Goal: Task Accomplishment & Management: Complete application form

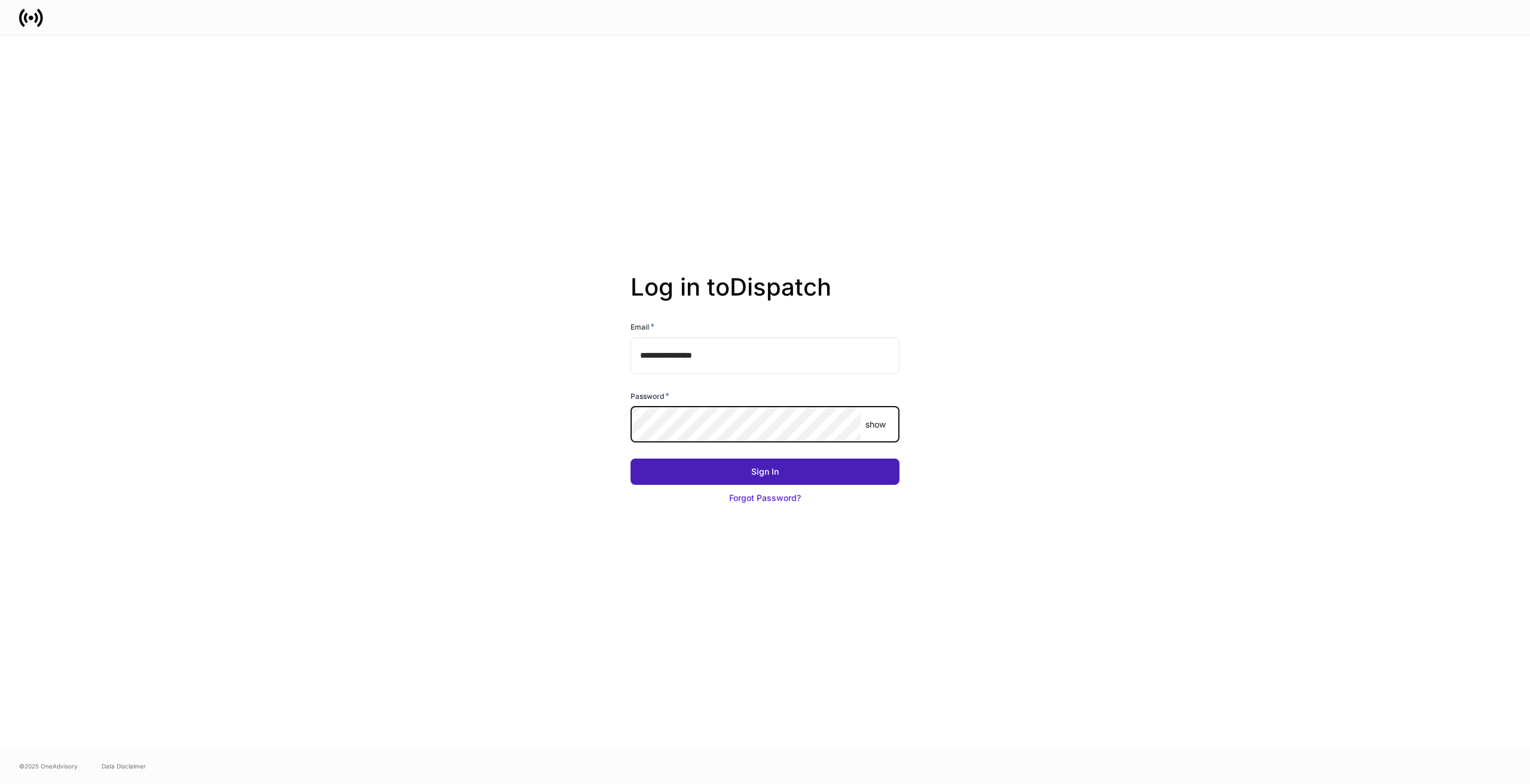
click at [837, 465] on button "Sign In" at bounding box center [765, 471] width 269 height 26
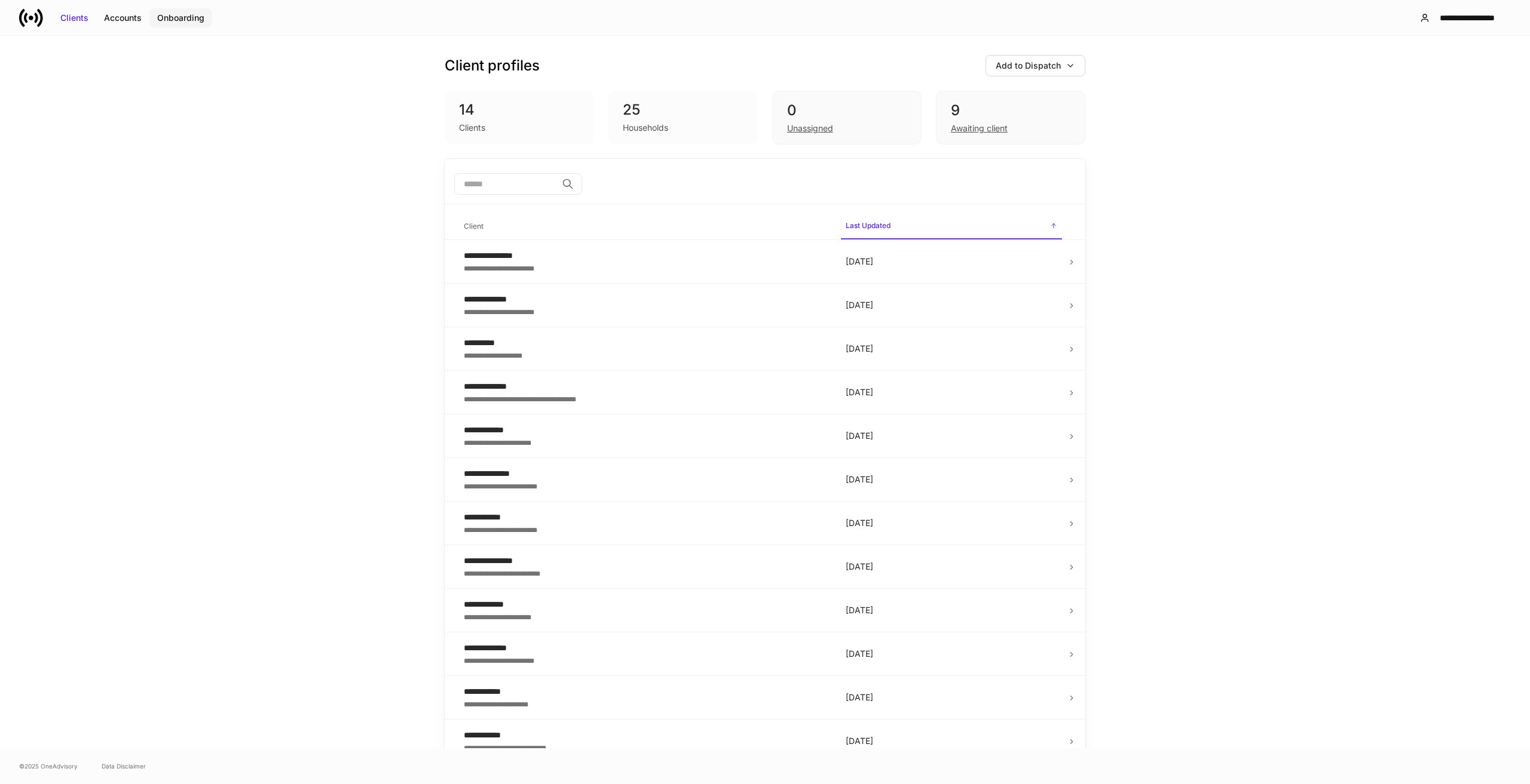
click at [184, 12] on div "Onboarding" at bounding box center [181, 18] width 47 height 12
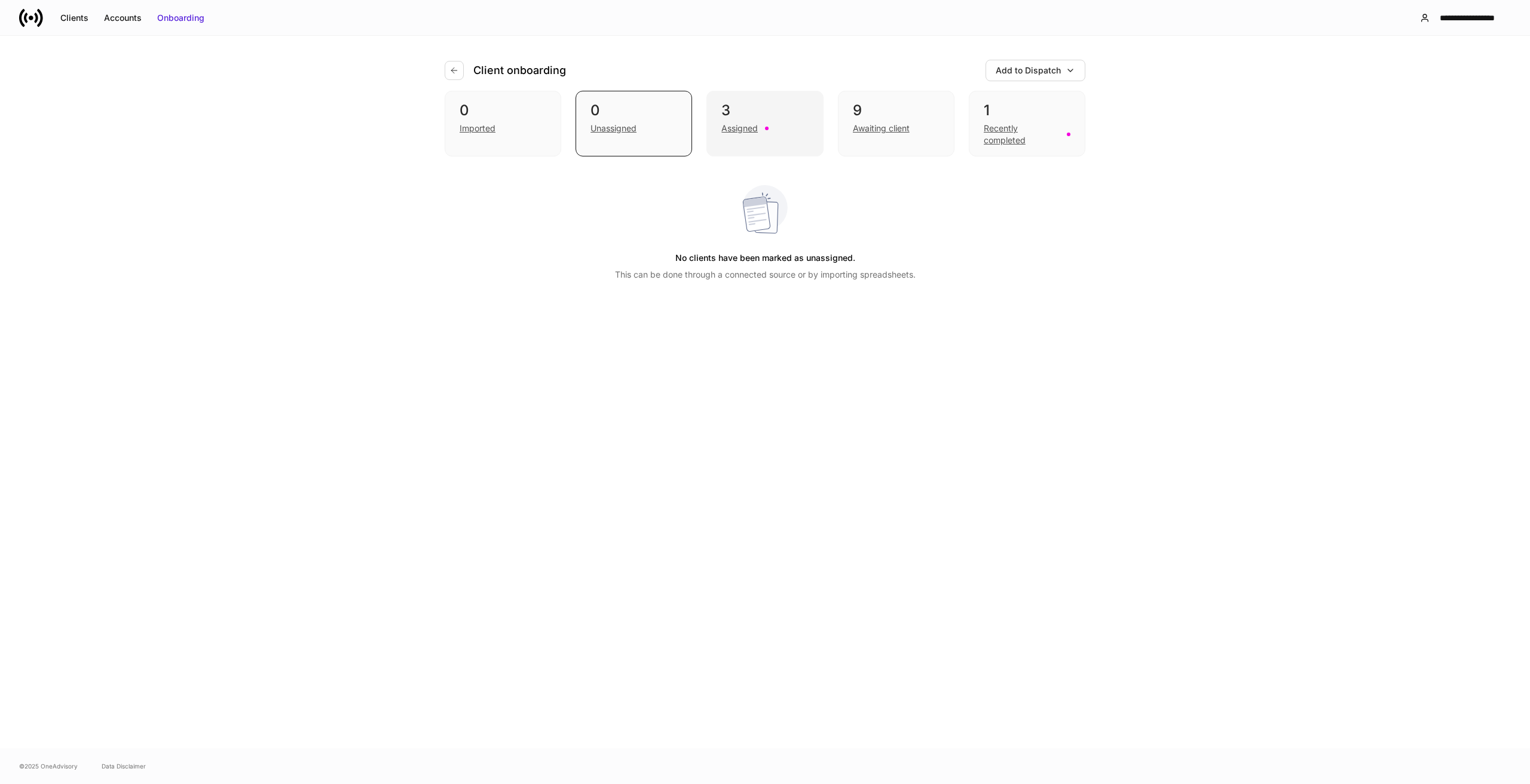
click at [742, 126] on div "Assigned" at bounding box center [739, 128] width 37 height 12
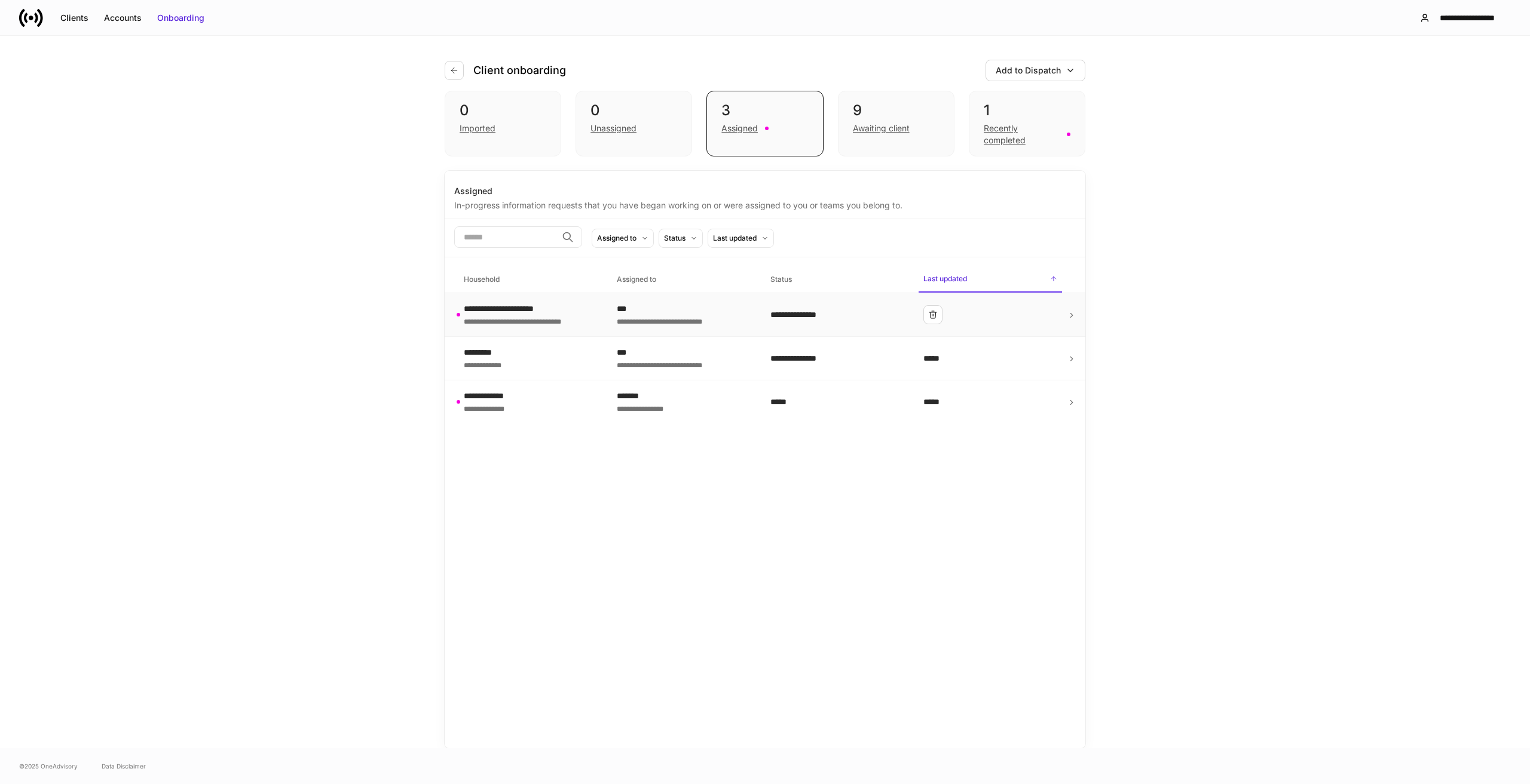
click at [685, 317] on div "**********" at bounding box center [684, 321] width 134 height 12
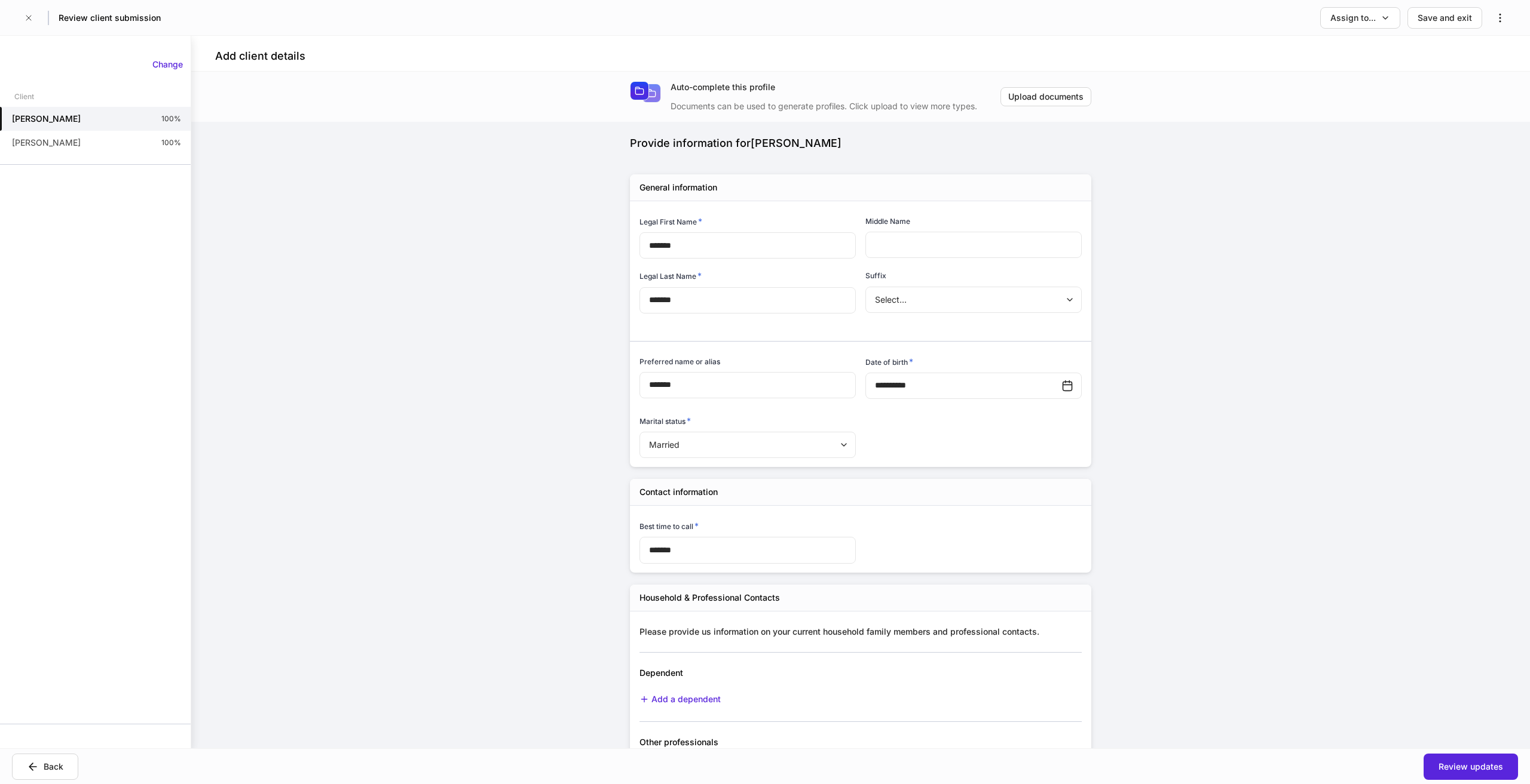
type input "**********"
type input "*******"
type input "*****"
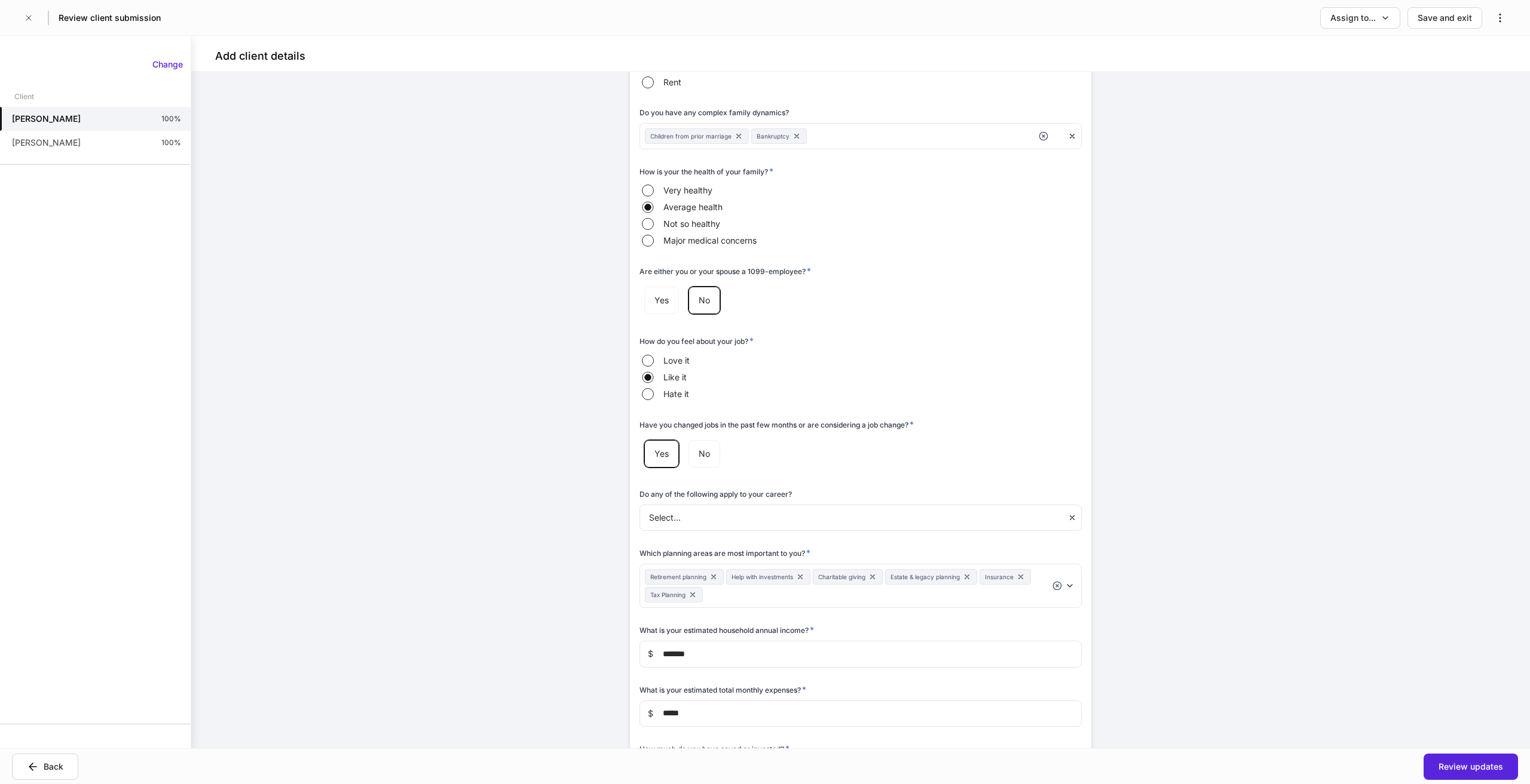
scroll to position [896, 0]
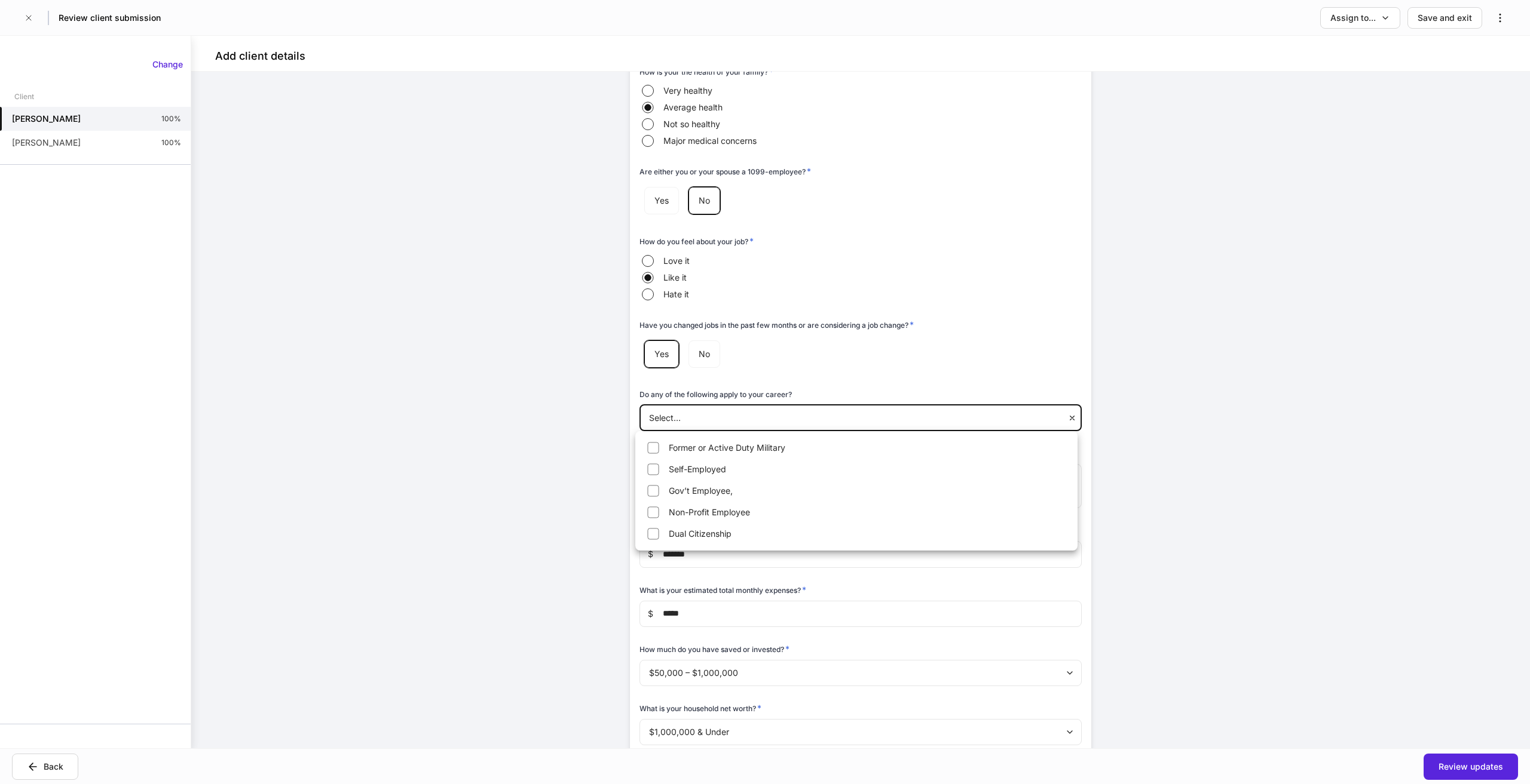
click at [806, 423] on body "**********" at bounding box center [765, 392] width 1530 height 784
click at [1159, 382] on div at bounding box center [765, 392] width 1530 height 784
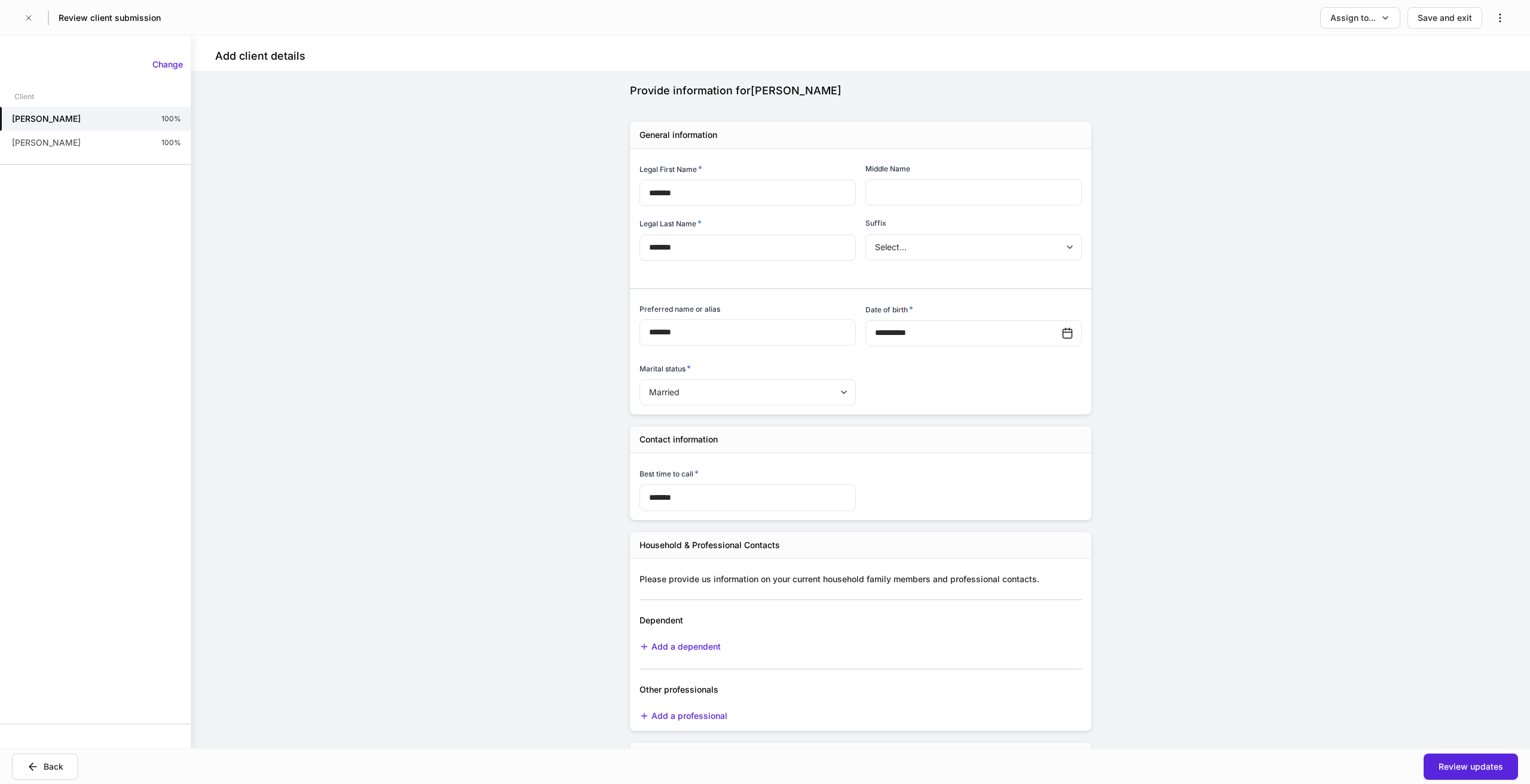
scroll to position [0, 0]
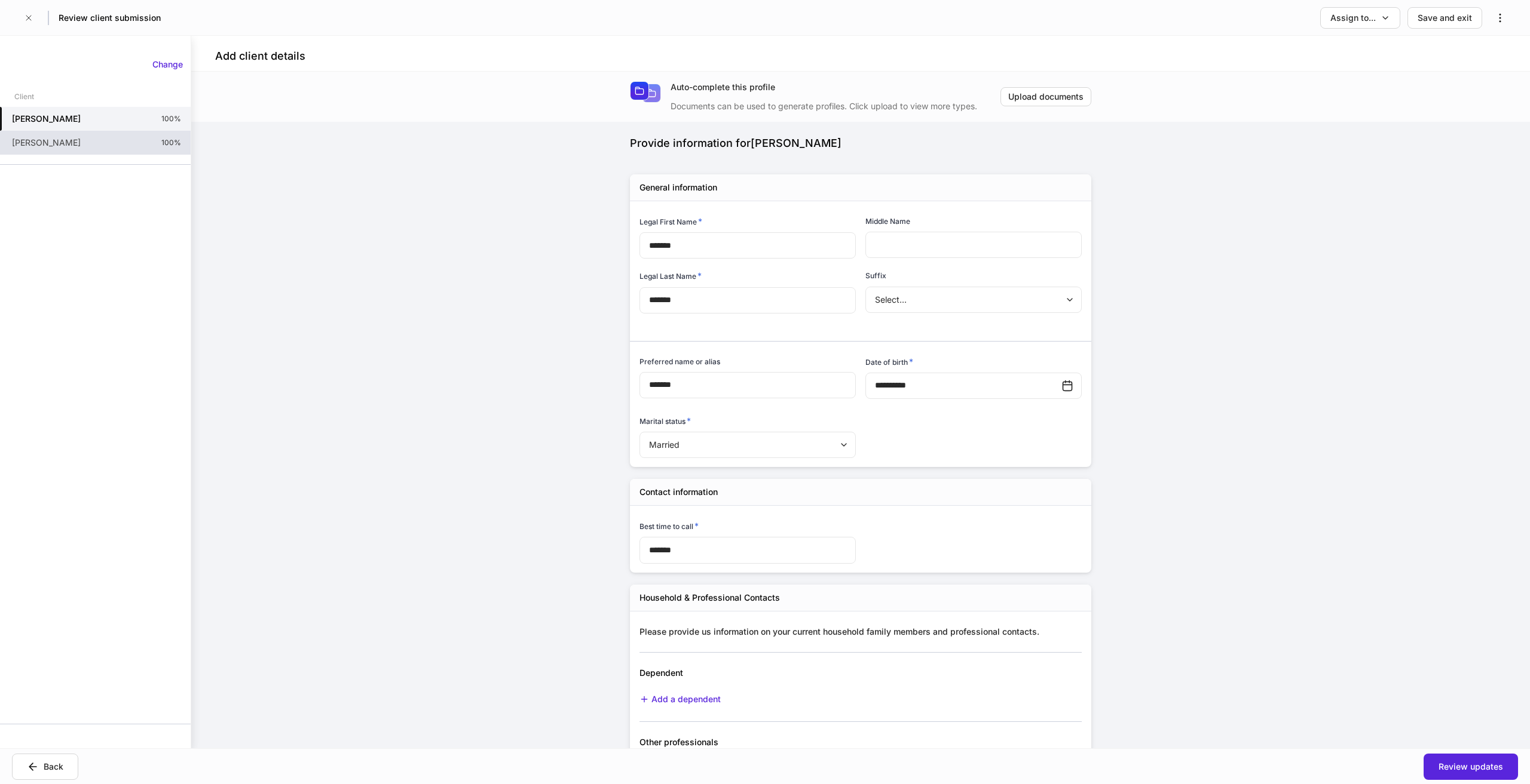
click at [75, 148] on p "Wayne Kiggins II" at bounding box center [46, 143] width 69 height 12
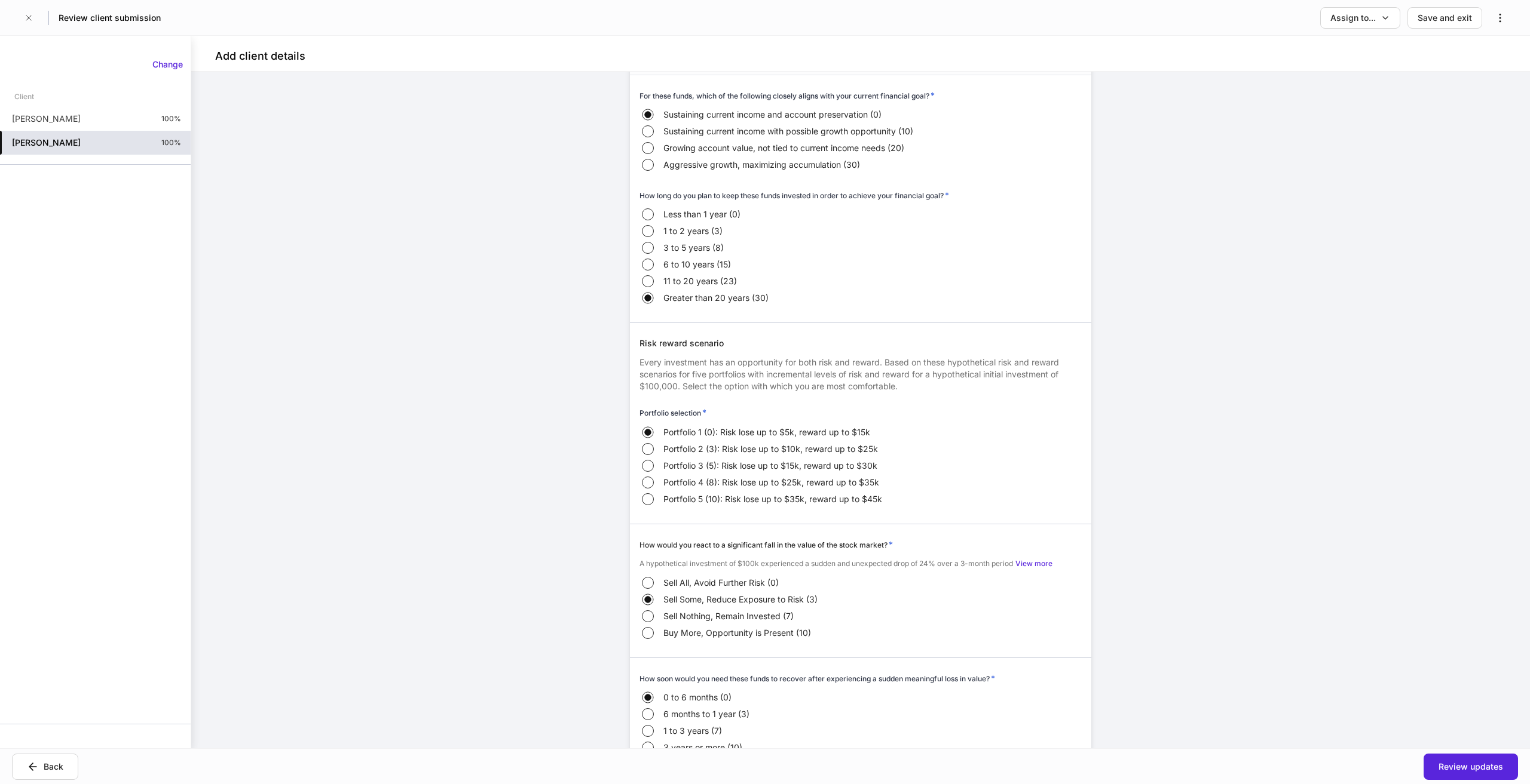
scroll to position [2419, 0]
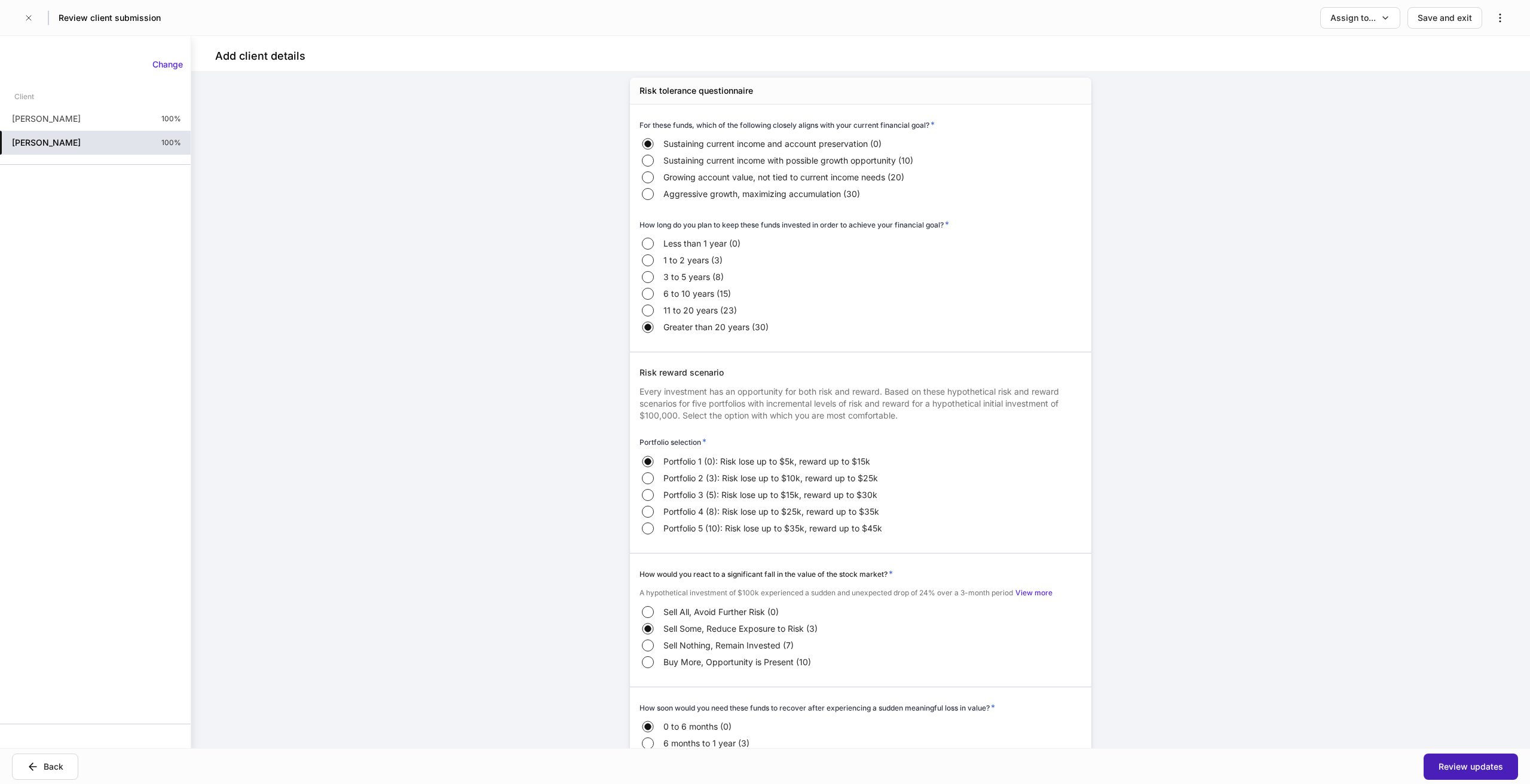
click at [1501, 765] on div "Review updates" at bounding box center [1471, 767] width 65 height 12
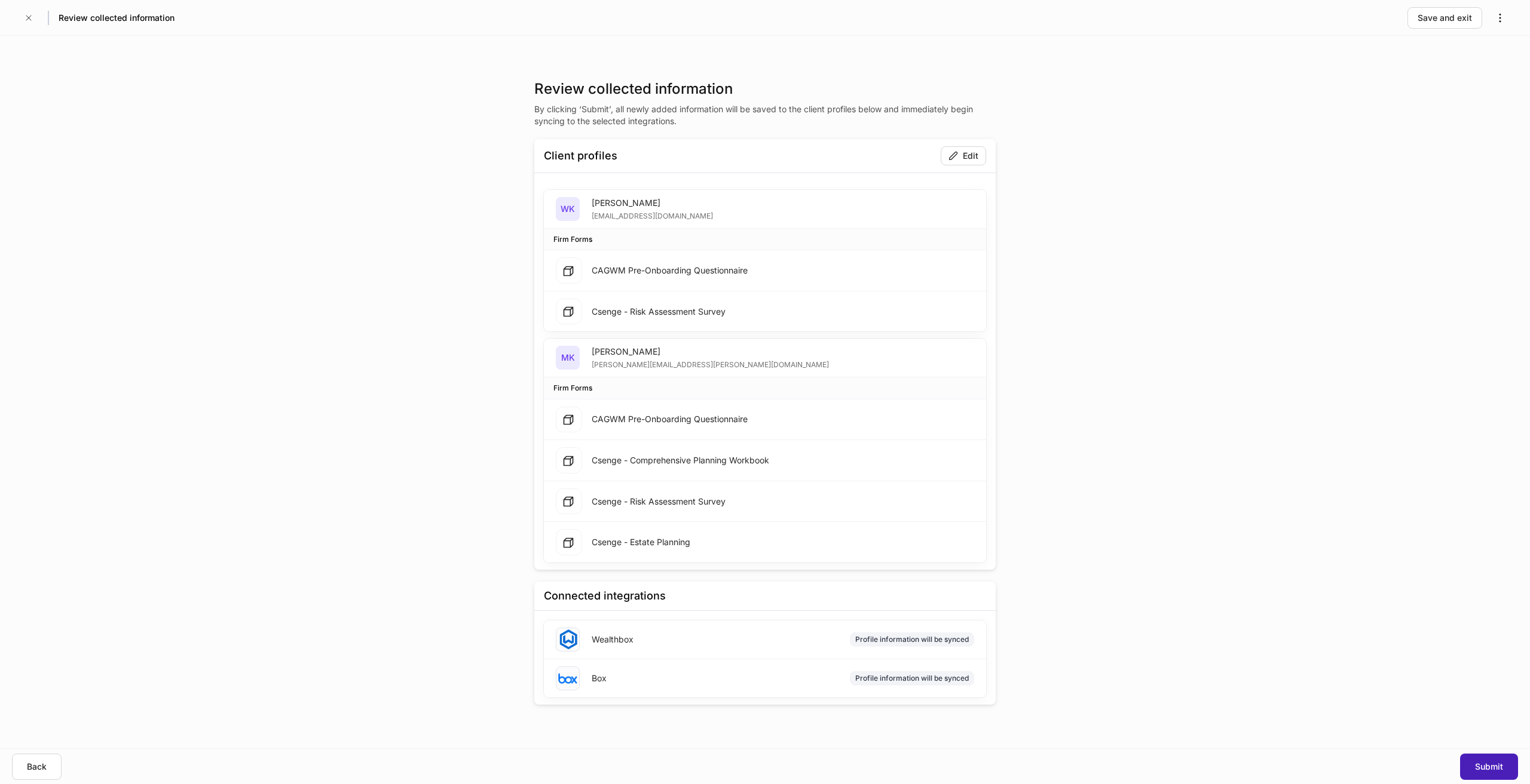
click at [1497, 763] on div "Submit" at bounding box center [1489, 767] width 28 height 12
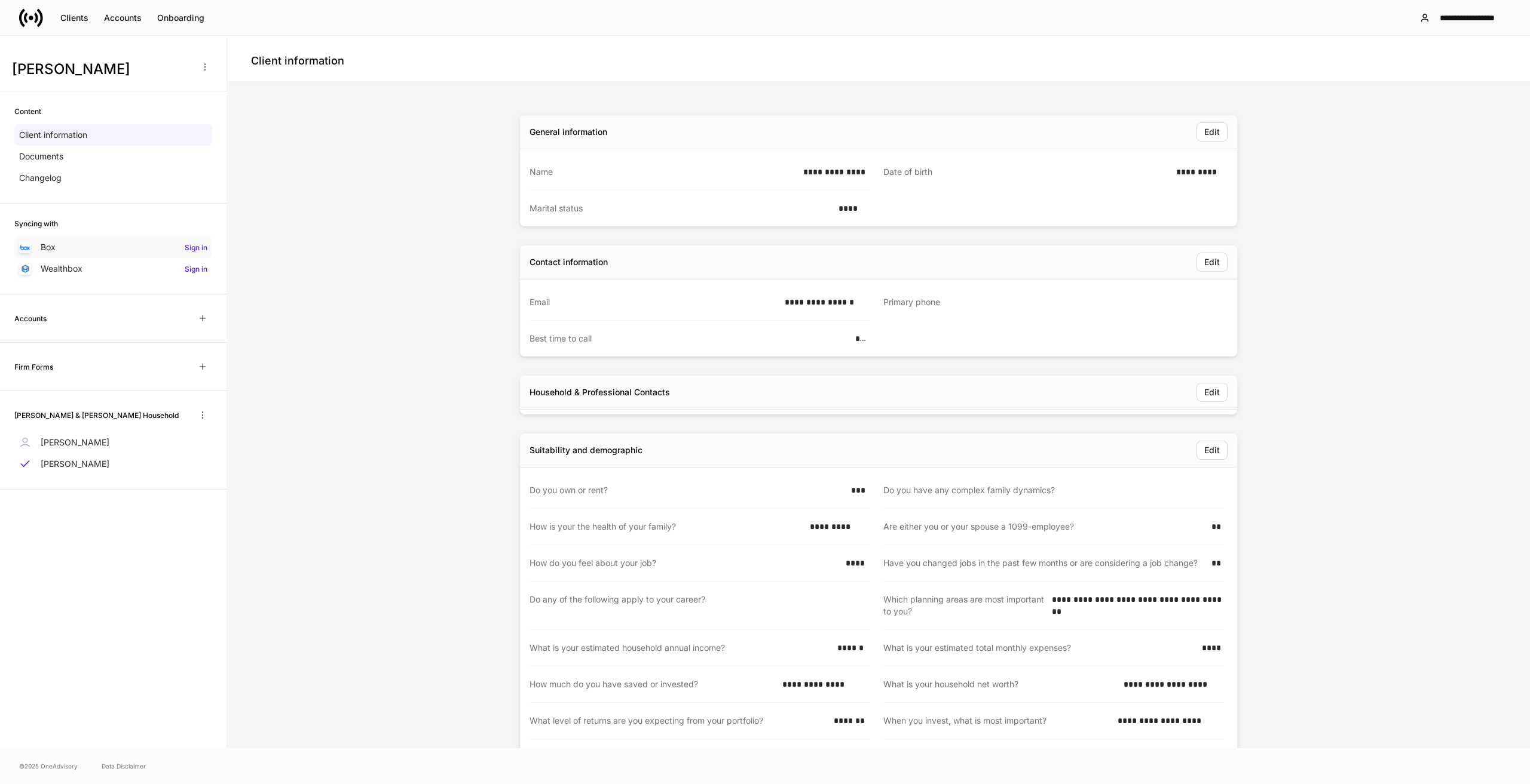
click at [192, 249] on h6 "Sign in" at bounding box center [195, 248] width 23 height 12
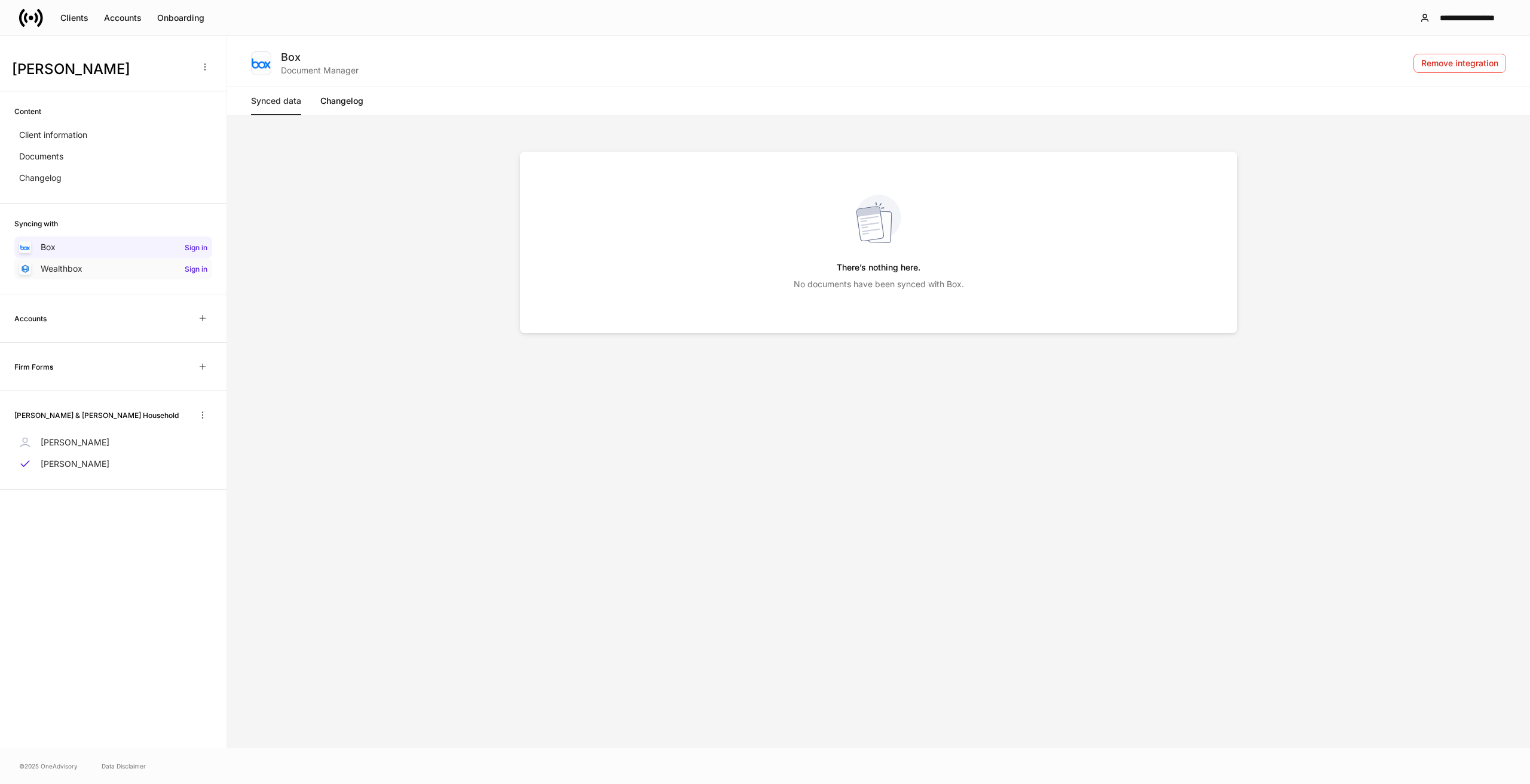
click at [195, 268] on h6 "Sign in" at bounding box center [195, 269] width 23 height 12
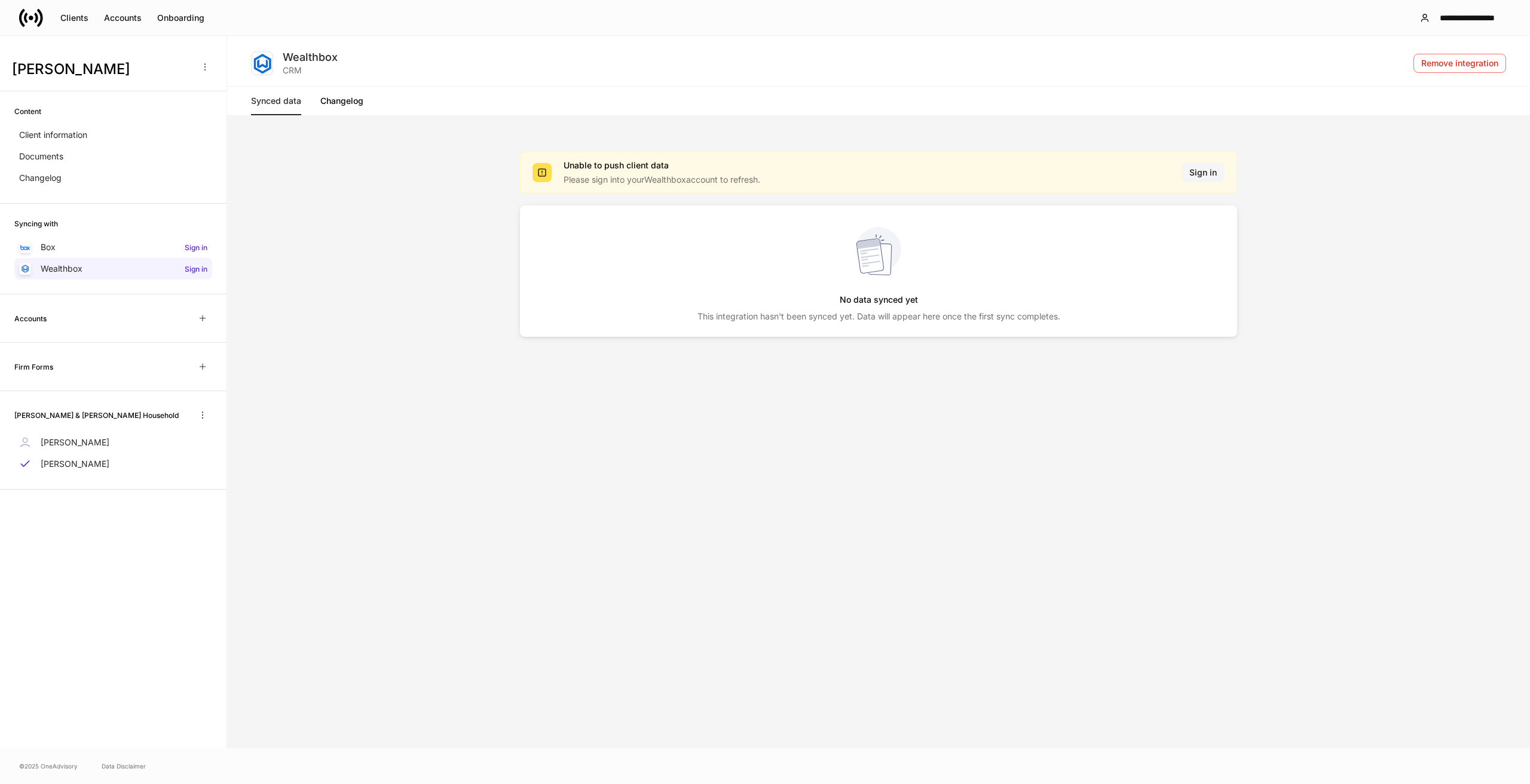
click at [1198, 175] on div "Sign in" at bounding box center [1203, 173] width 27 height 12
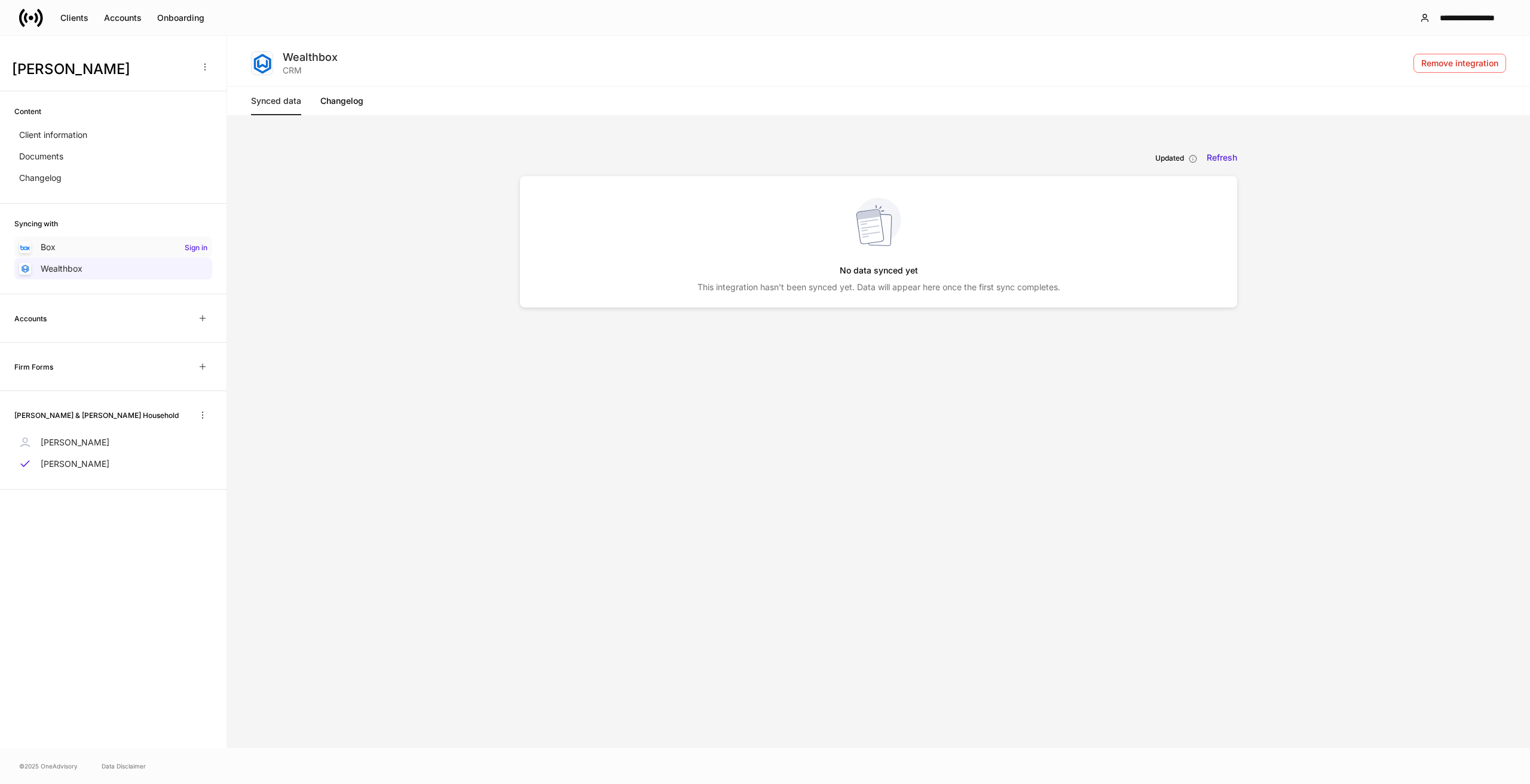
click at [201, 249] on h6 "Sign in" at bounding box center [195, 248] width 23 height 12
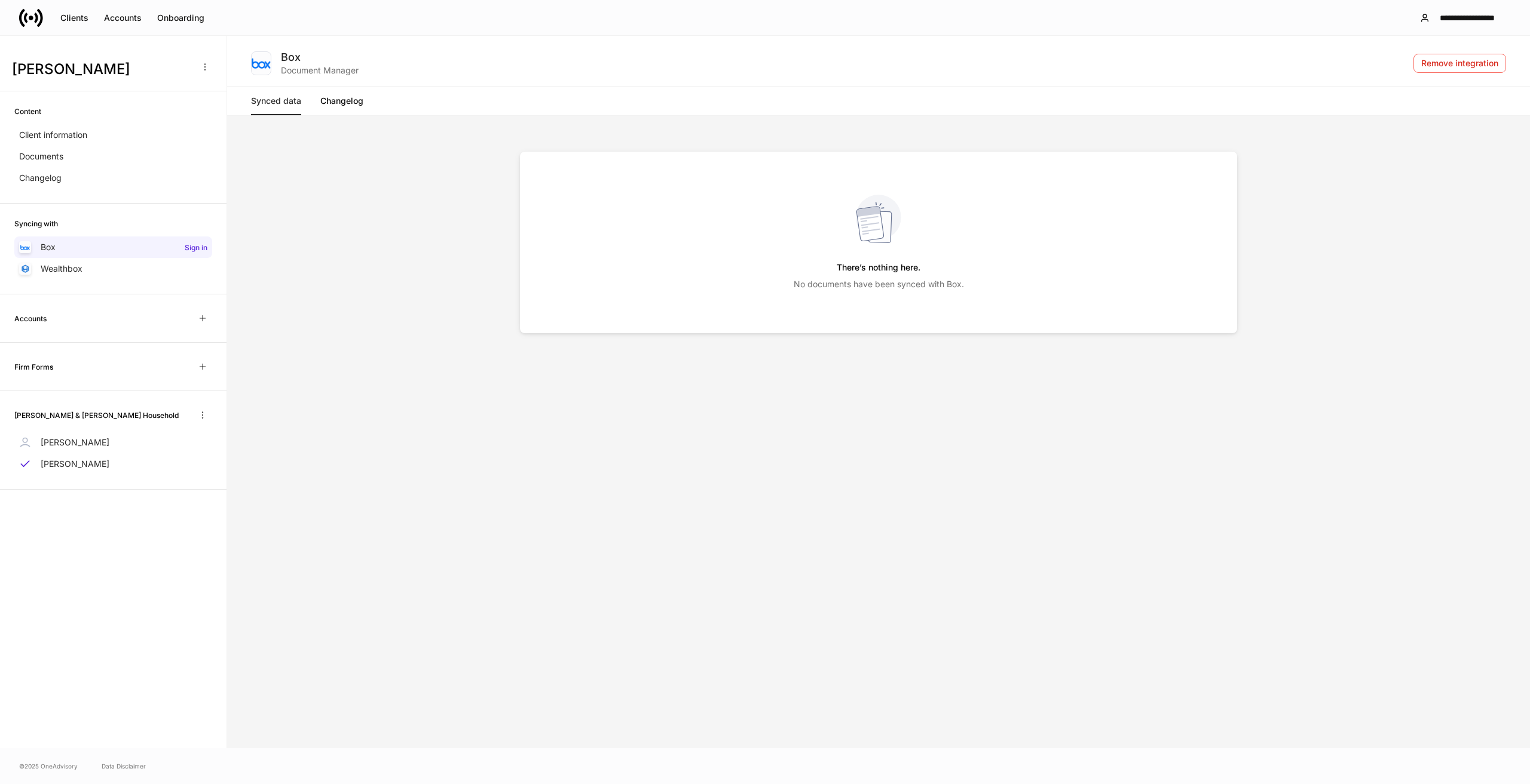
click at [355, 102] on link "Changelog" at bounding box center [341, 100] width 43 height 29
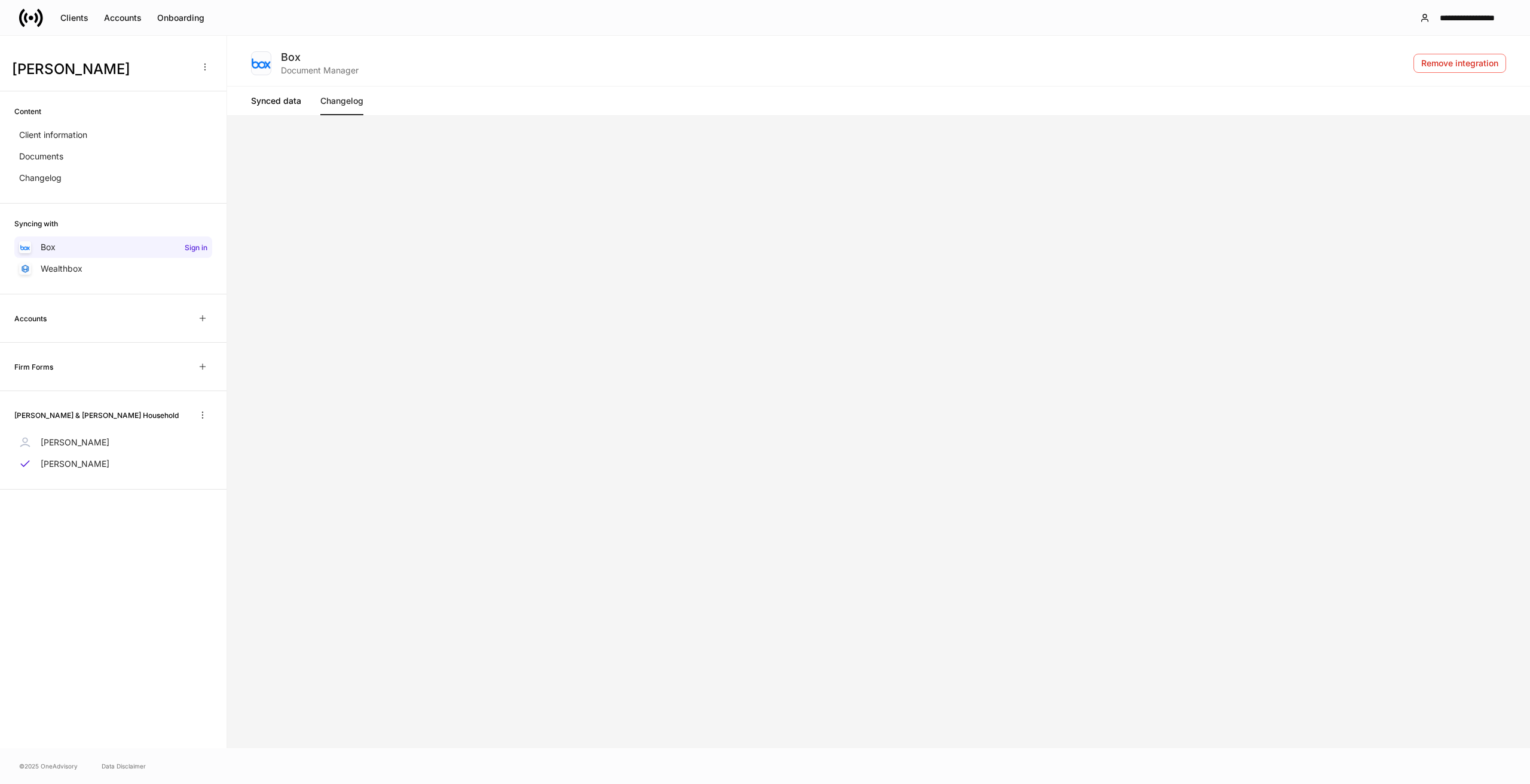
click at [268, 102] on link "Synced data" at bounding box center [276, 100] width 50 height 29
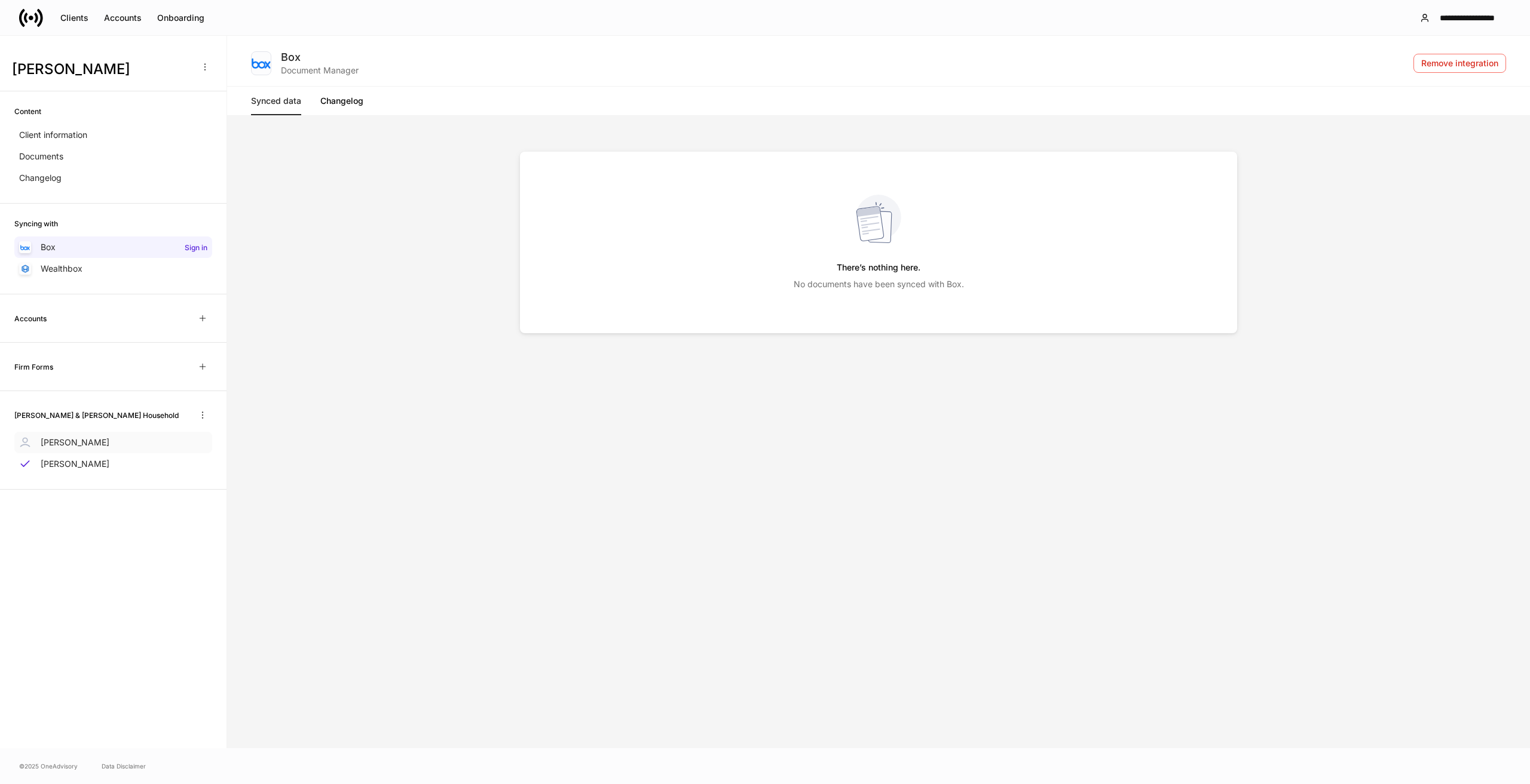
click at [85, 441] on p "Monique Kiggins" at bounding box center [75, 443] width 69 height 12
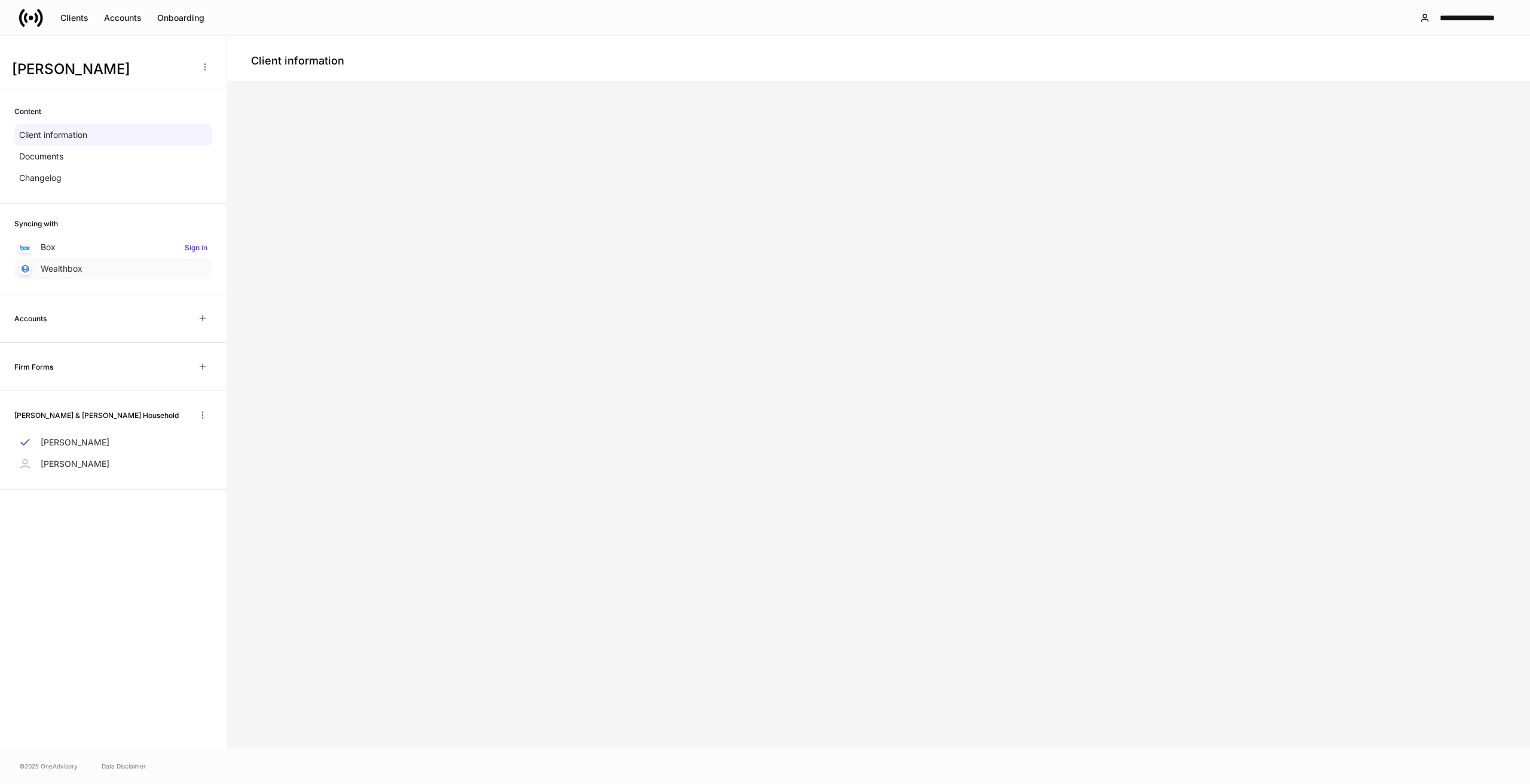
click at [192, 265] on div "Wealthbox" at bounding box center [113, 268] width 198 height 21
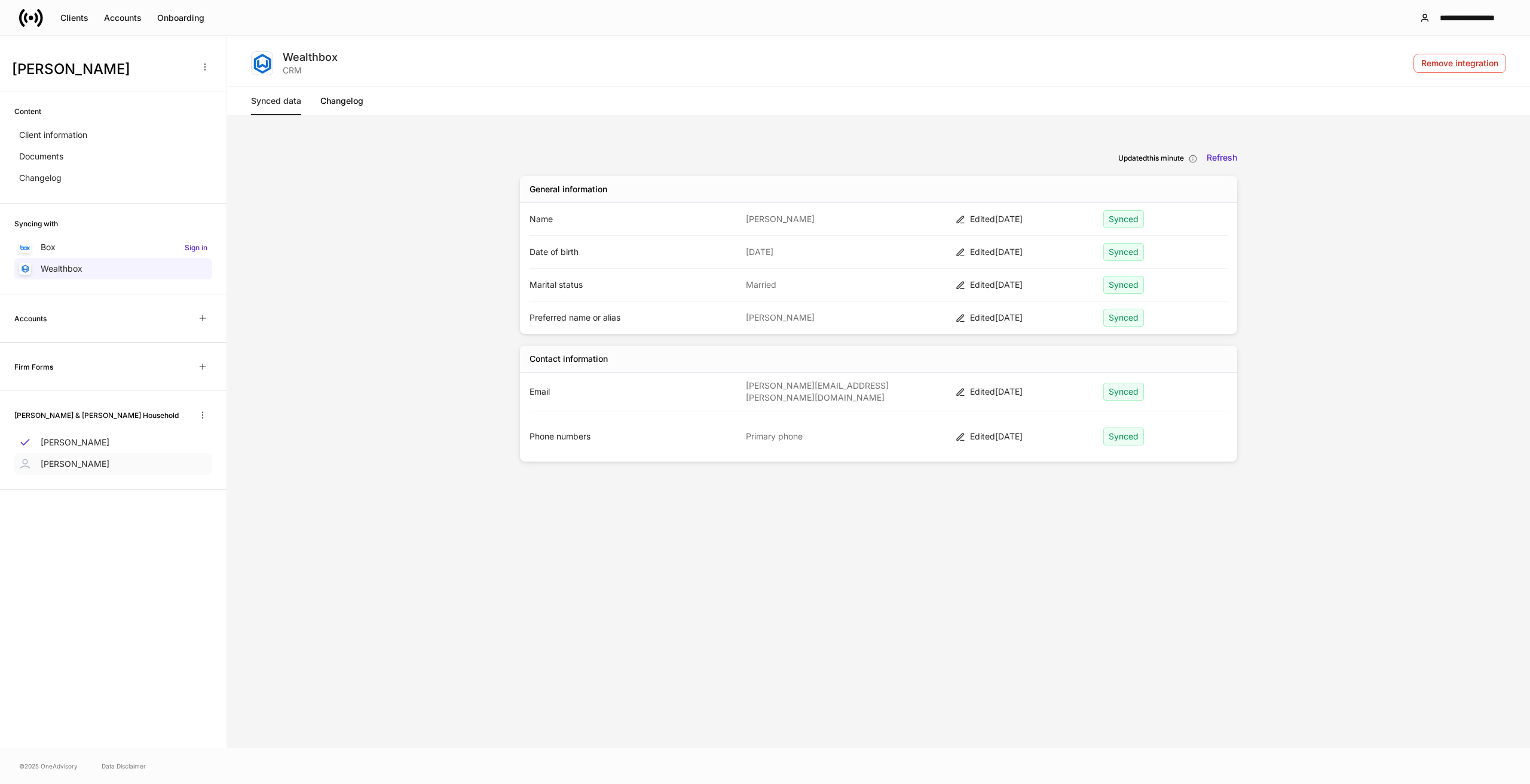
click at [85, 465] on p "Wayne Kiggins II" at bounding box center [75, 464] width 69 height 12
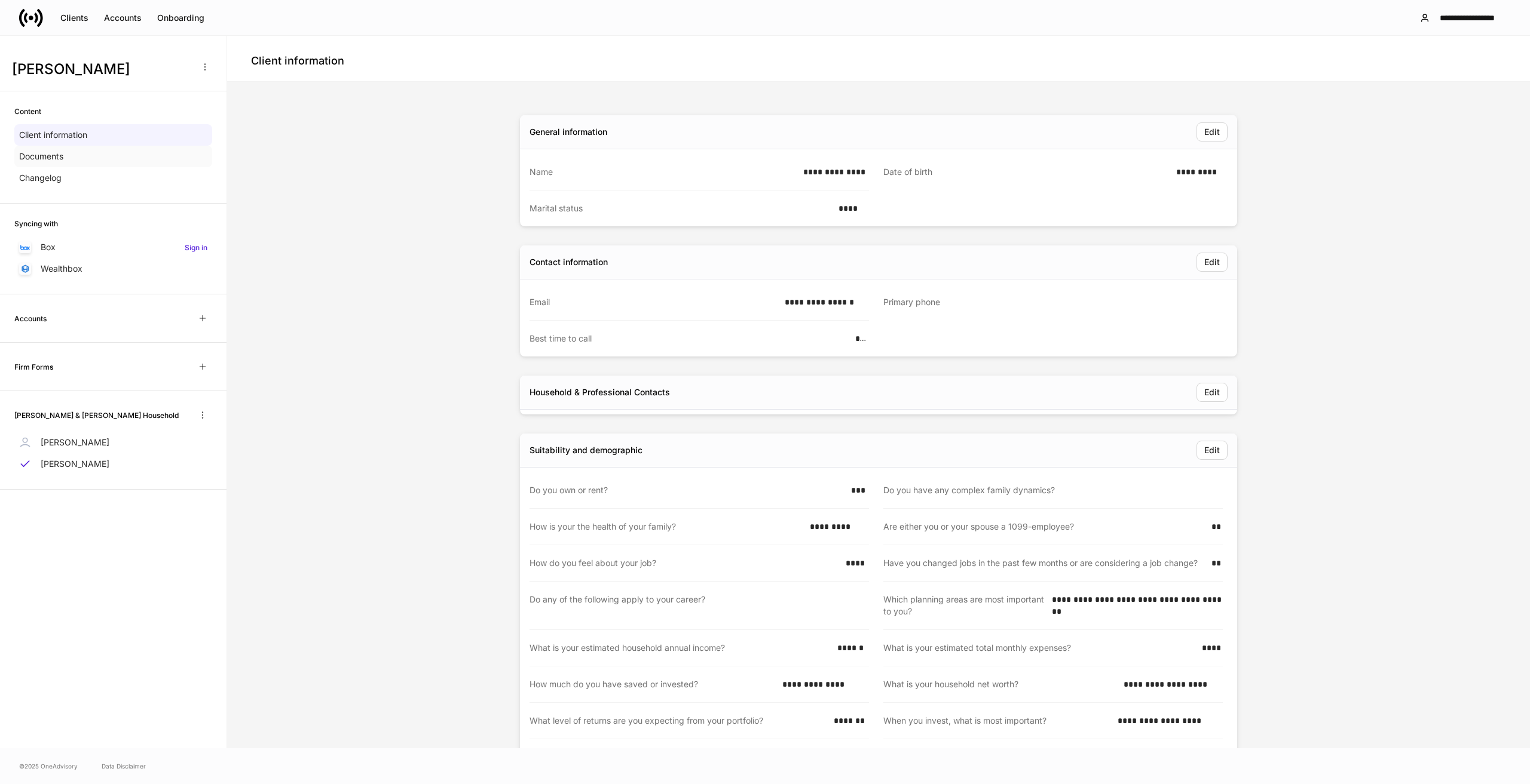
click at [71, 153] on div "Documents" at bounding box center [113, 156] width 198 height 21
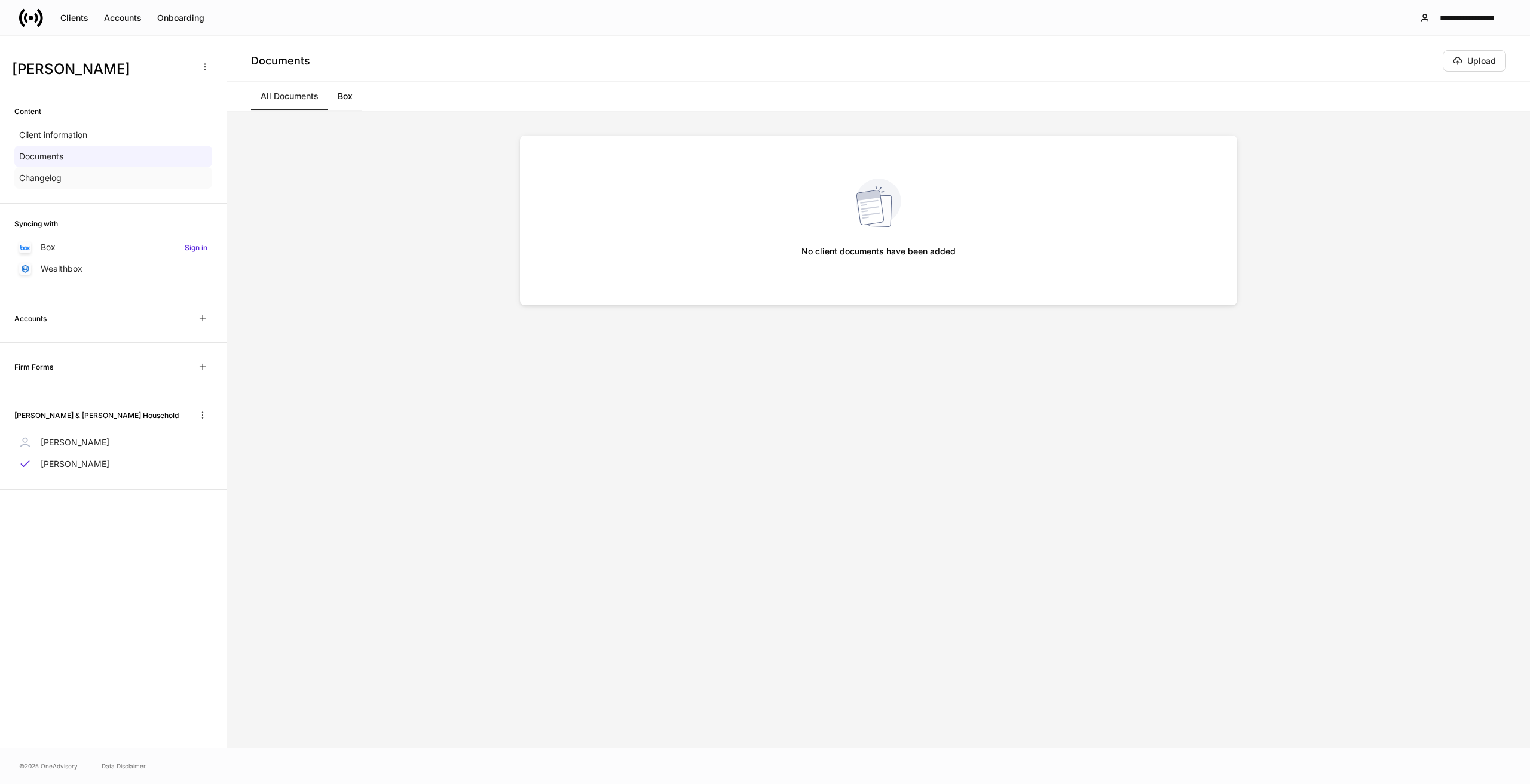
click at [60, 176] on p "Changelog" at bounding box center [40, 178] width 43 height 12
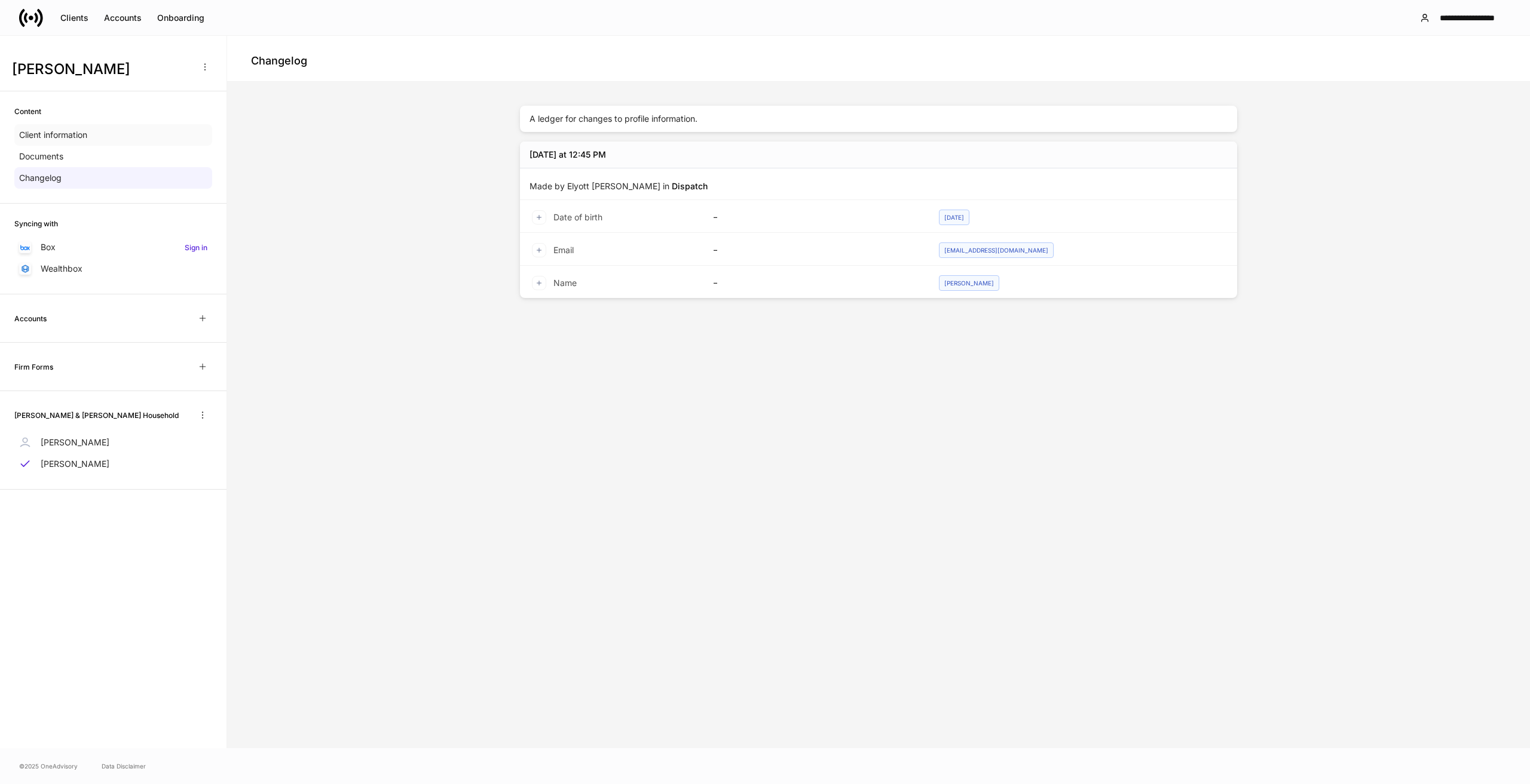
click at [59, 133] on p "Client information" at bounding box center [53, 135] width 68 height 12
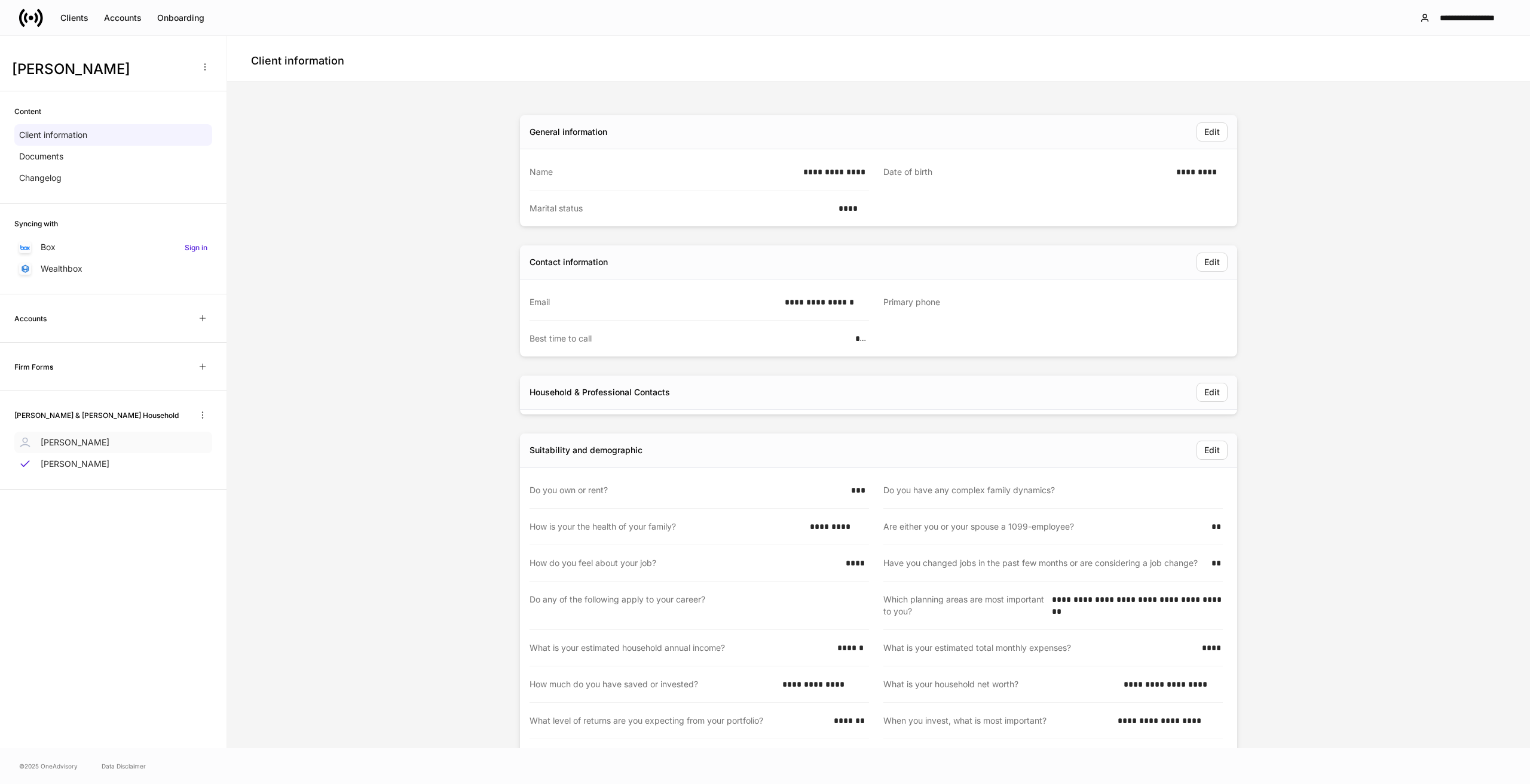
click at [101, 442] on p "Monique Kiggins" at bounding box center [75, 443] width 69 height 12
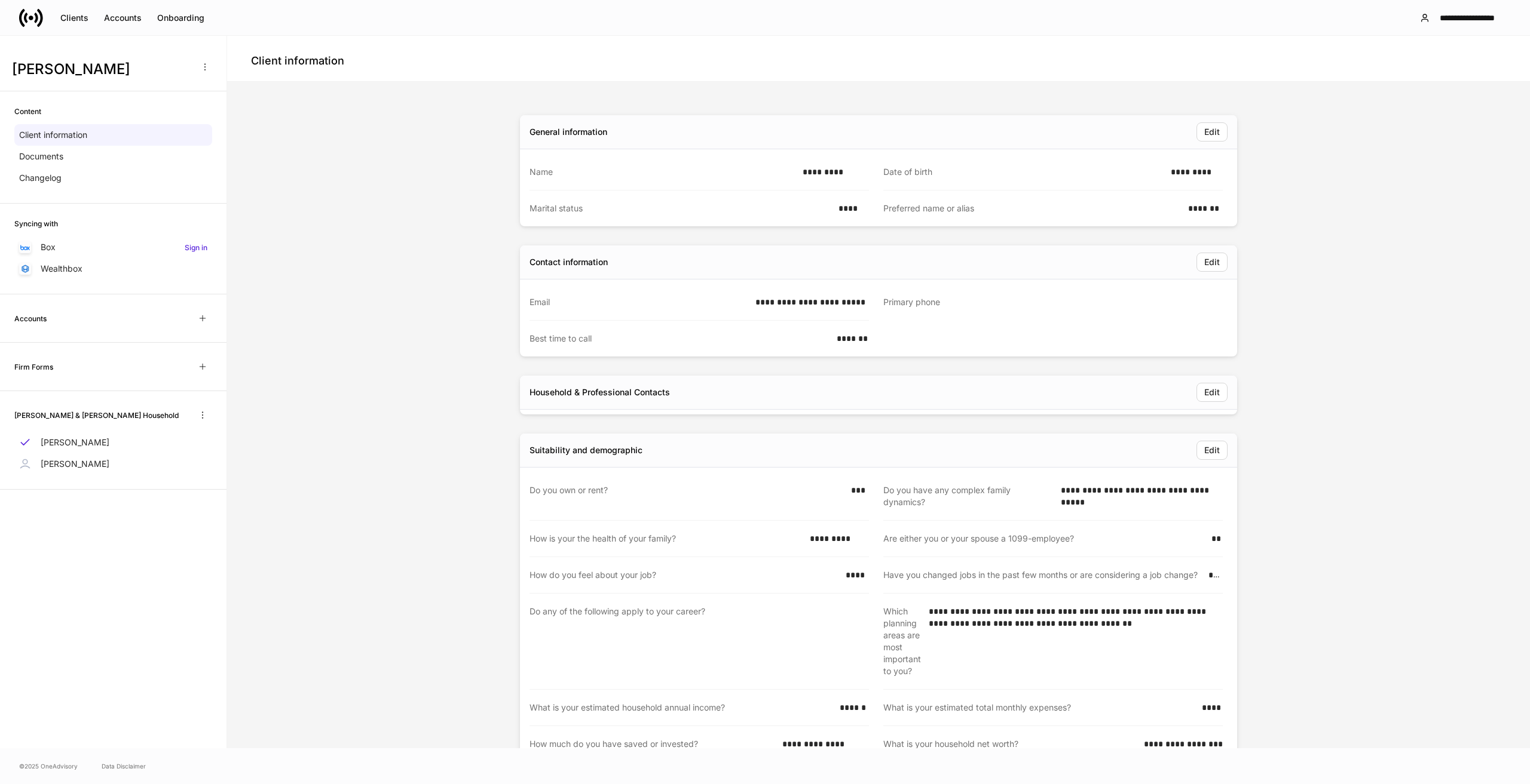
click at [943, 297] on div "Primary phone" at bounding box center [1050, 302] width 332 height 13
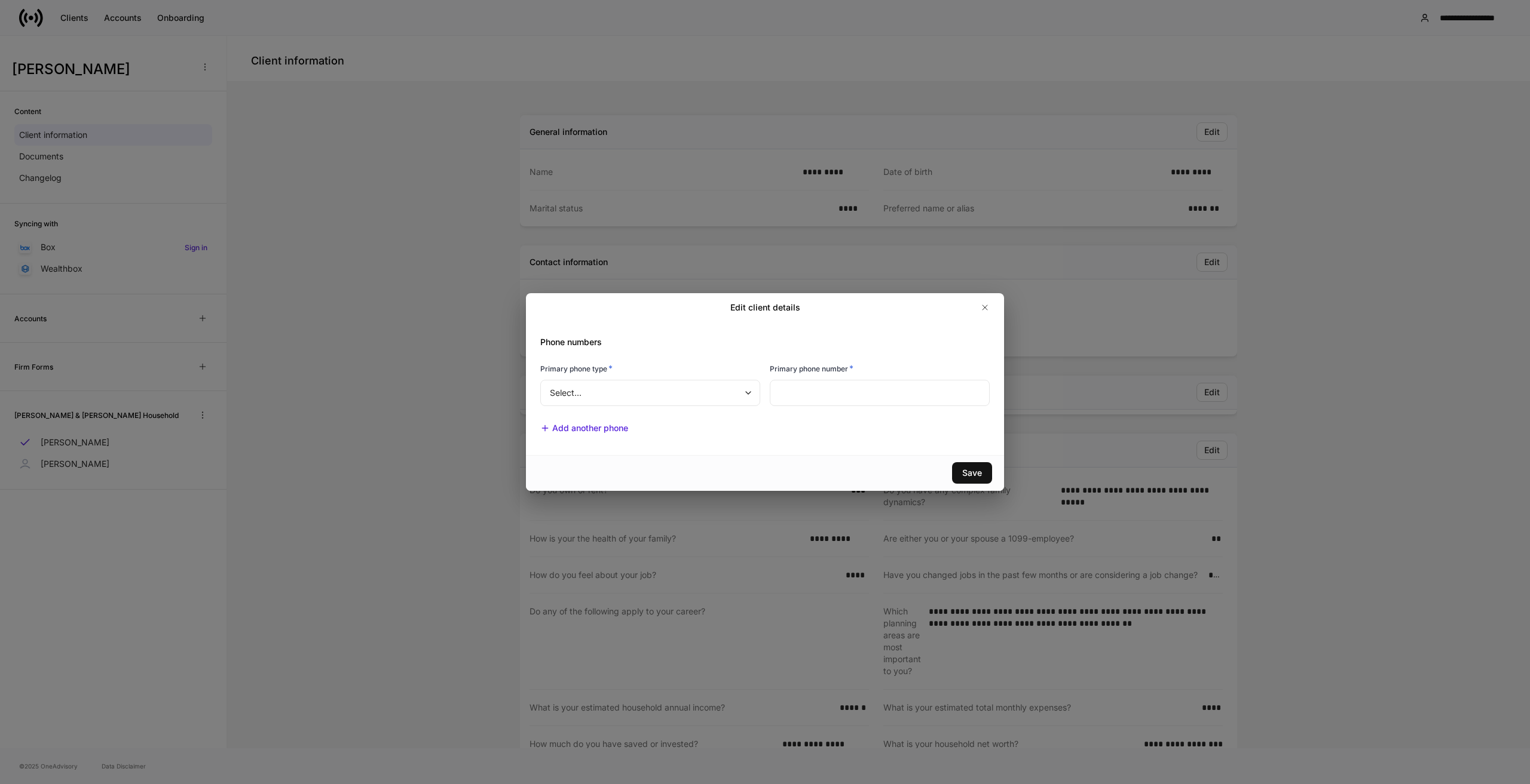
click at [931, 301] on div at bounding box center [898, 307] width 195 height 19
click at [744, 392] on body "**********" at bounding box center [765, 392] width 1530 height 784
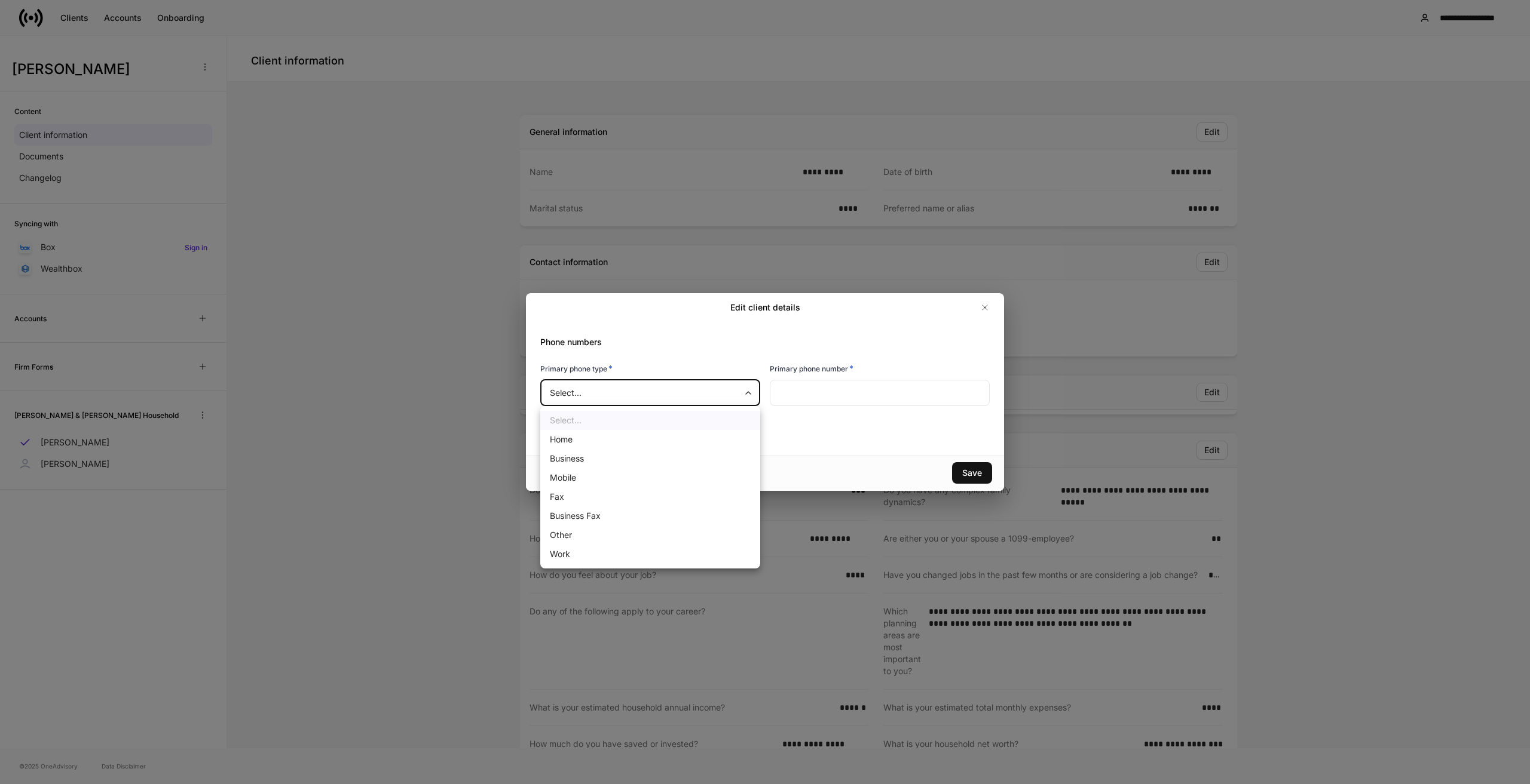
click at [578, 480] on li "Mobile" at bounding box center [650, 477] width 220 height 19
type input "*"
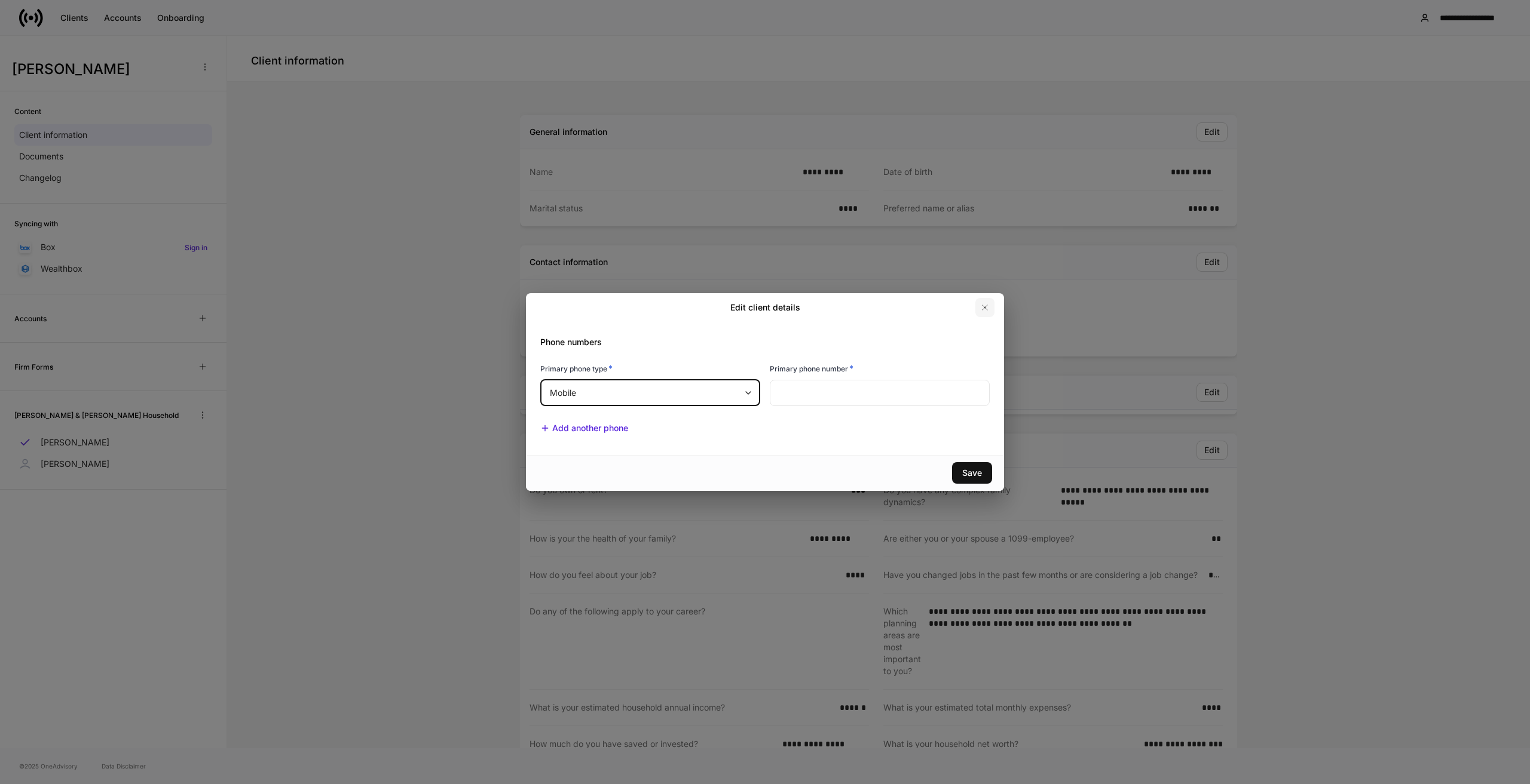
click at [988, 308] on icon "button" at bounding box center [985, 308] width 10 height 10
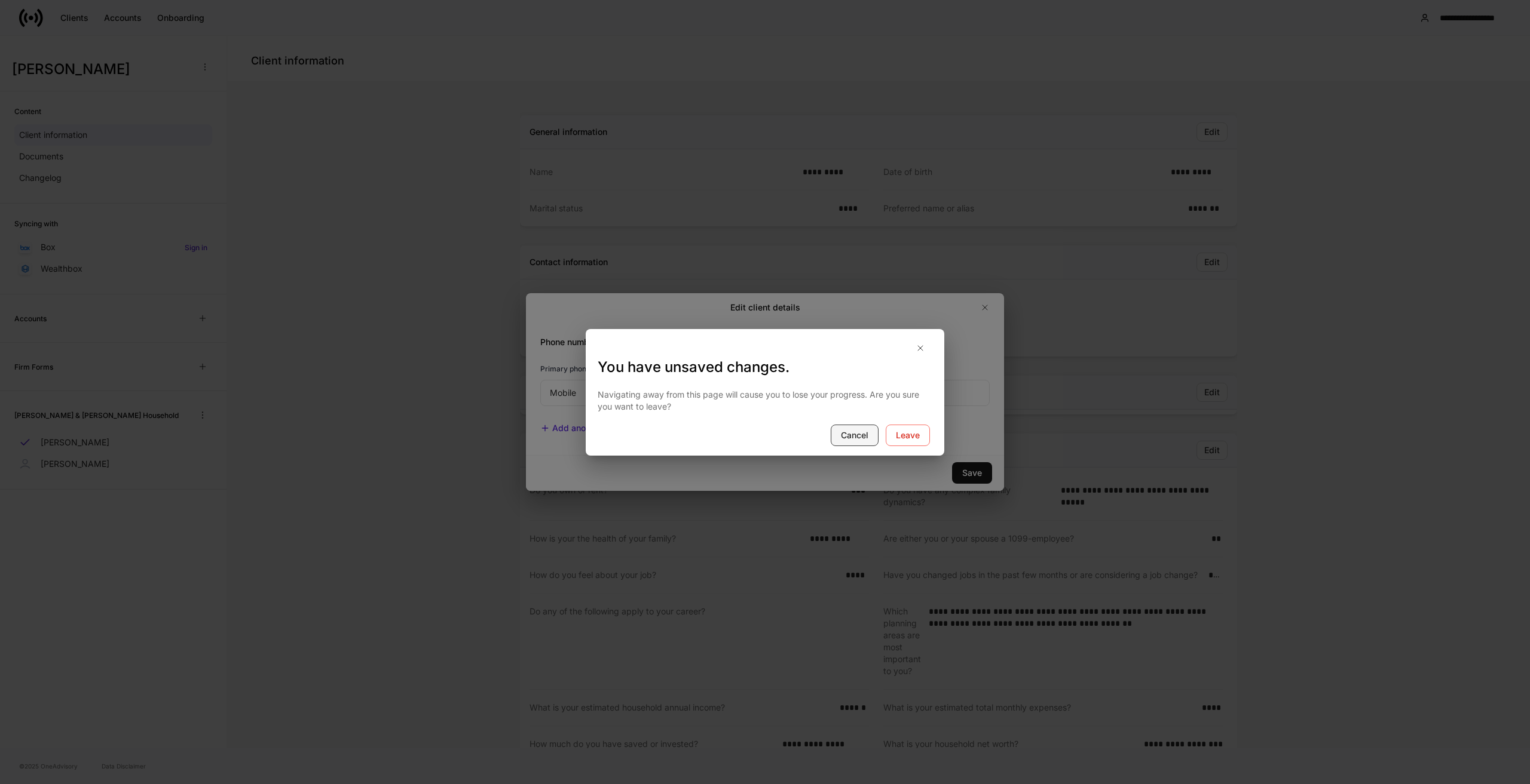
click at [856, 433] on div "Cancel" at bounding box center [854, 435] width 27 height 12
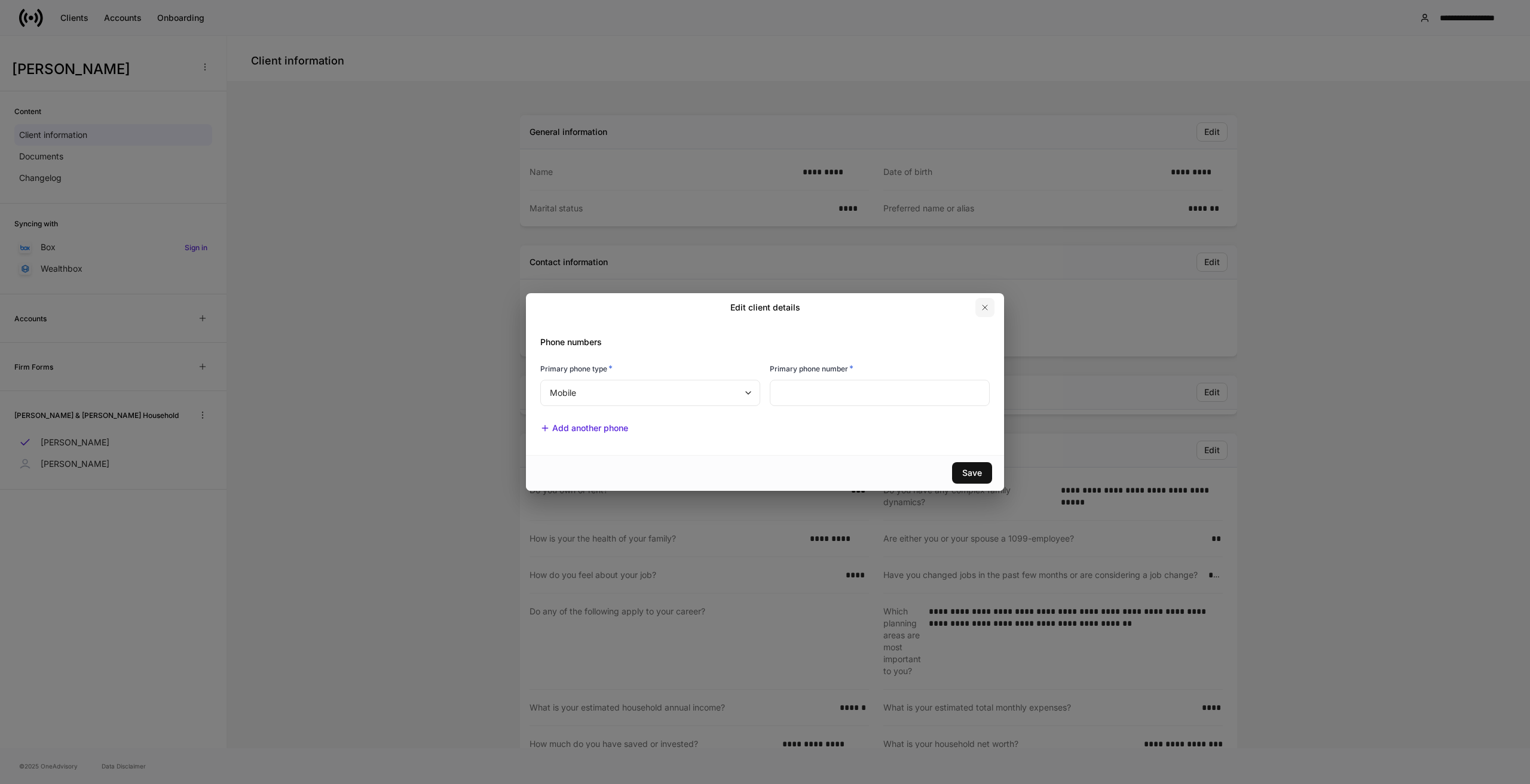
click at [985, 304] on icon "button" at bounding box center [985, 308] width 10 height 10
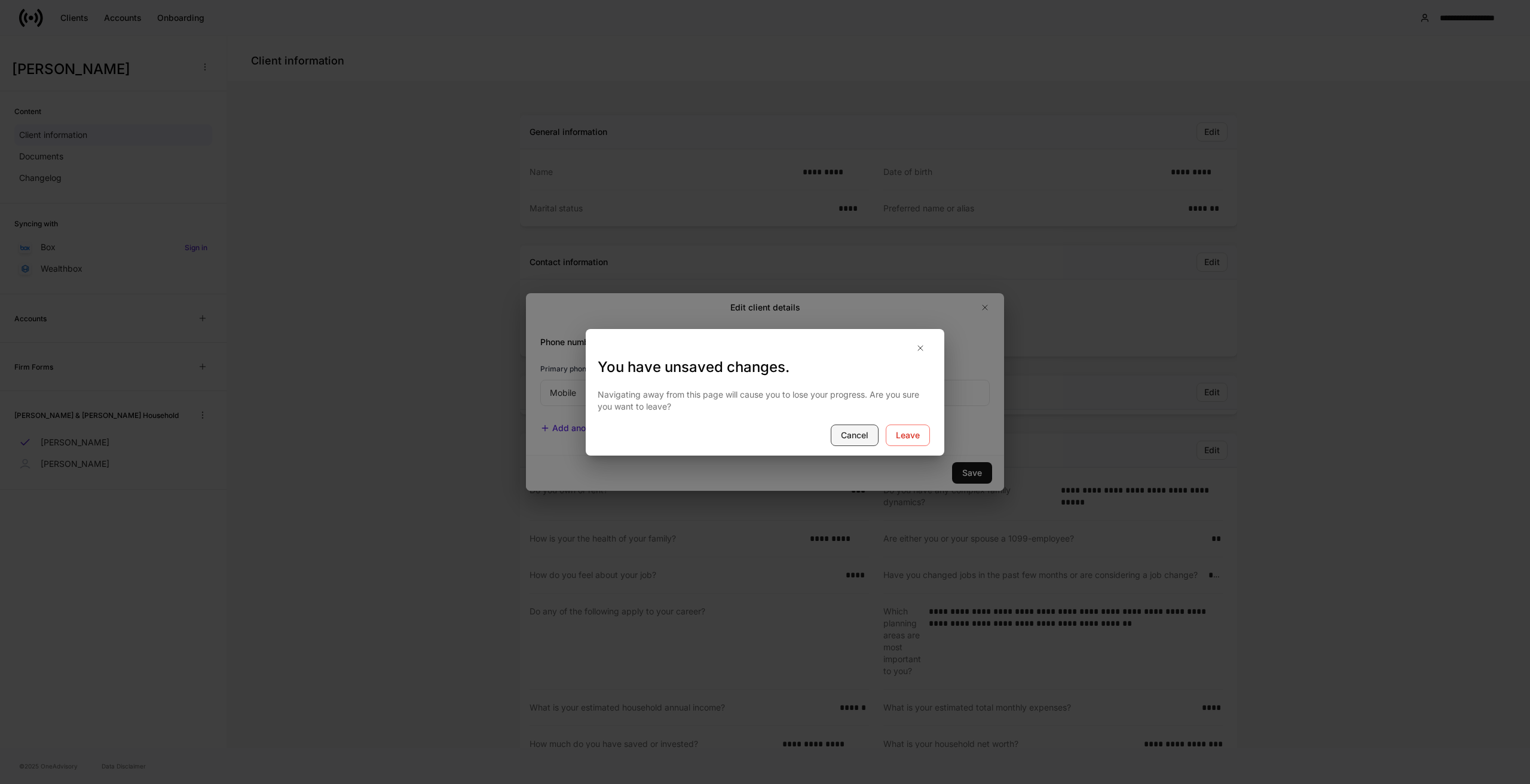
click at [867, 434] on button "Cancel" at bounding box center [854, 435] width 48 height 21
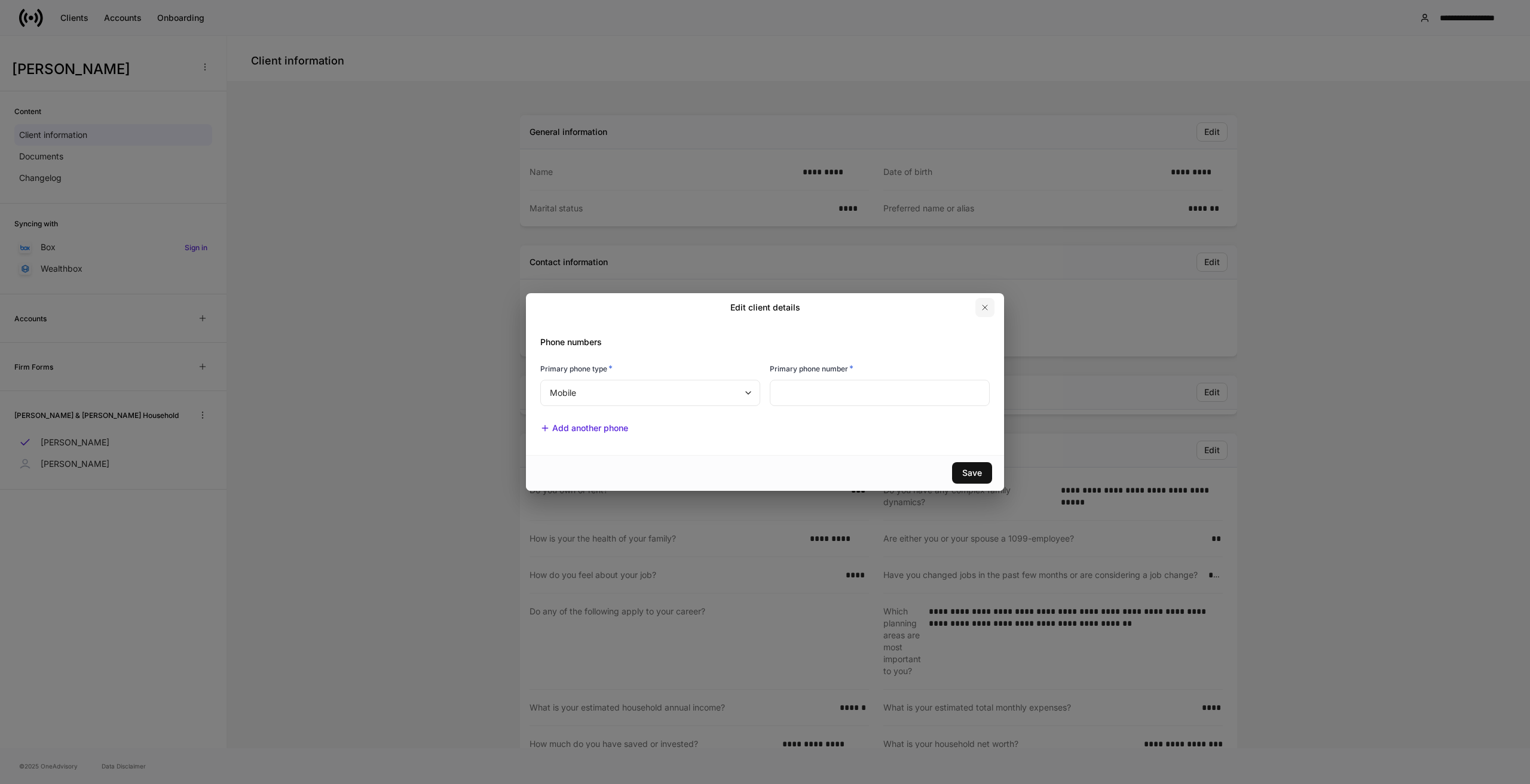
click at [987, 308] on icon "button" at bounding box center [985, 308] width 10 height 10
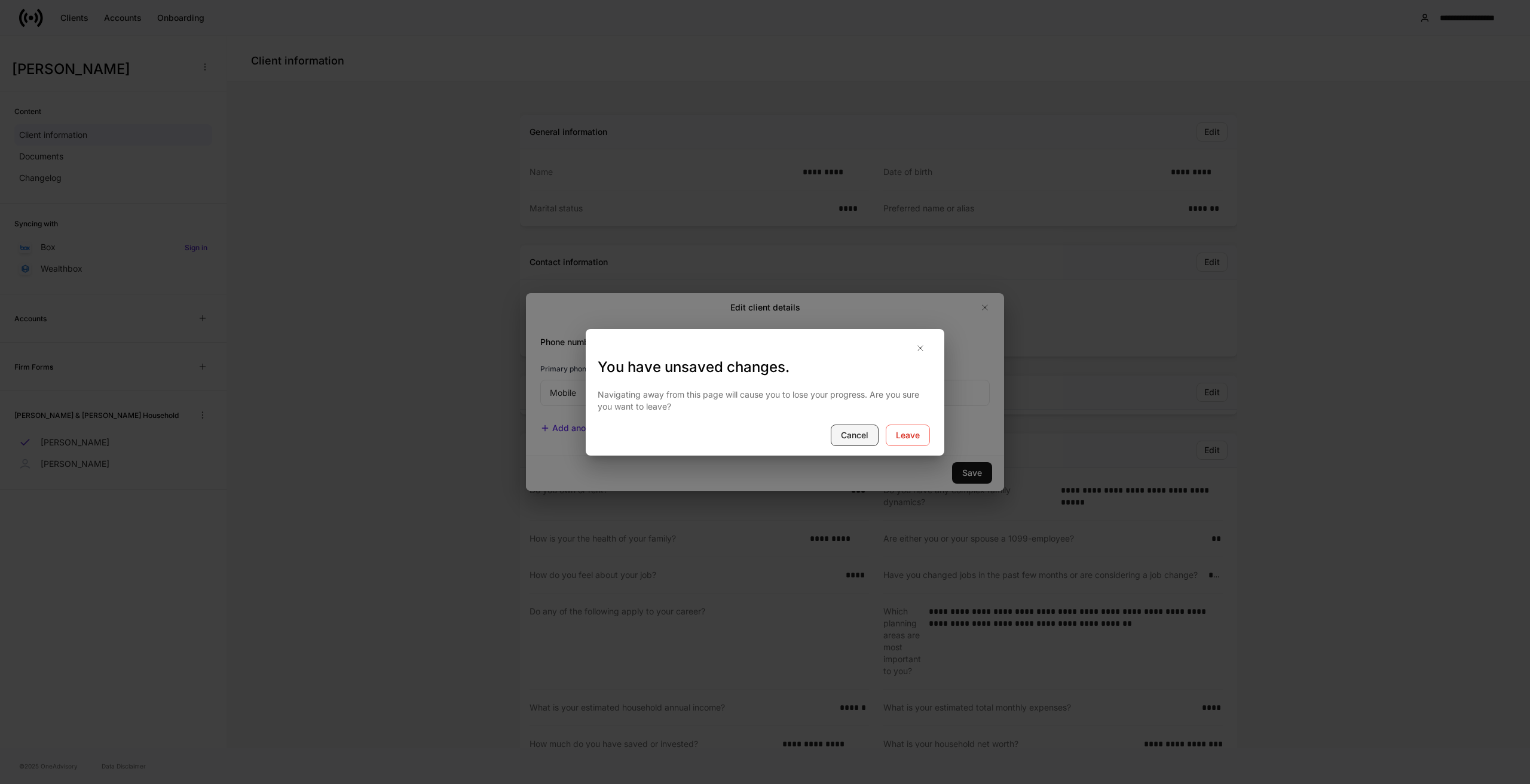
click at [851, 434] on div "Cancel" at bounding box center [854, 435] width 27 height 12
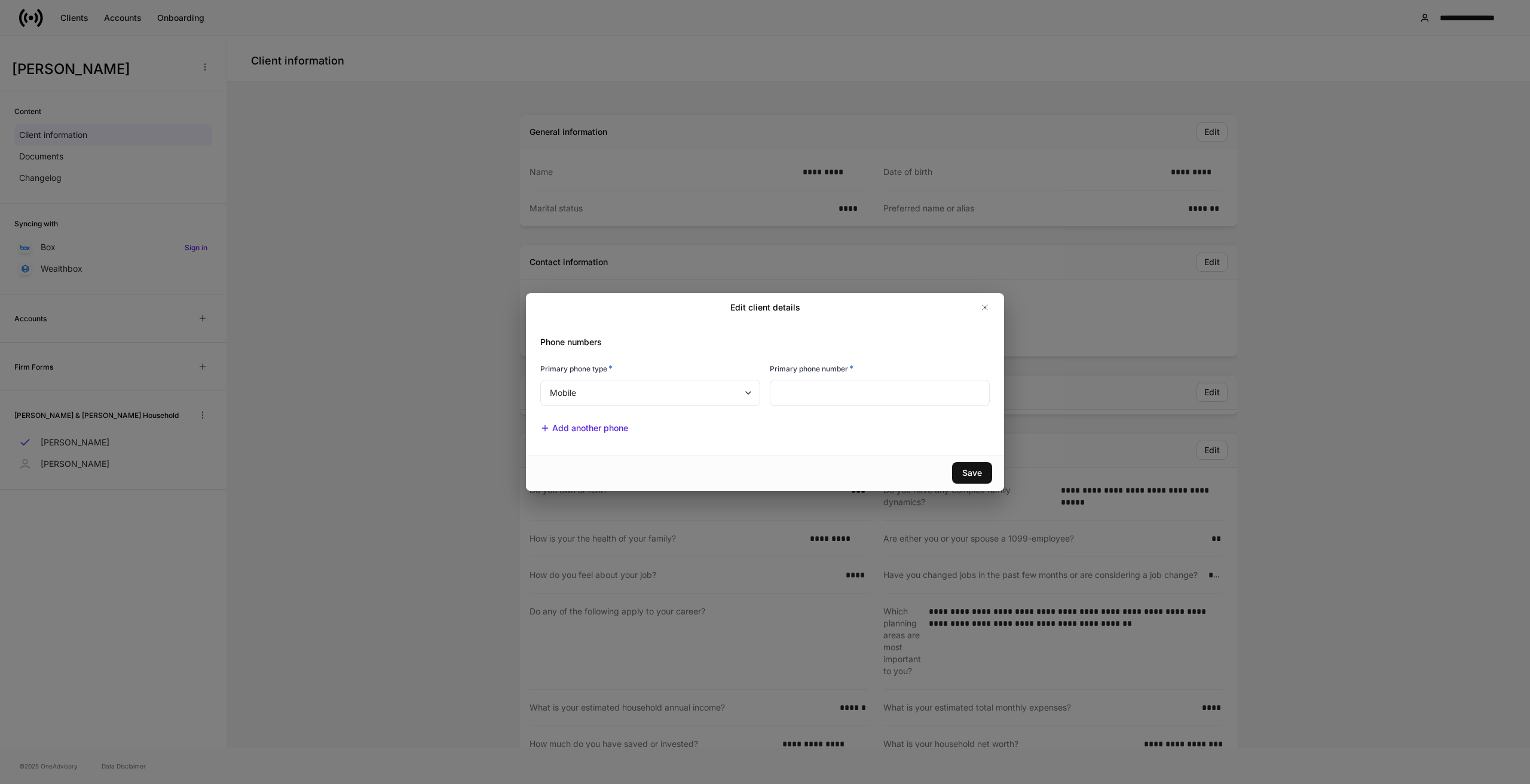
click at [975, 310] on div at bounding box center [898, 307] width 195 height 19
click at [980, 307] on button "button" at bounding box center [985, 307] width 19 height 19
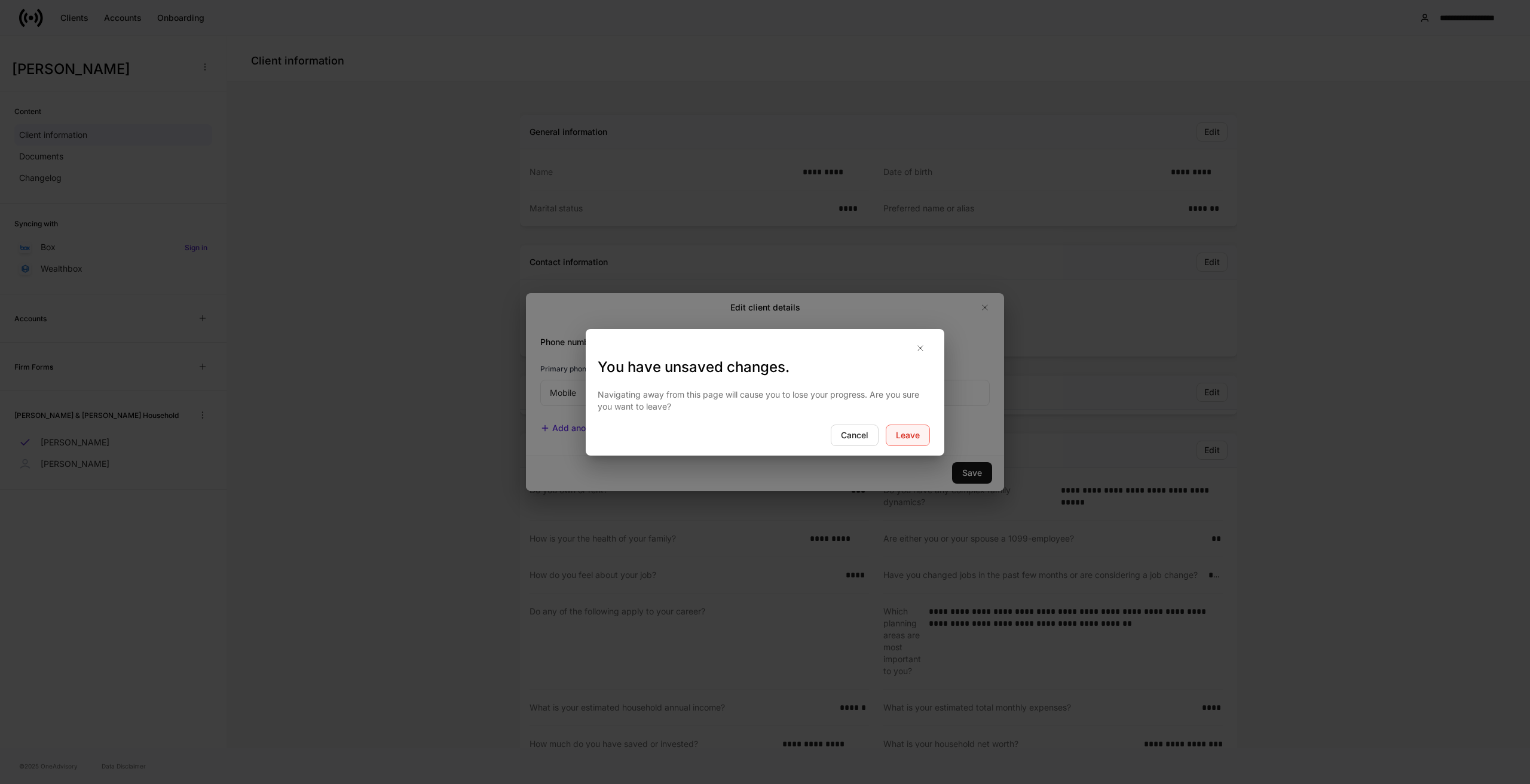
click at [919, 427] on button "Leave" at bounding box center [907, 435] width 44 height 21
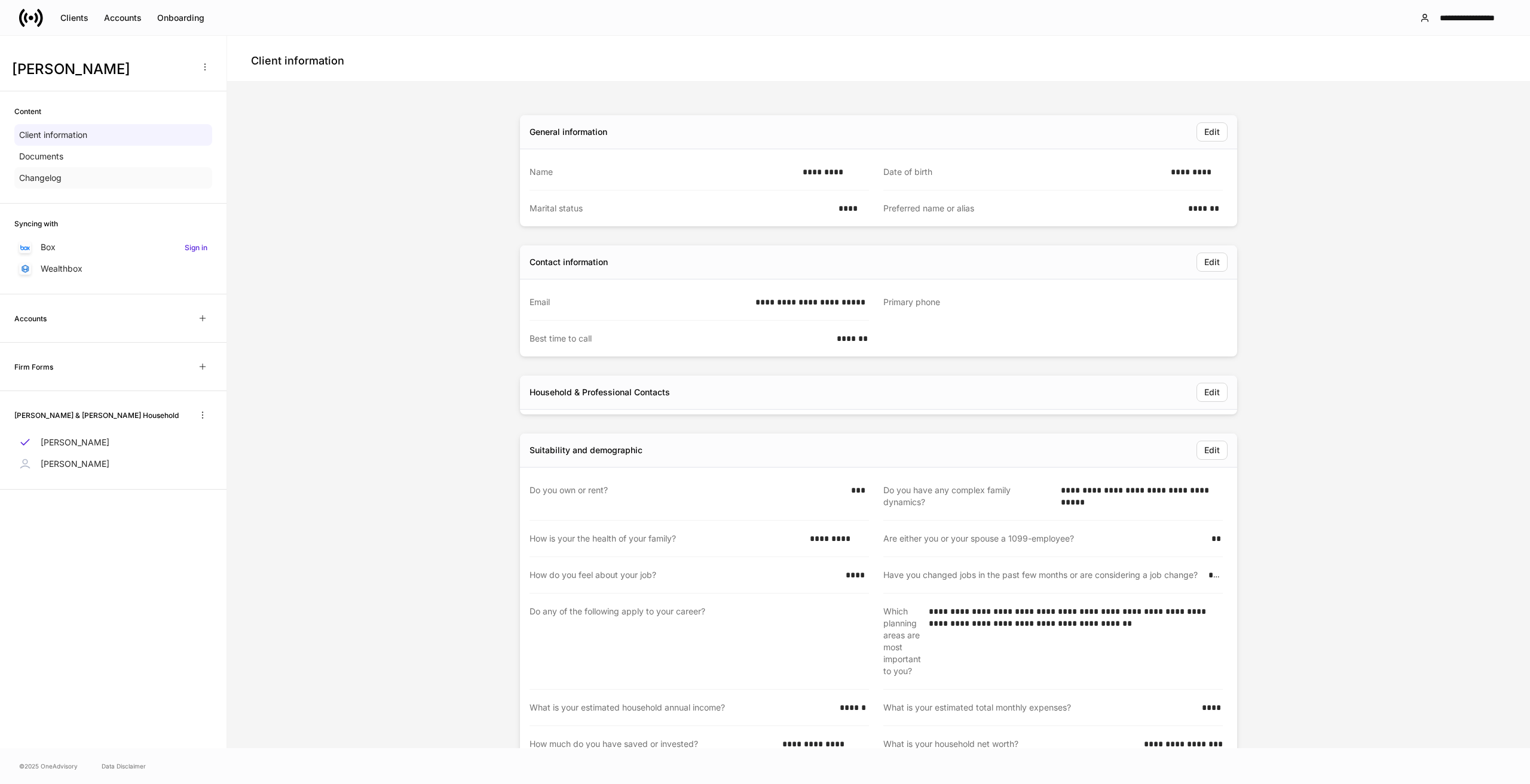
click at [49, 178] on p "Changelog" at bounding box center [40, 178] width 43 height 12
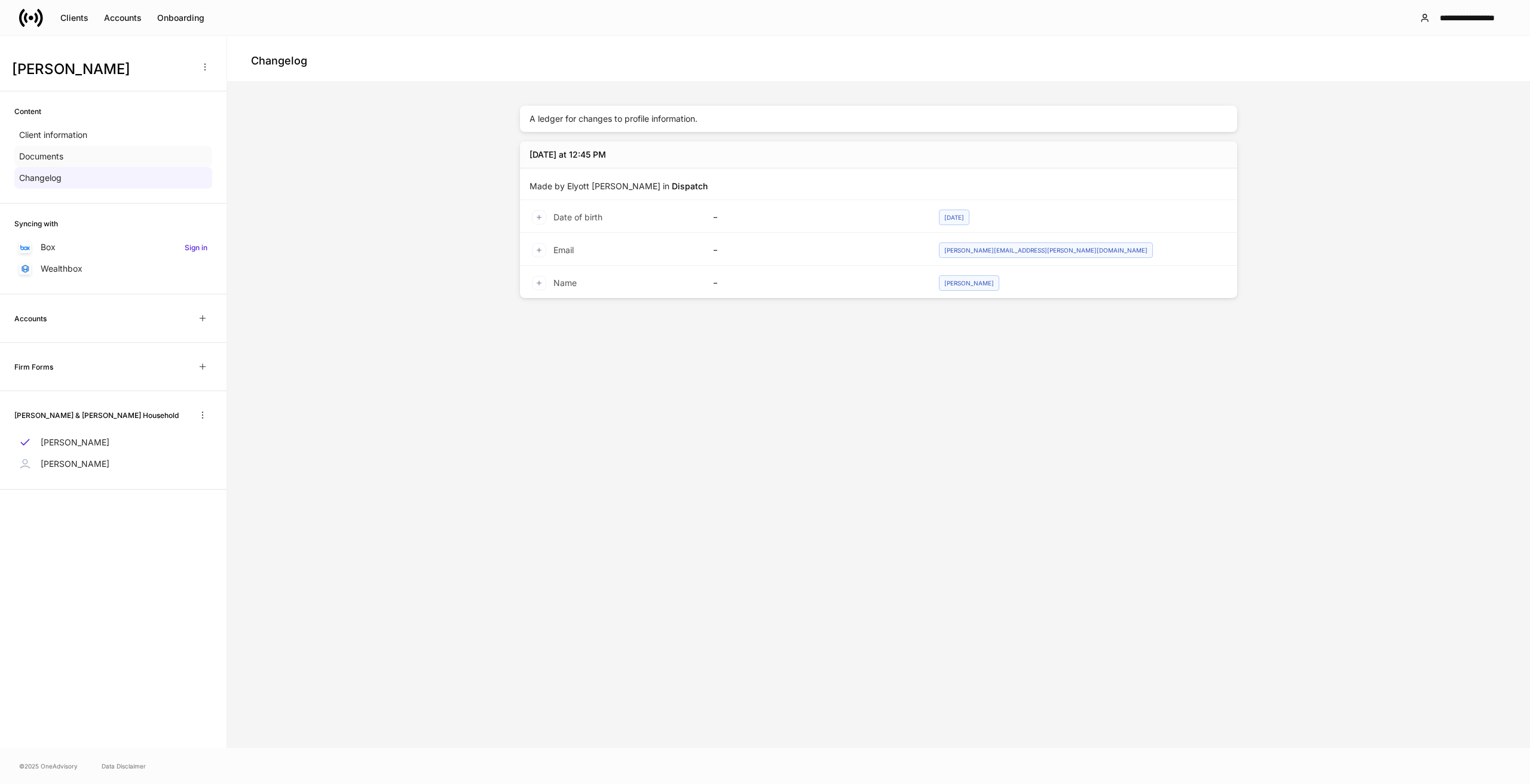
click at [47, 158] on p "Documents" at bounding box center [41, 156] width 44 height 12
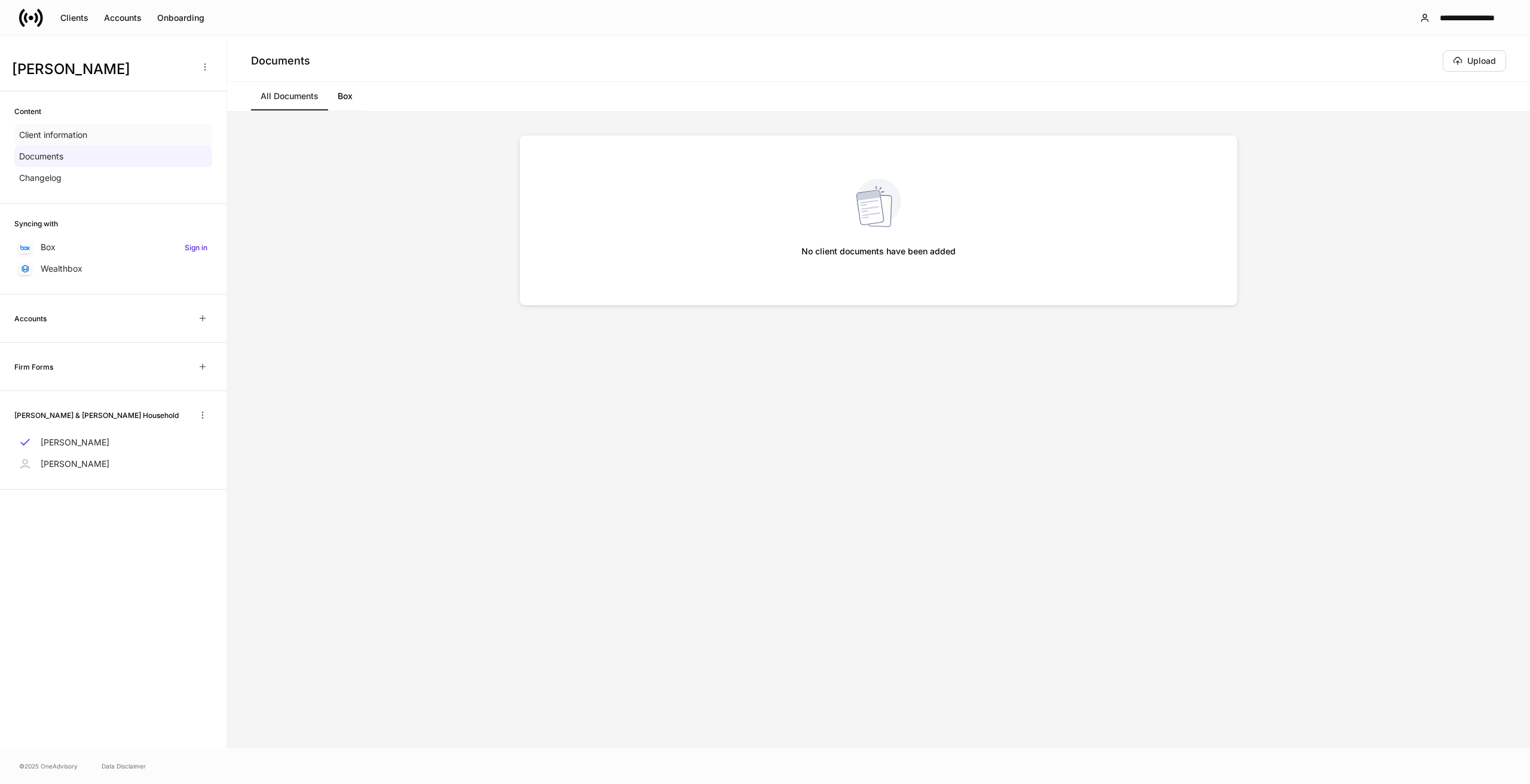
click at [52, 135] on p "Client information" at bounding box center [53, 135] width 68 height 12
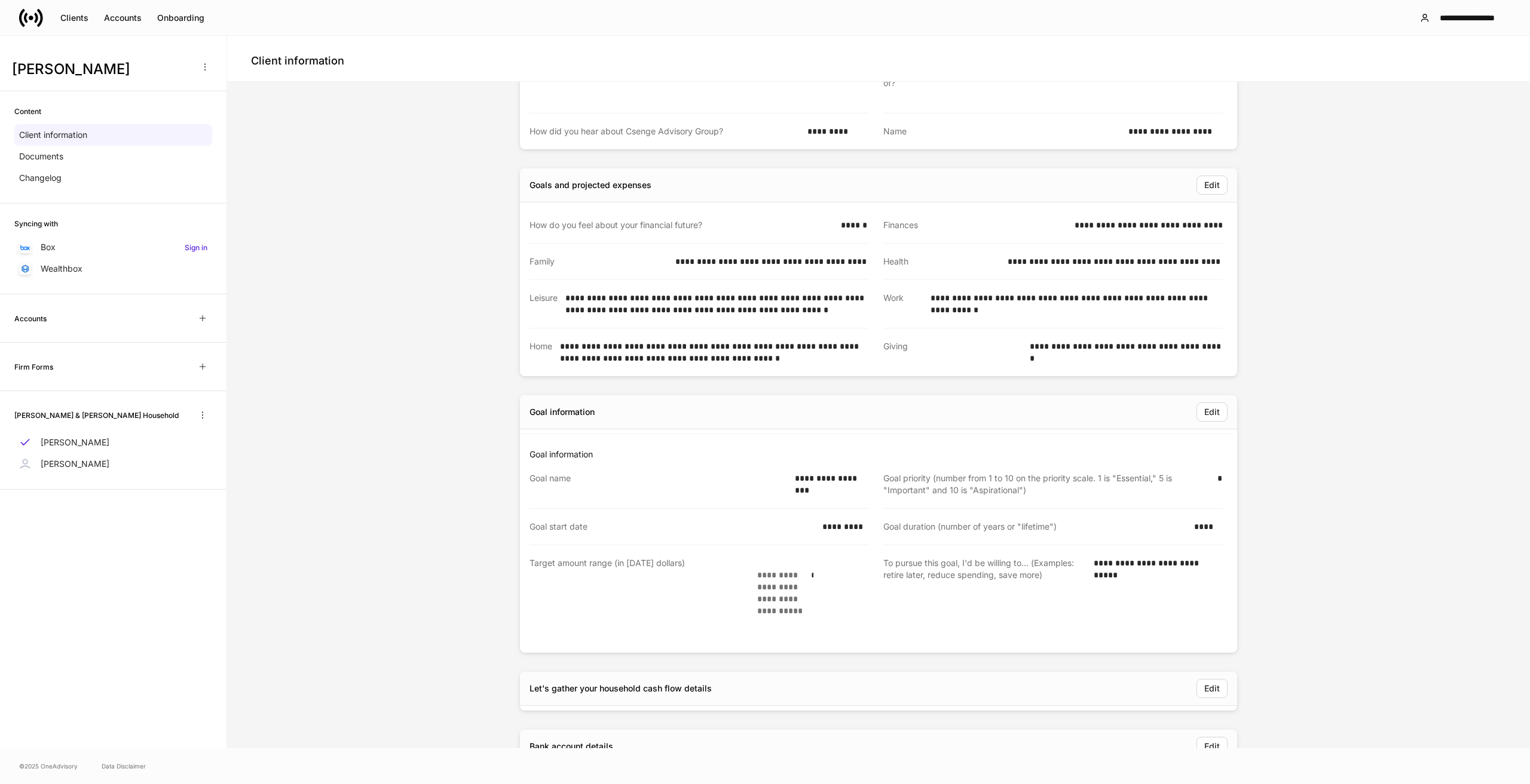
scroll to position [651, 0]
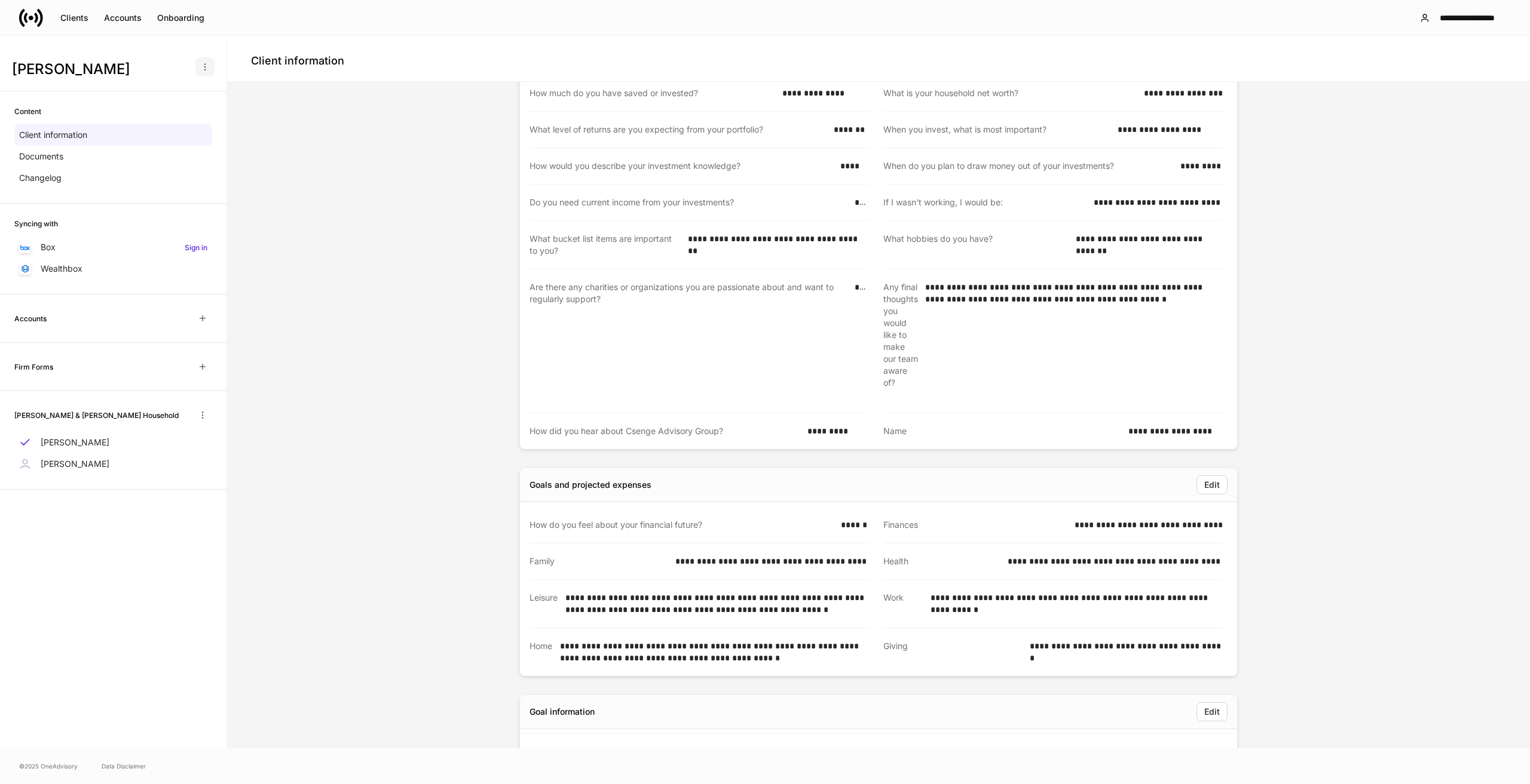
click at [206, 68] on icon "button" at bounding box center [205, 67] width 10 height 10
click at [315, 165] on div at bounding box center [765, 392] width 1530 height 784
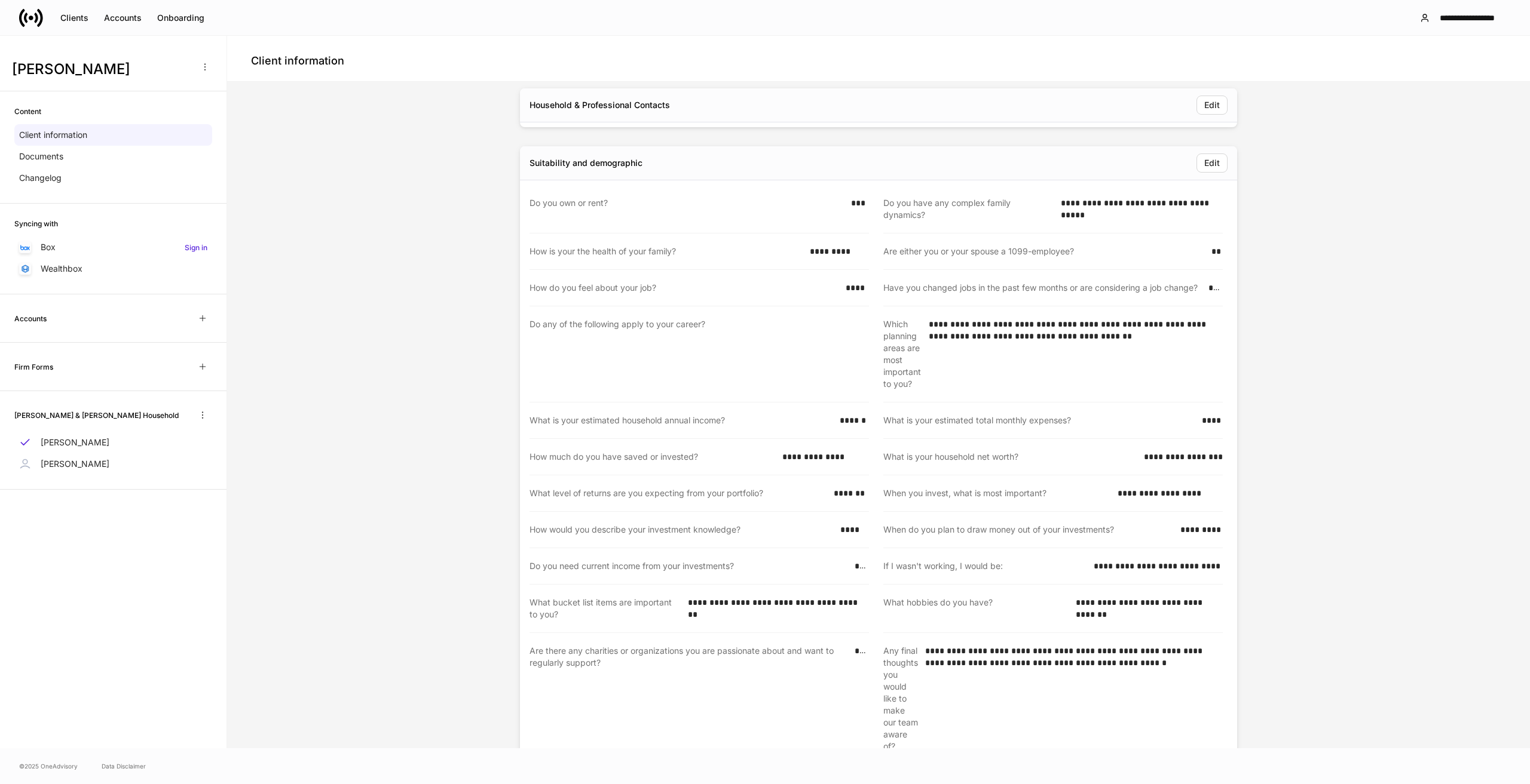
scroll to position [0, 0]
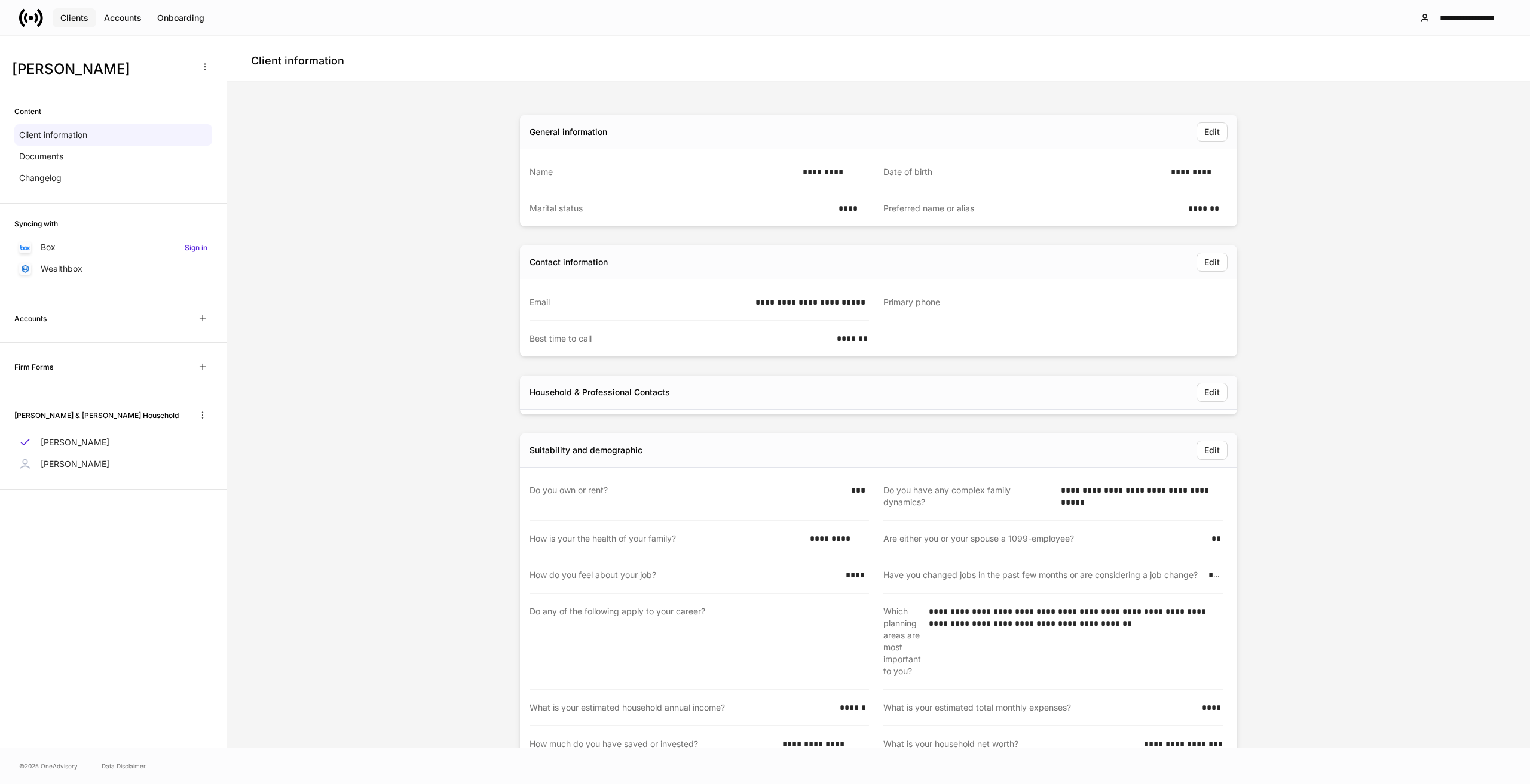
click at [85, 16] on div "Clients" at bounding box center [74, 18] width 28 height 12
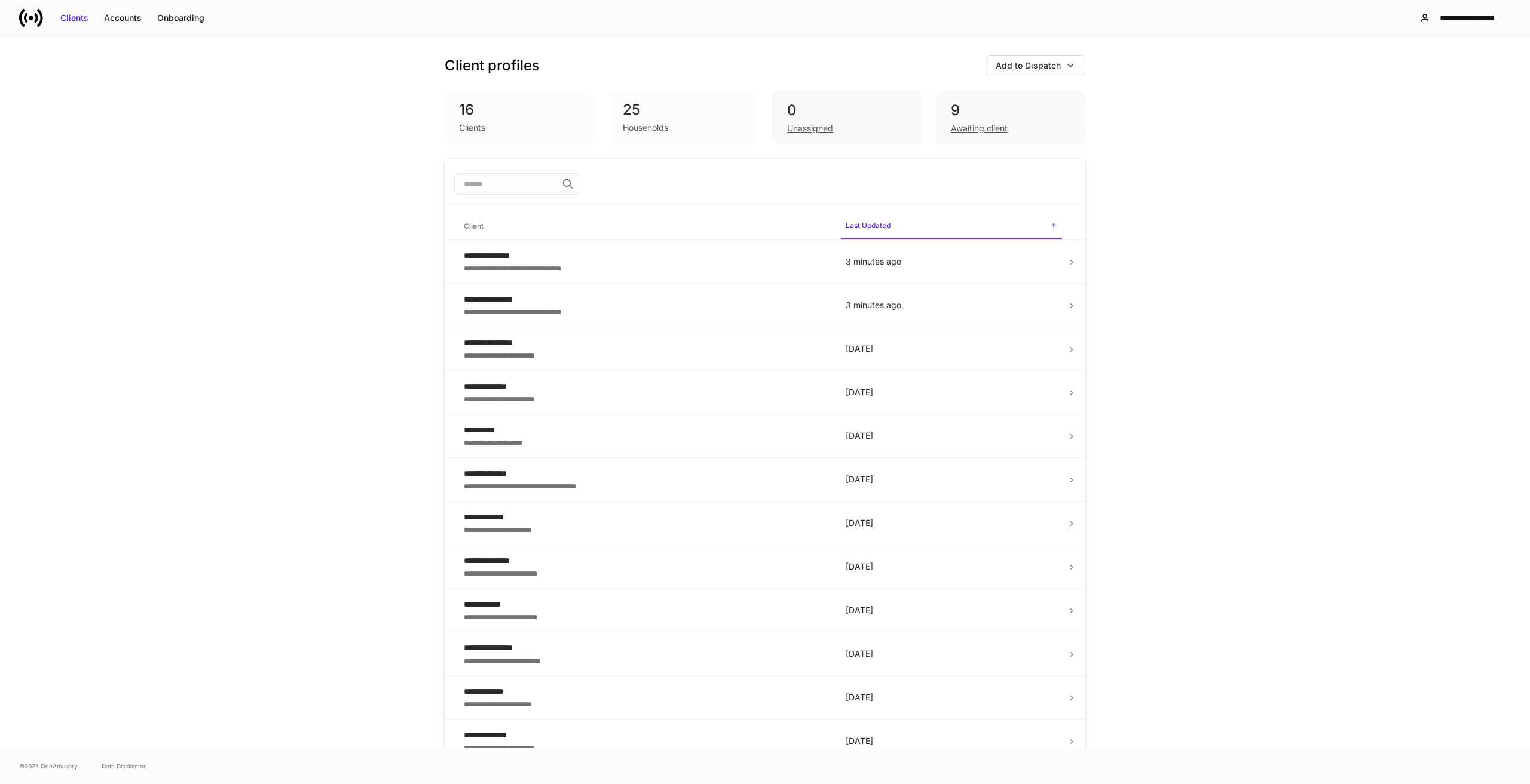
click at [183, 27] on div "Clients Accounts Onboarding" at bounding box center [115, 18] width 193 height 24
click at [183, 21] on div "Onboarding" at bounding box center [181, 18] width 47 height 12
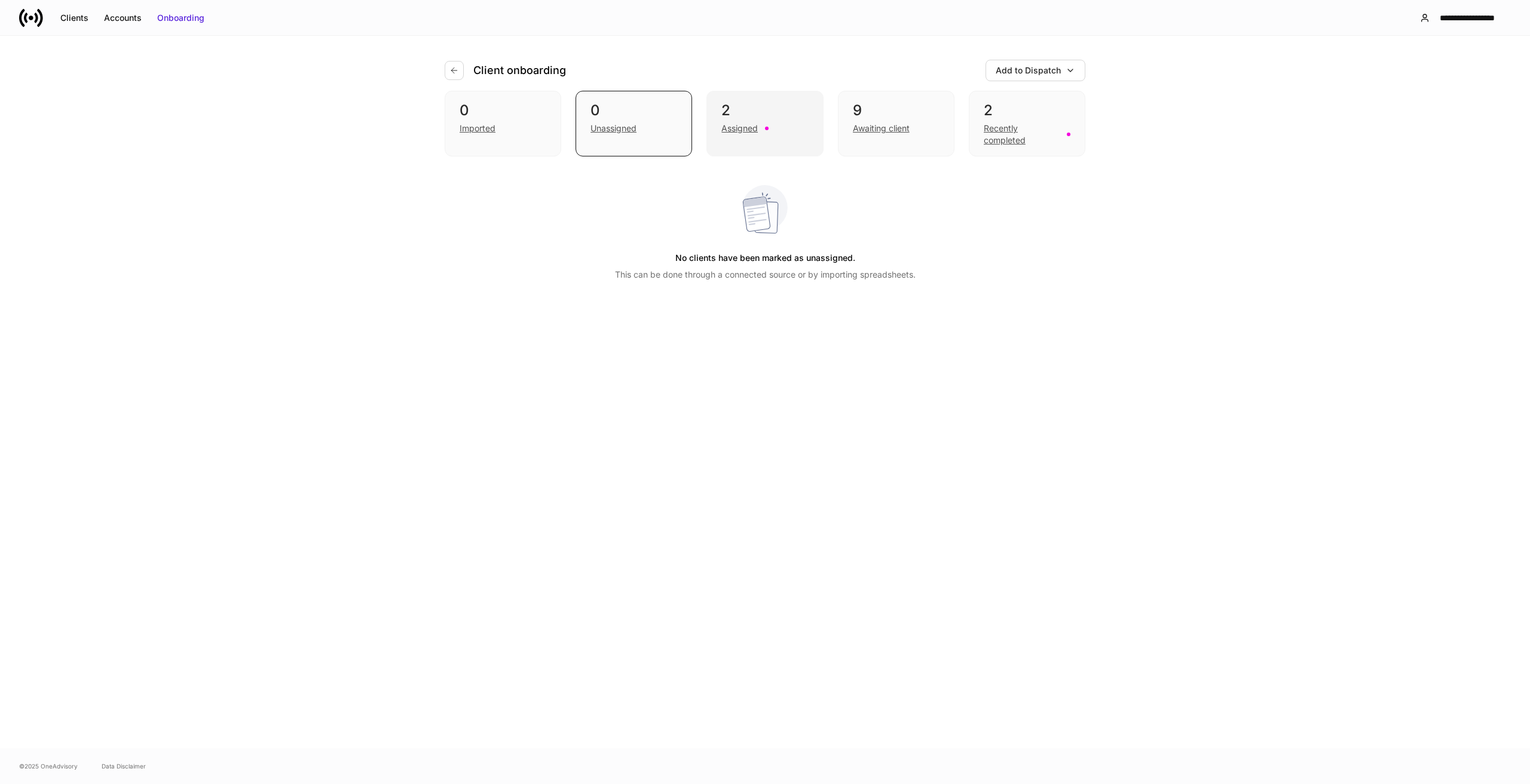
click at [751, 130] on div "Assigned" at bounding box center [739, 128] width 37 height 12
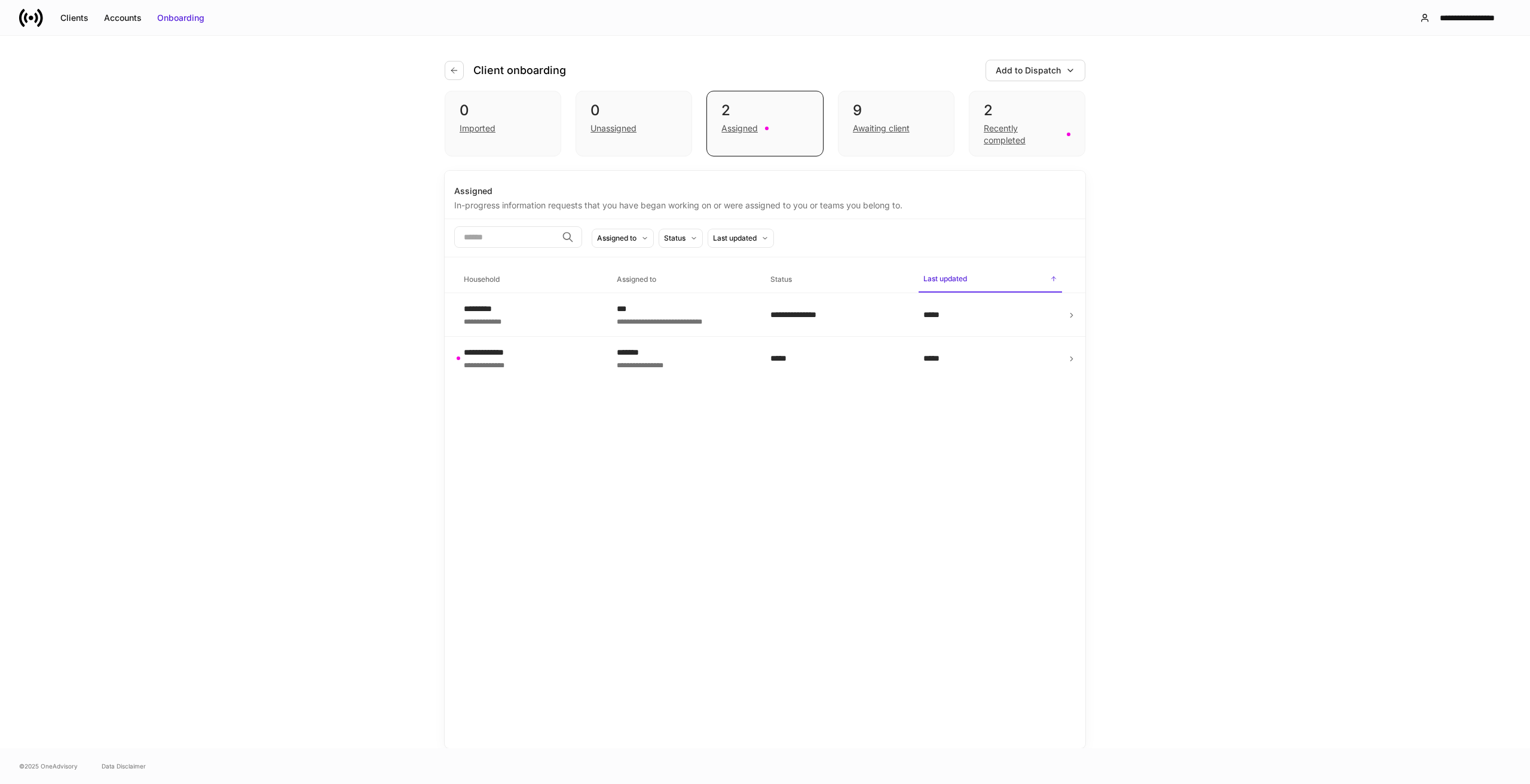
click at [875, 310] on div "**********" at bounding box center [837, 315] width 134 height 12
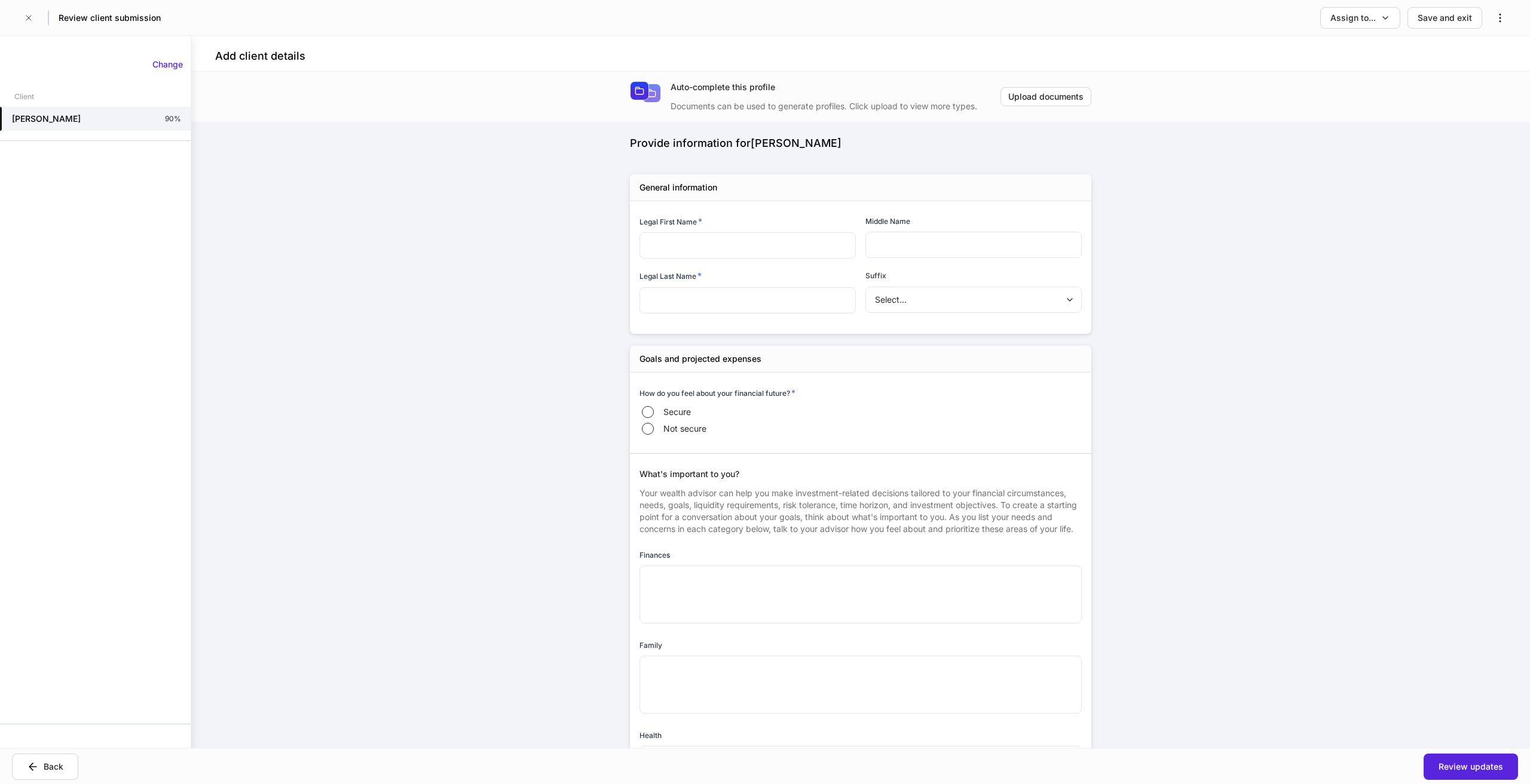
type input "*******"
type input "*****"
type textarea "**********"
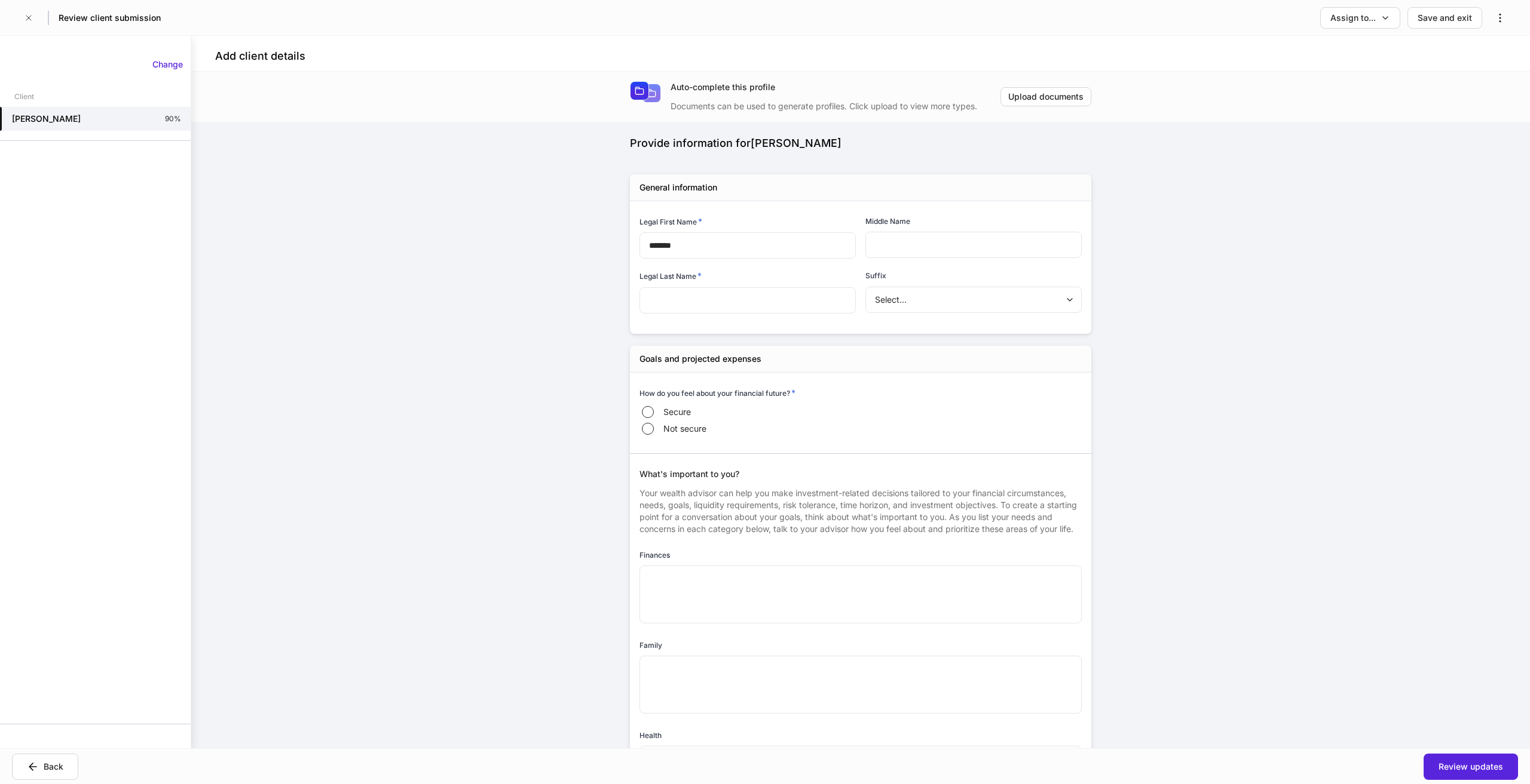
type input "**********"
type input "*****"
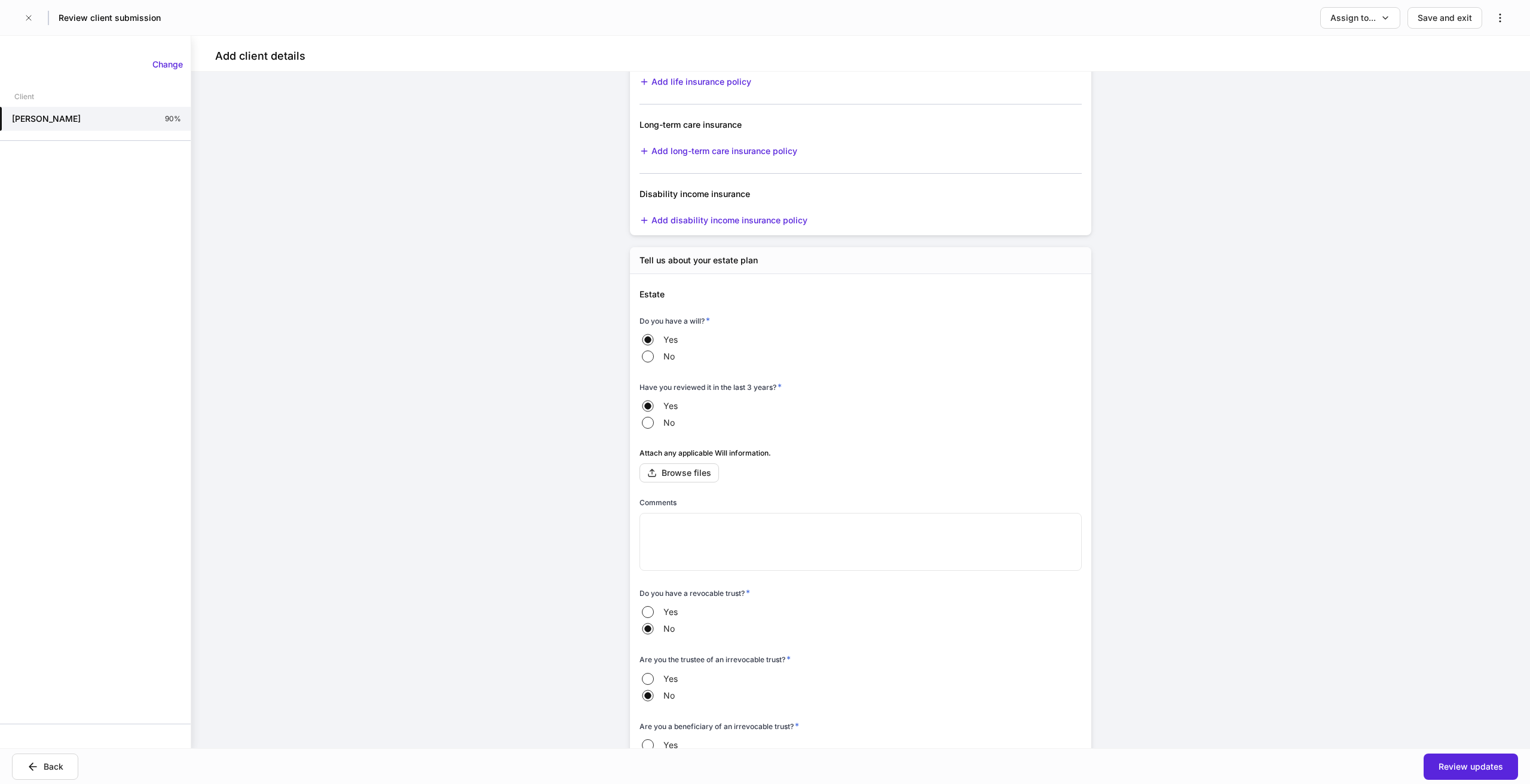
scroll to position [5476, 0]
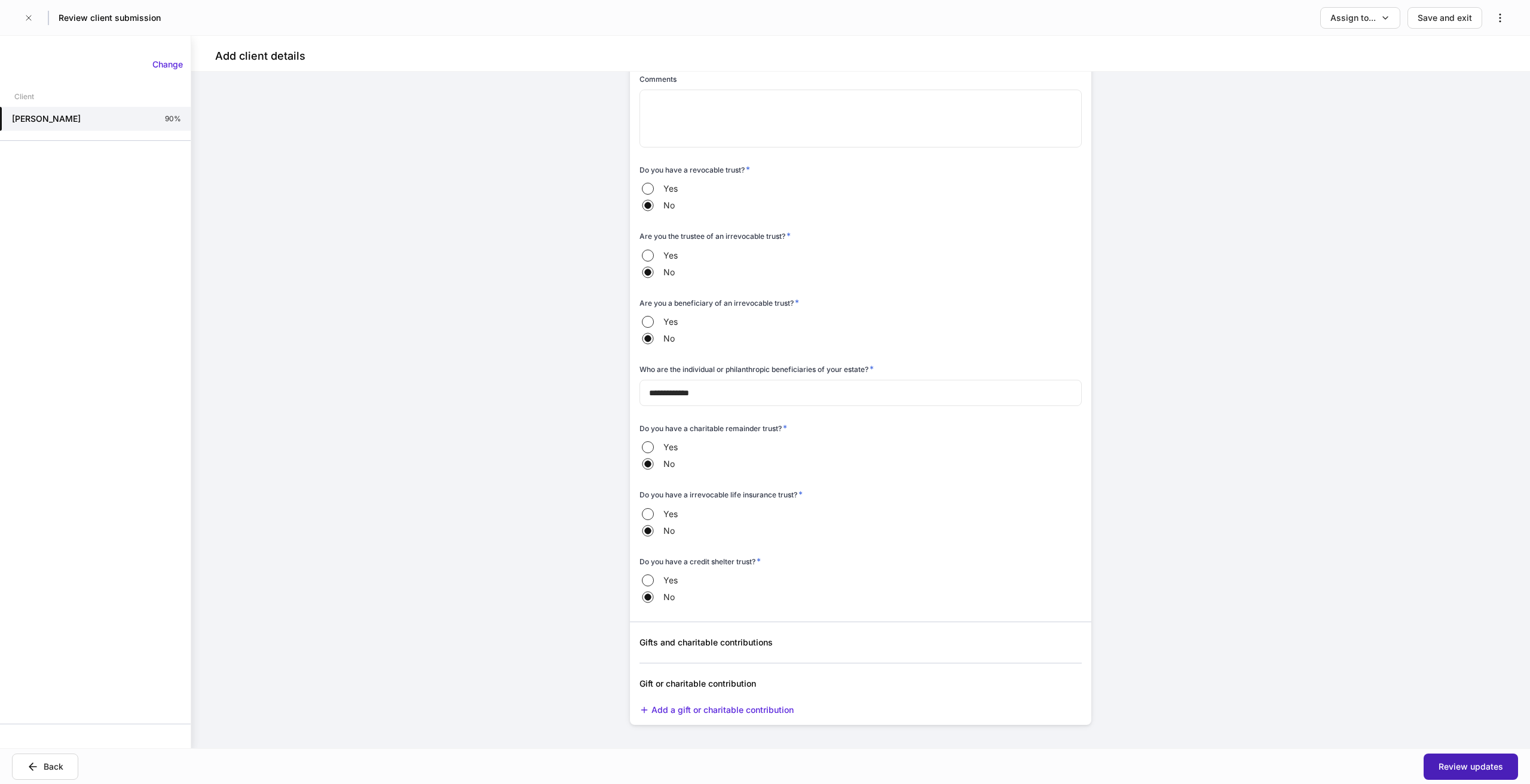
click at [1485, 769] on div "Review updates" at bounding box center [1471, 767] width 65 height 12
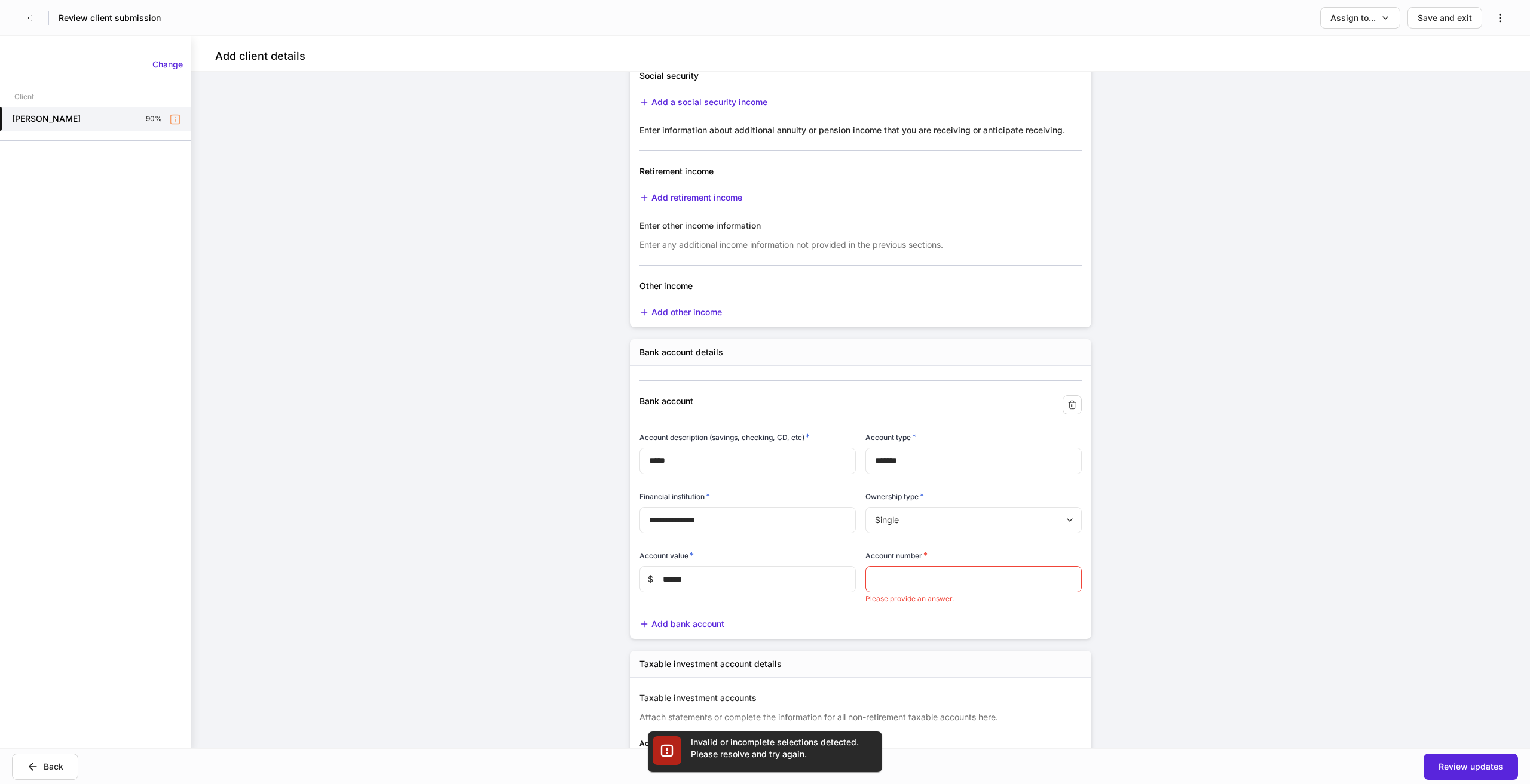
scroll to position [1974, 0]
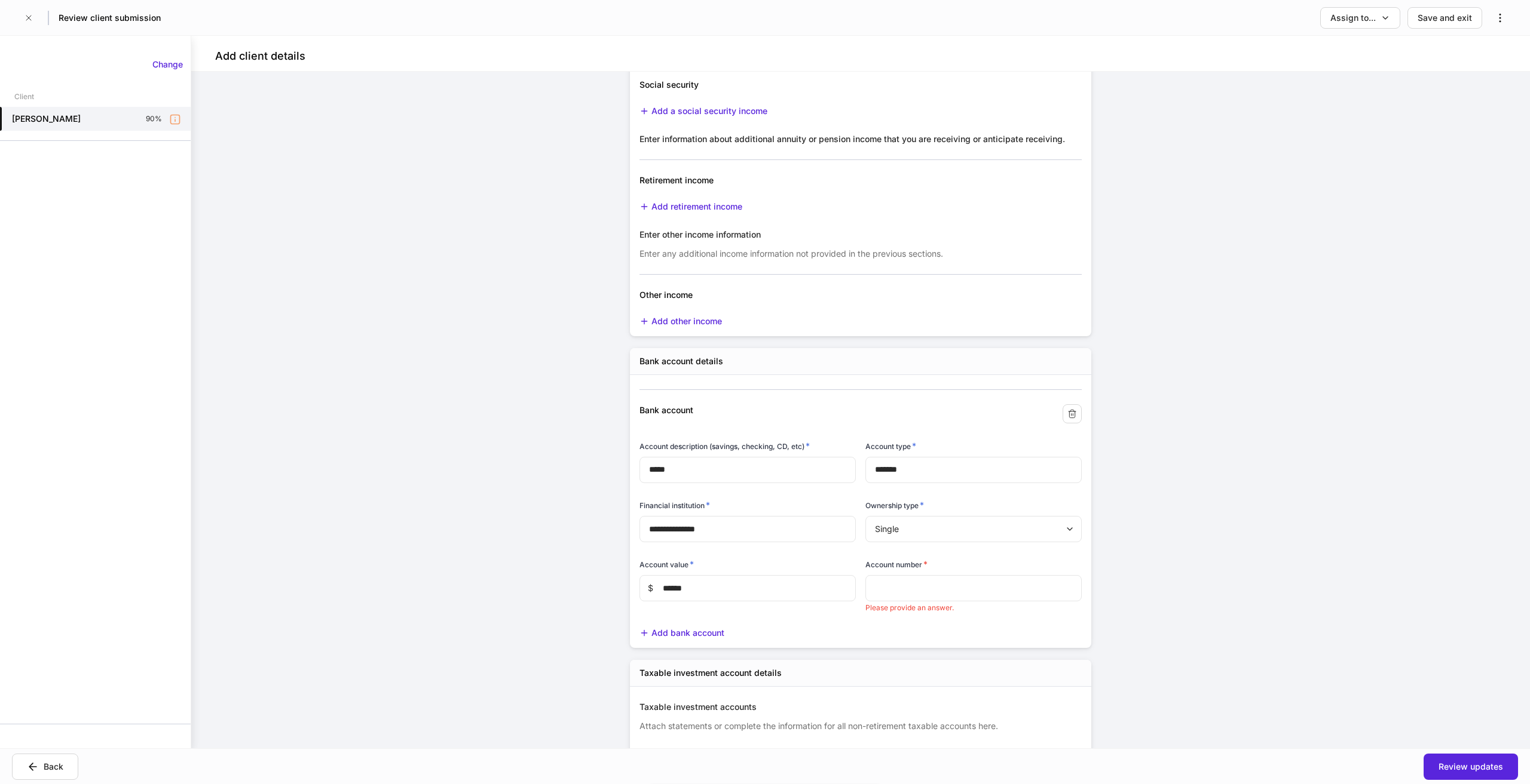
click at [920, 587] on input "text" at bounding box center [974, 588] width 217 height 26
click at [918, 585] on input "text" at bounding box center [974, 588] width 217 height 26
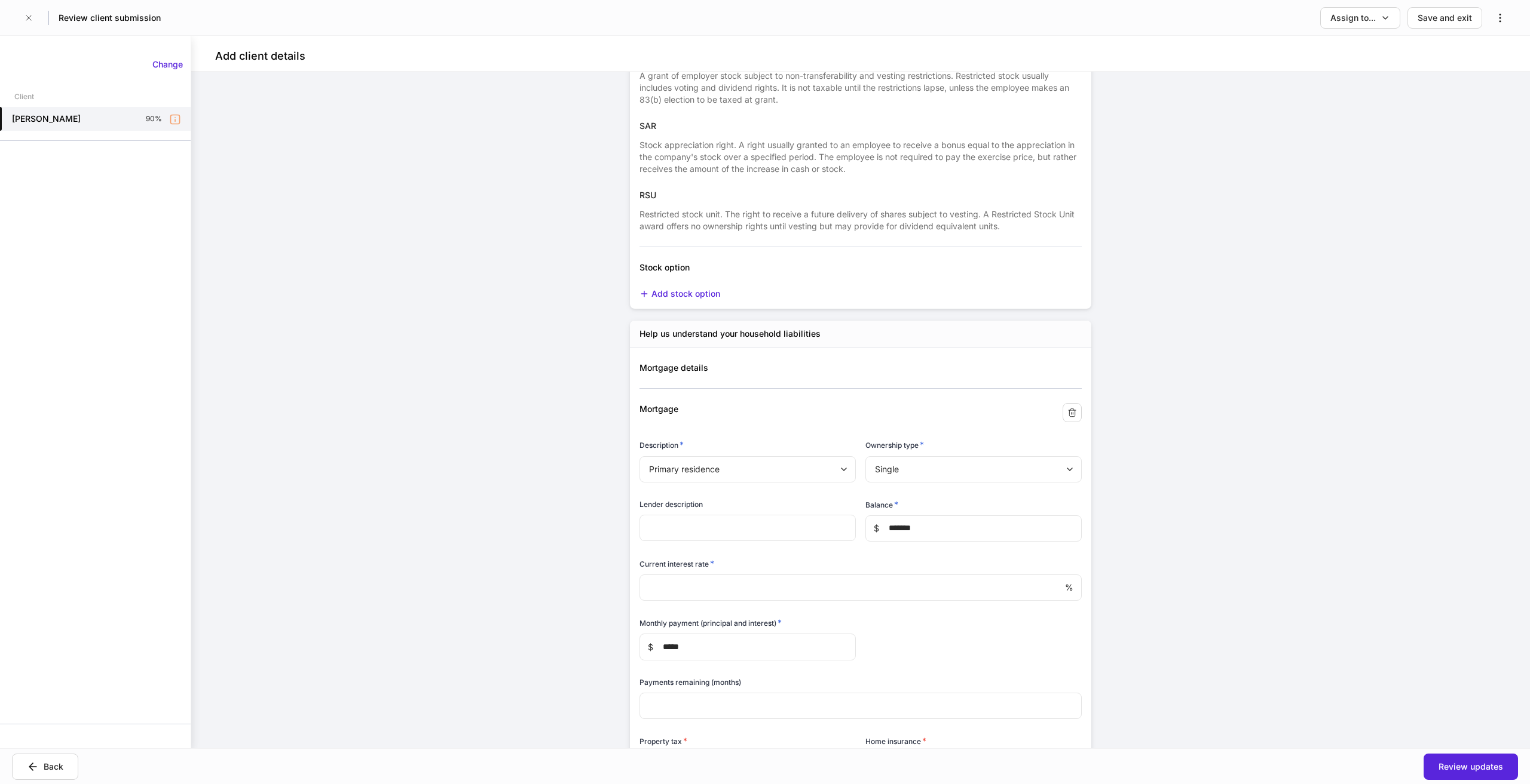
scroll to position [4961, 0]
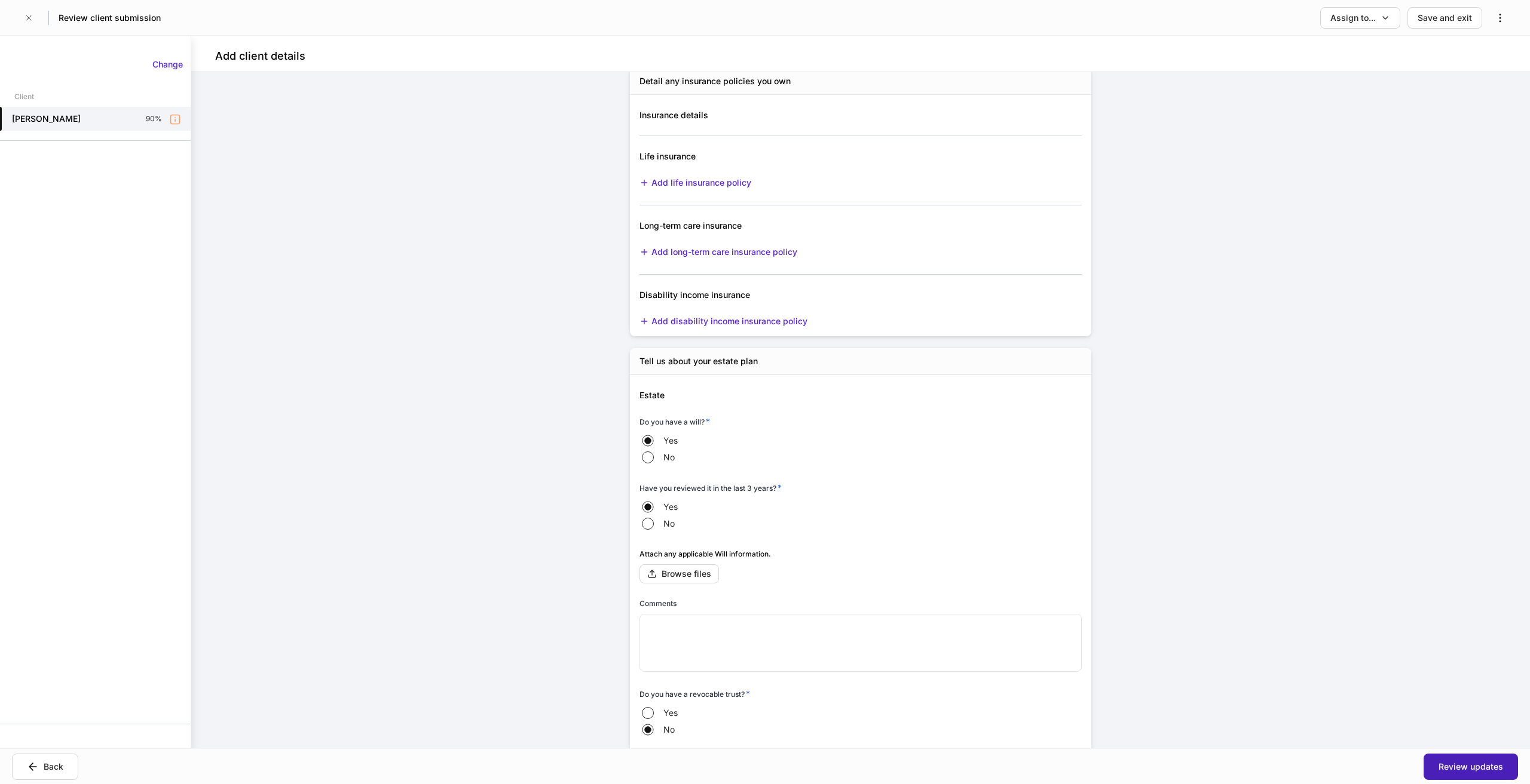
type input "**********"
click at [1470, 771] on div "Review updates" at bounding box center [1471, 767] width 65 height 12
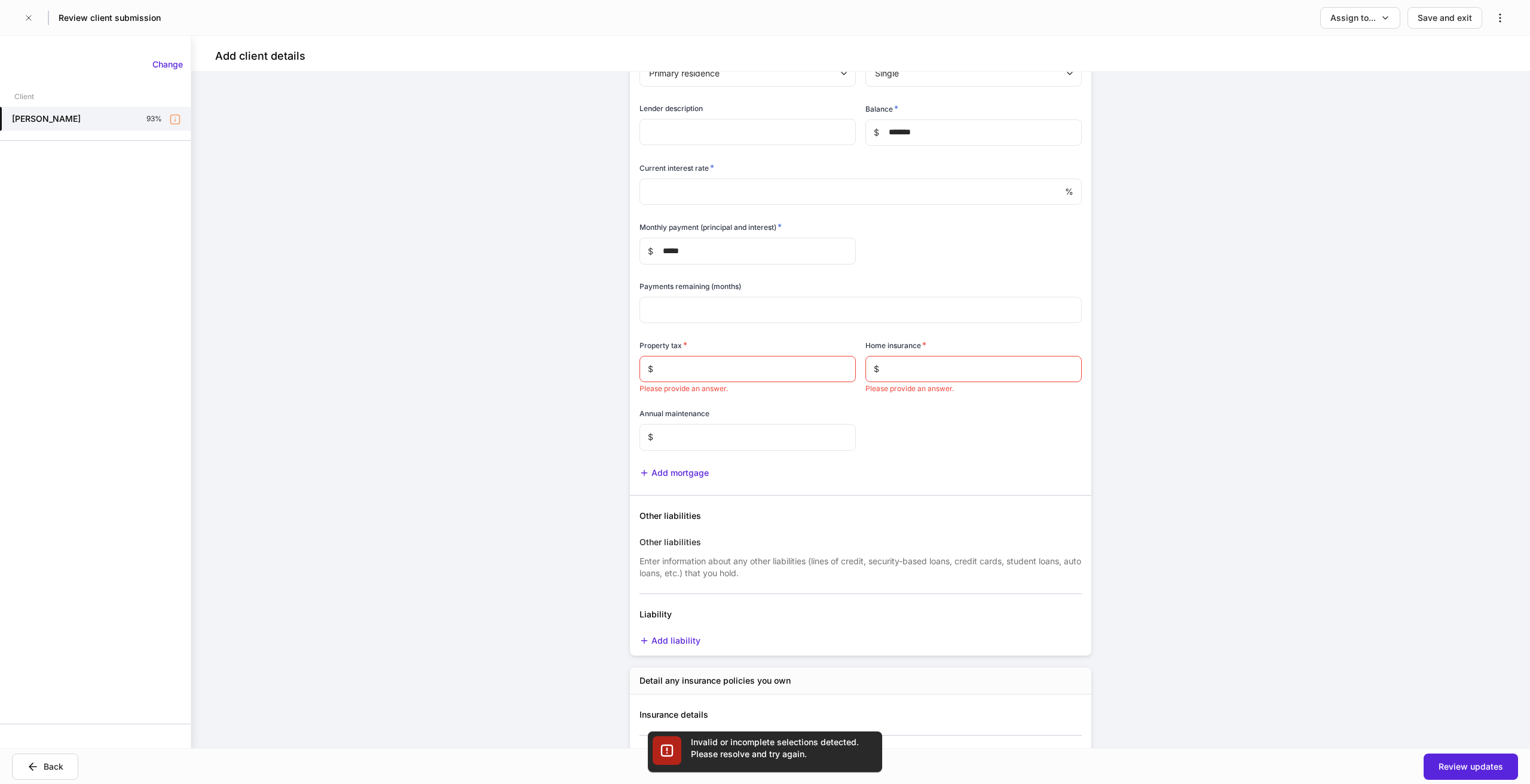
scroll to position [4363, 0]
click at [751, 369] on input "text" at bounding box center [754, 367] width 203 height 26
click at [706, 372] on input "text" at bounding box center [754, 367] width 203 height 26
click at [705, 367] on input "text" at bounding box center [754, 367] width 203 height 26
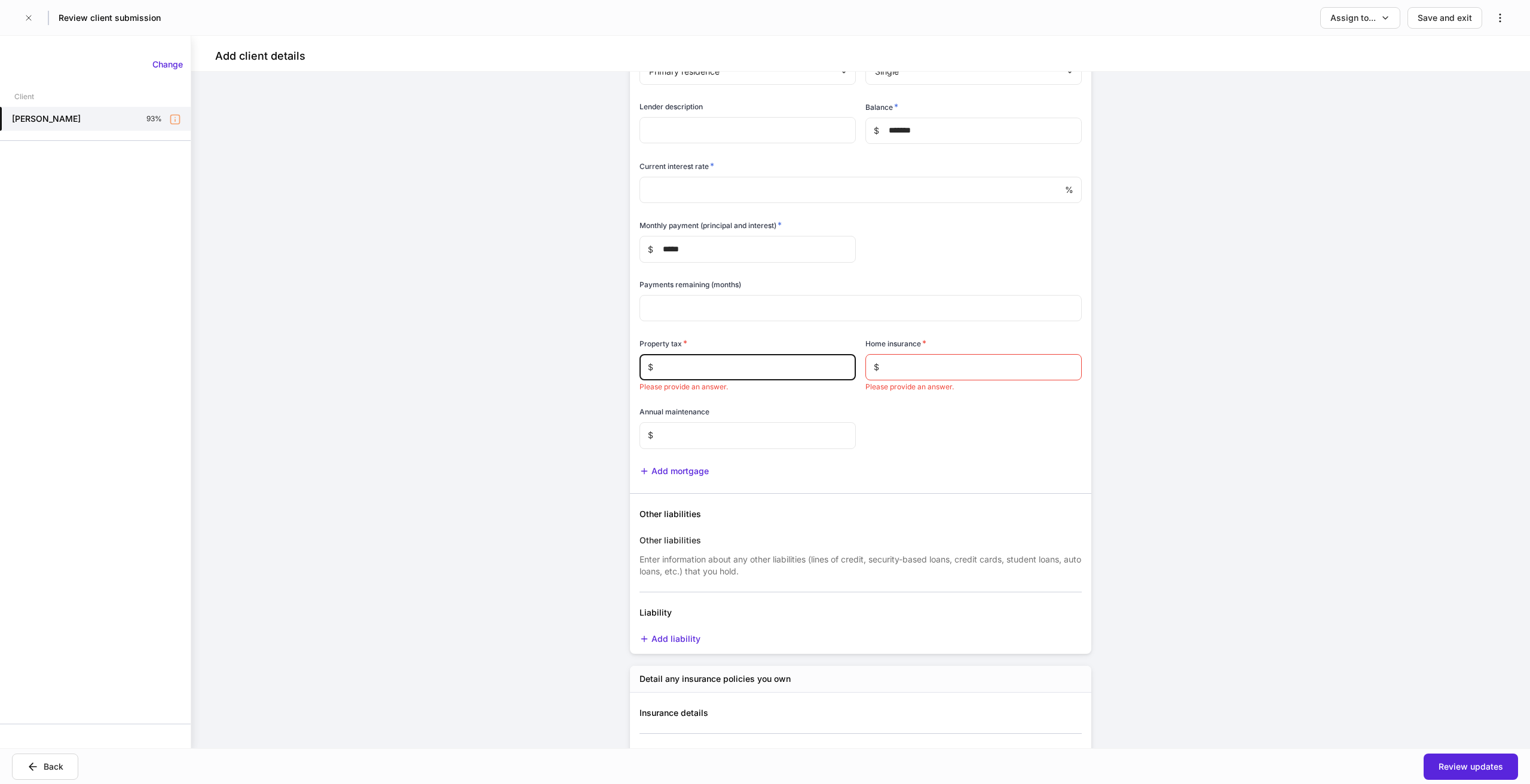
click at [693, 361] on input "text" at bounding box center [754, 367] width 203 height 26
type input "*****"
click at [940, 364] on input "text" at bounding box center [980, 367] width 203 height 26
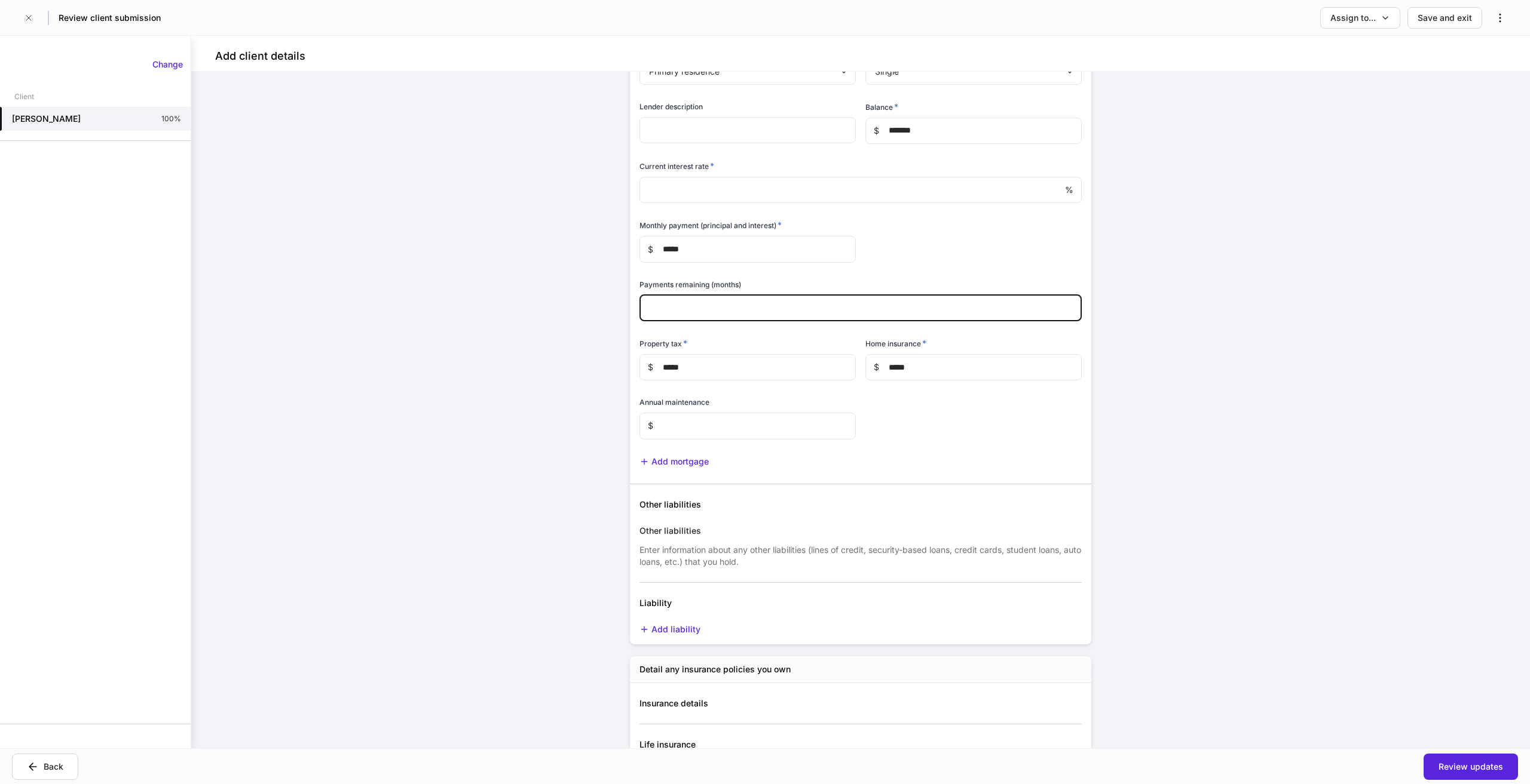
scroll to position [4263, 0]
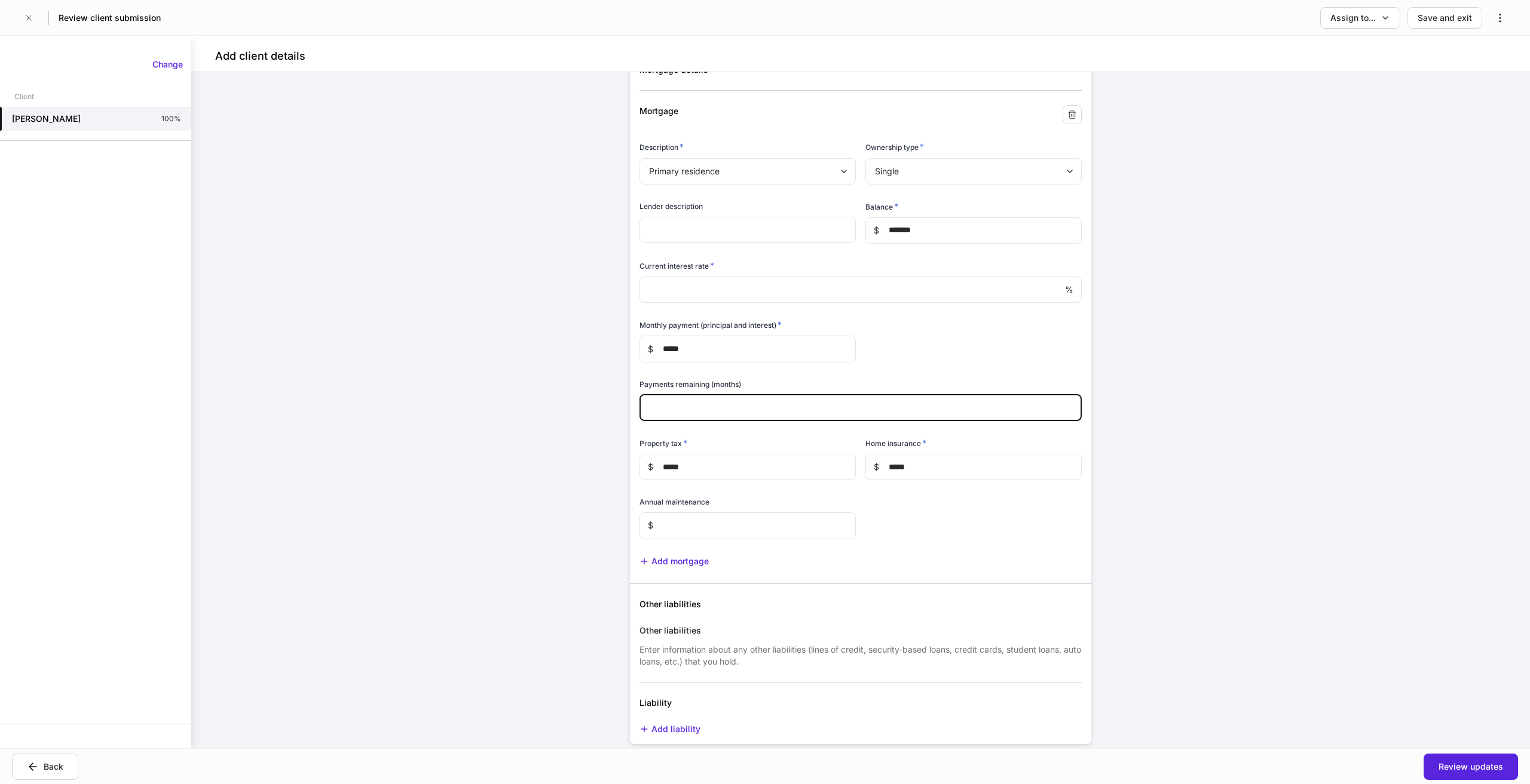
click at [938, 412] on input "number" at bounding box center [861, 408] width 442 height 26
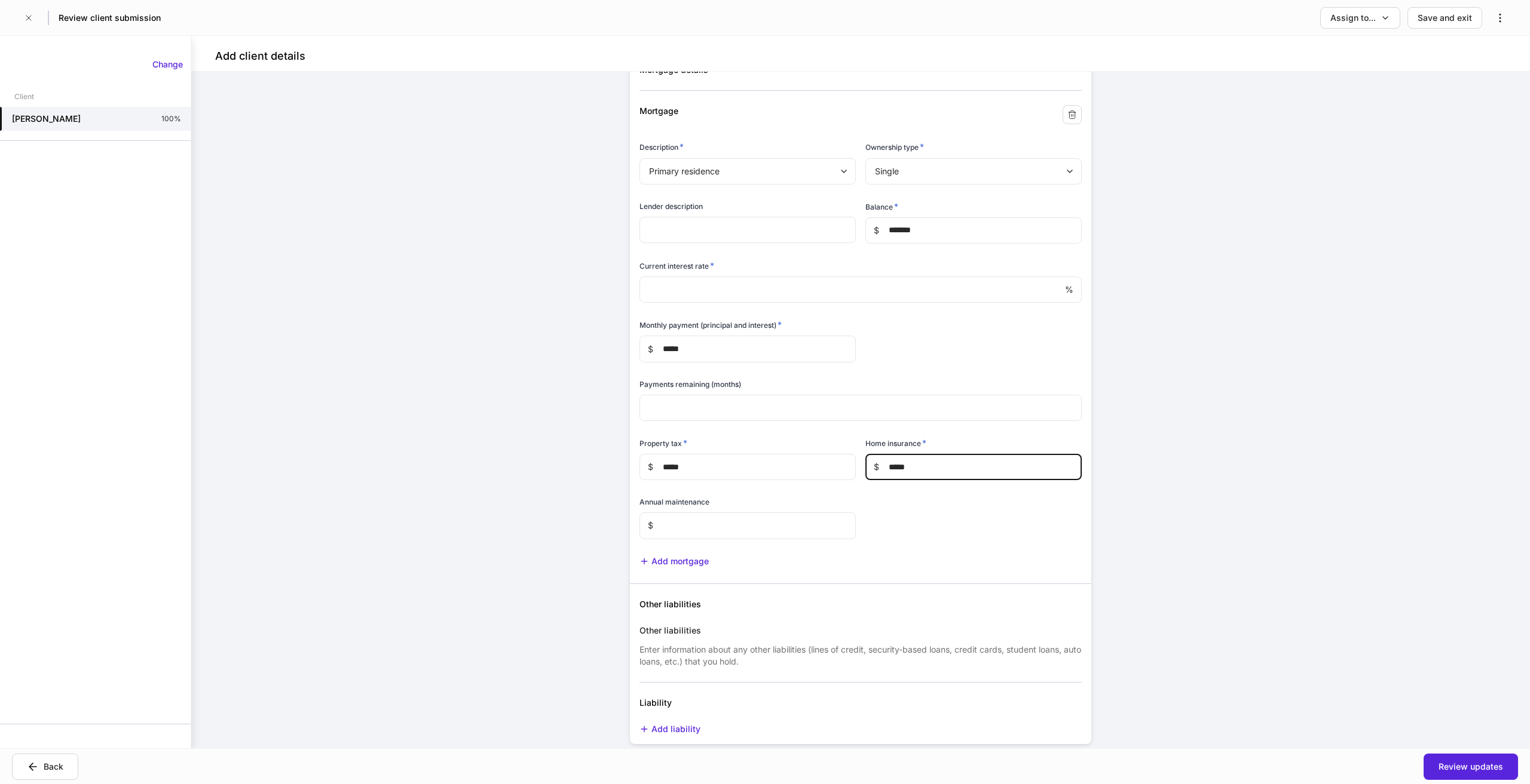
click at [892, 464] on input "*****" at bounding box center [980, 467] width 203 height 26
type input "*****"
click at [920, 527] on div "Mortgage details Mortgage Description * Primary residence ******* ​ Ownership t…" at bounding box center [856, 393] width 452 height 687
click at [768, 524] on input "text" at bounding box center [754, 526] width 203 height 26
type input "***"
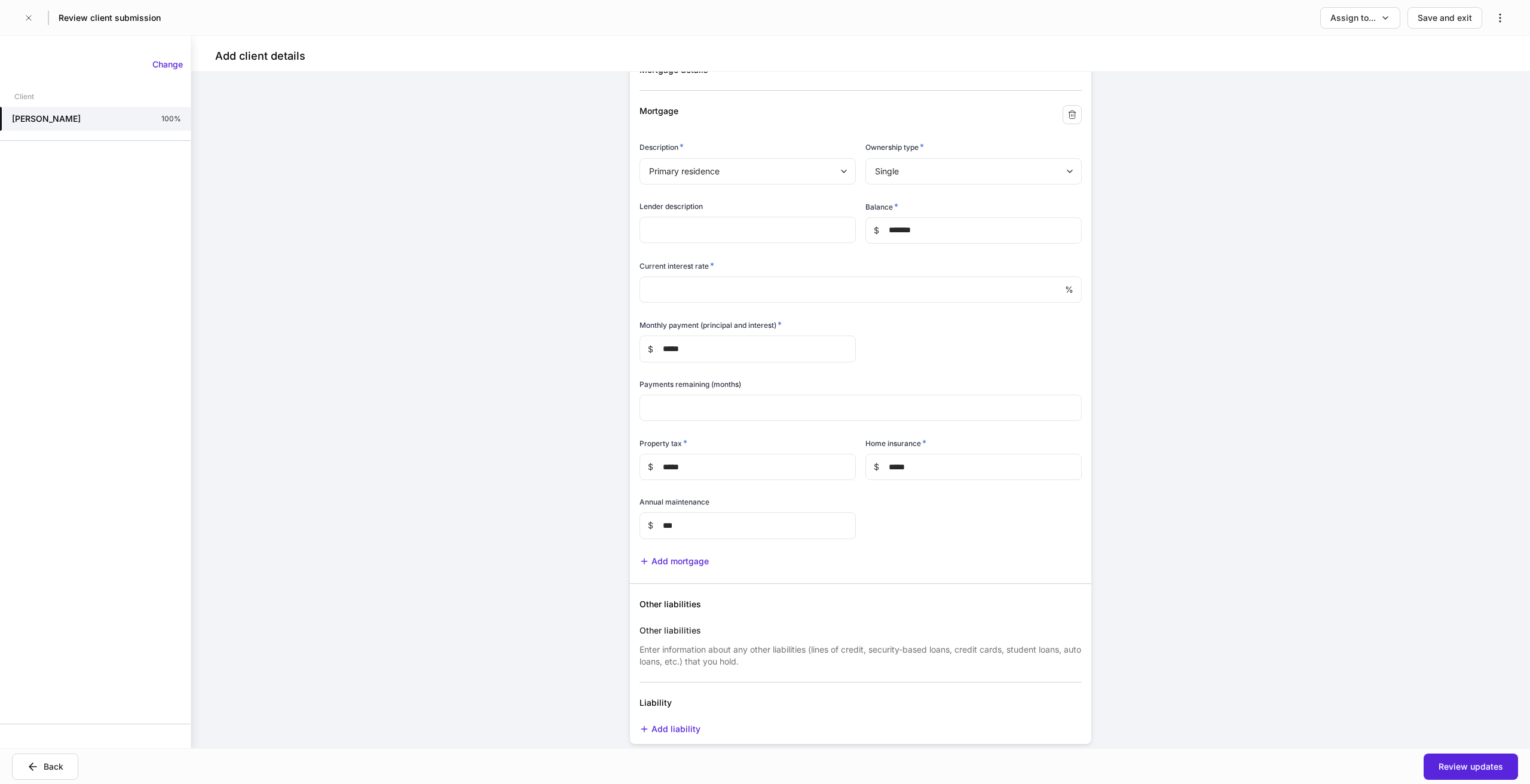
click at [701, 355] on input "*****" at bounding box center [754, 349] width 203 height 26
type input "*****"
click at [716, 408] on input "number" at bounding box center [861, 408] width 442 height 26
drag, startPoint x: 678, startPoint y: 528, endPoint x: 652, endPoint y: 524, distance: 26.3
click at [653, 524] on input "***" at bounding box center [754, 526] width 203 height 26
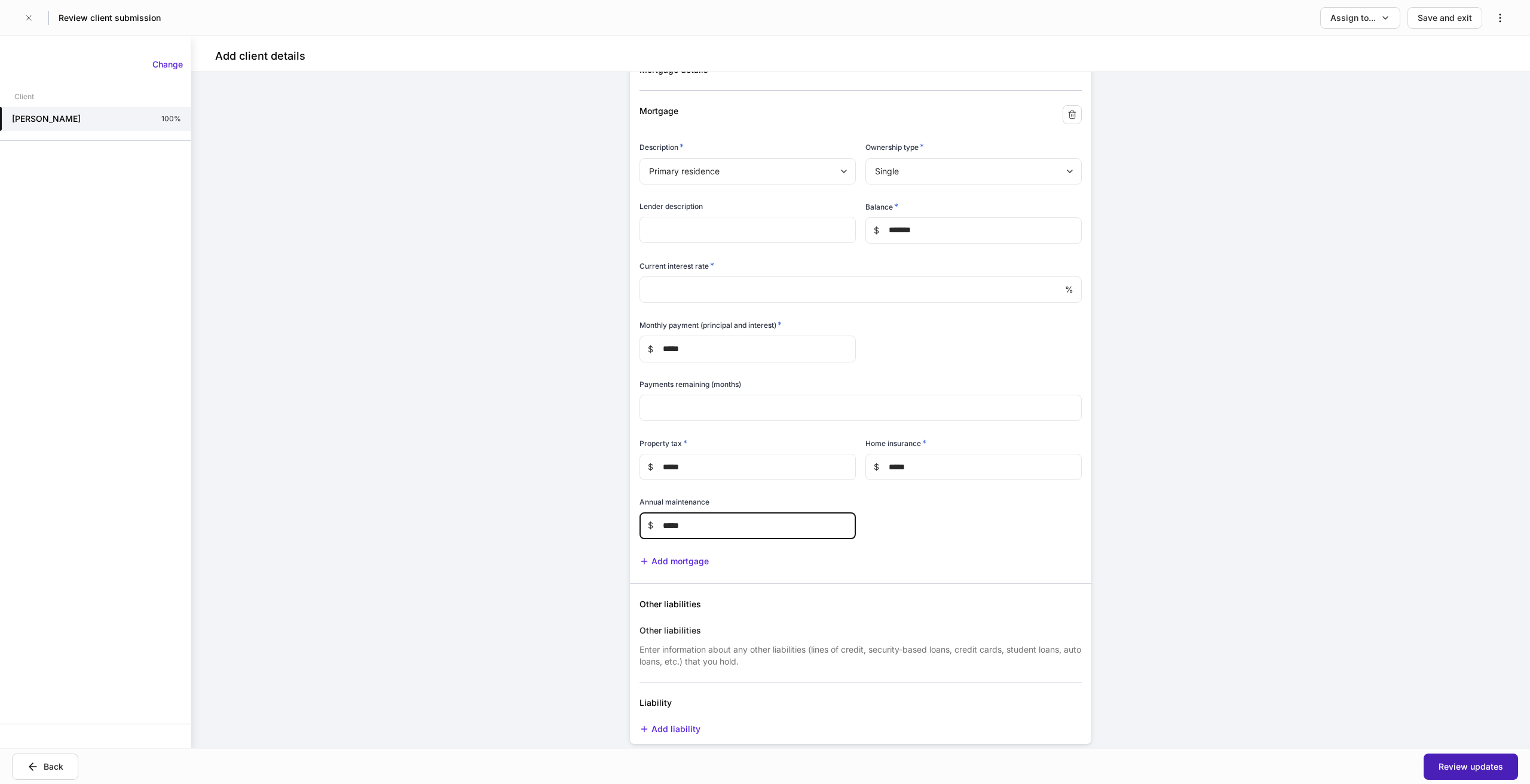
type input "*****"
click at [1463, 765] on div "Review updates" at bounding box center [1471, 767] width 65 height 12
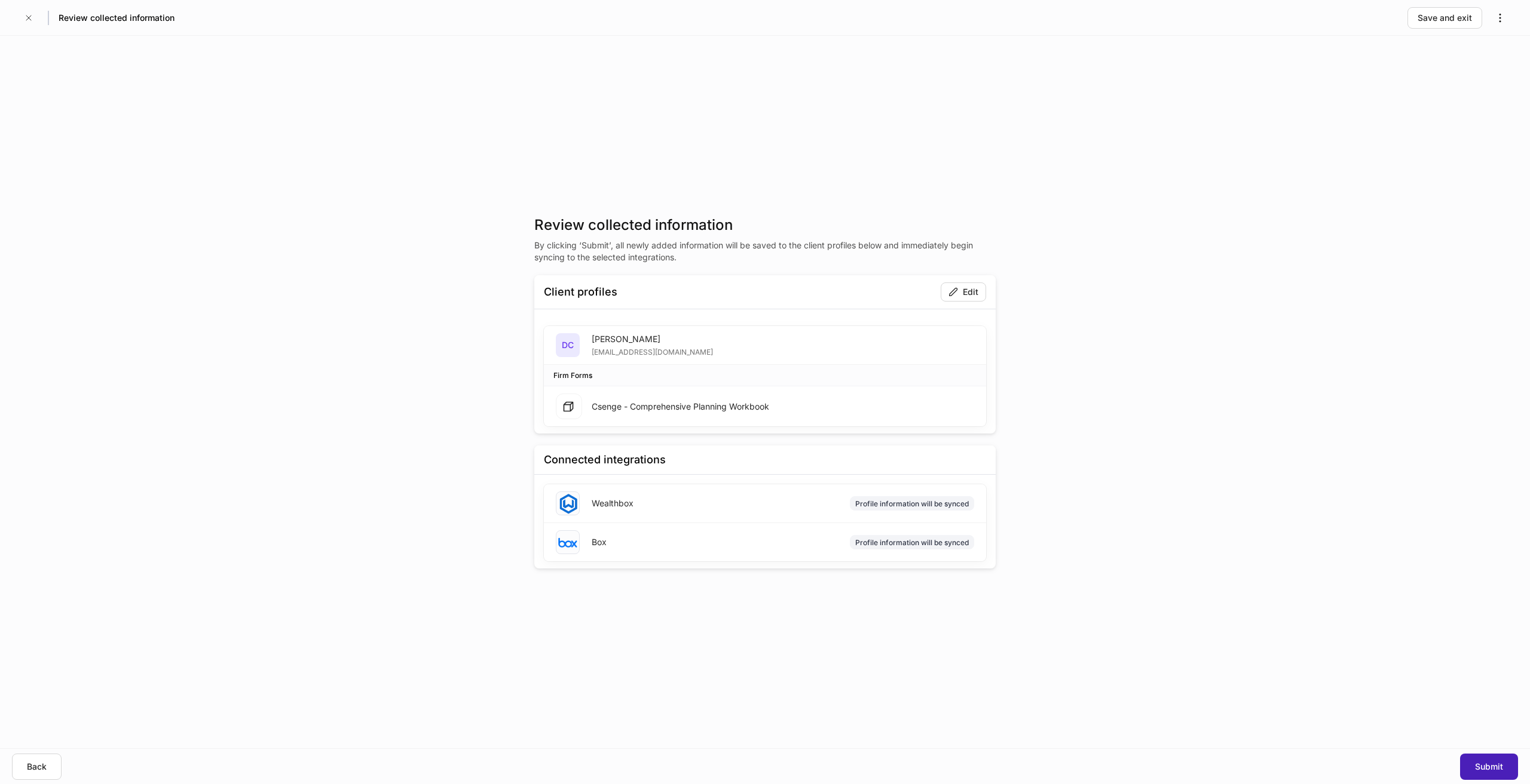
click at [1494, 767] on div "Submit" at bounding box center [1489, 767] width 28 height 12
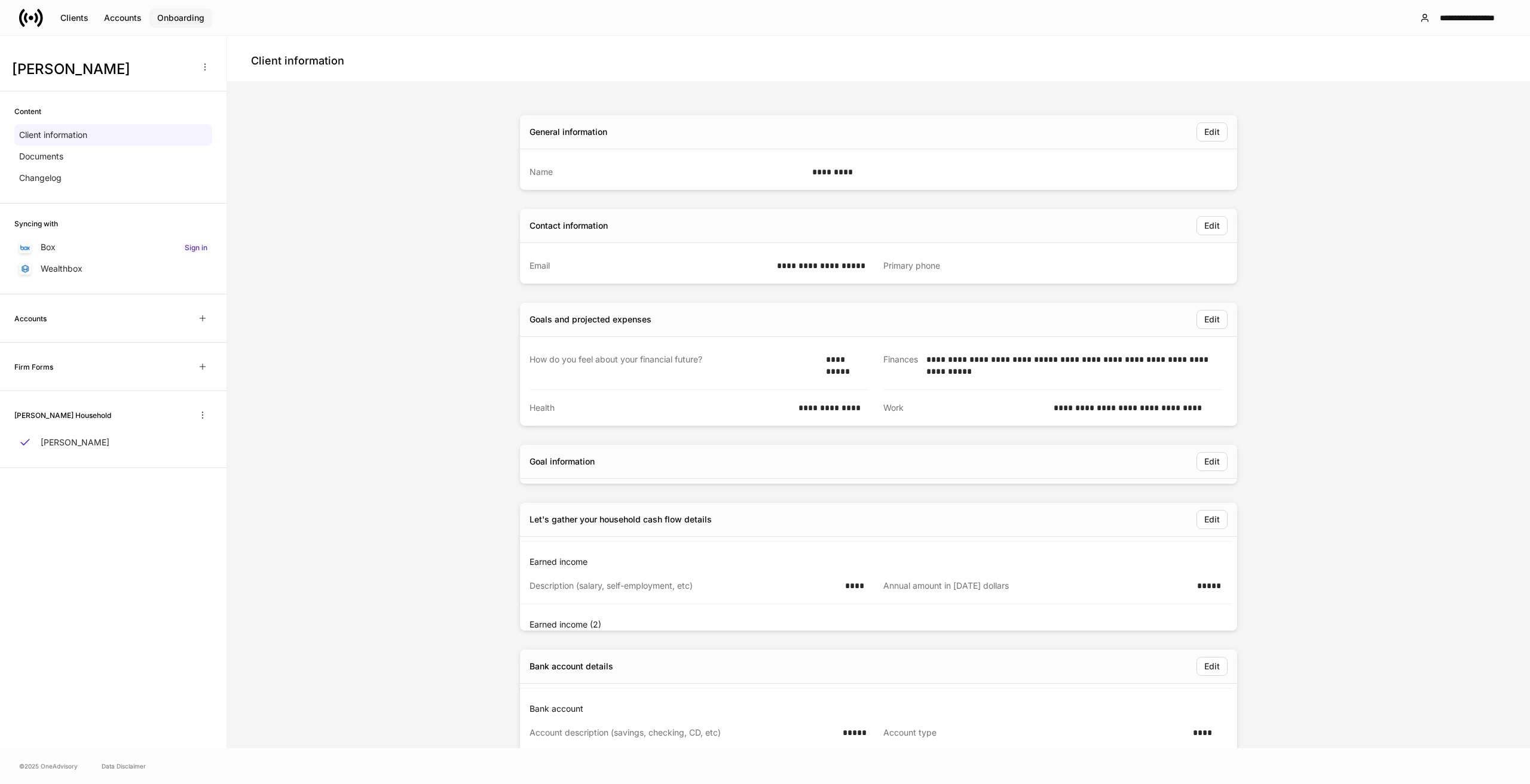
click at [171, 17] on div "Onboarding" at bounding box center [181, 18] width 47 height 12
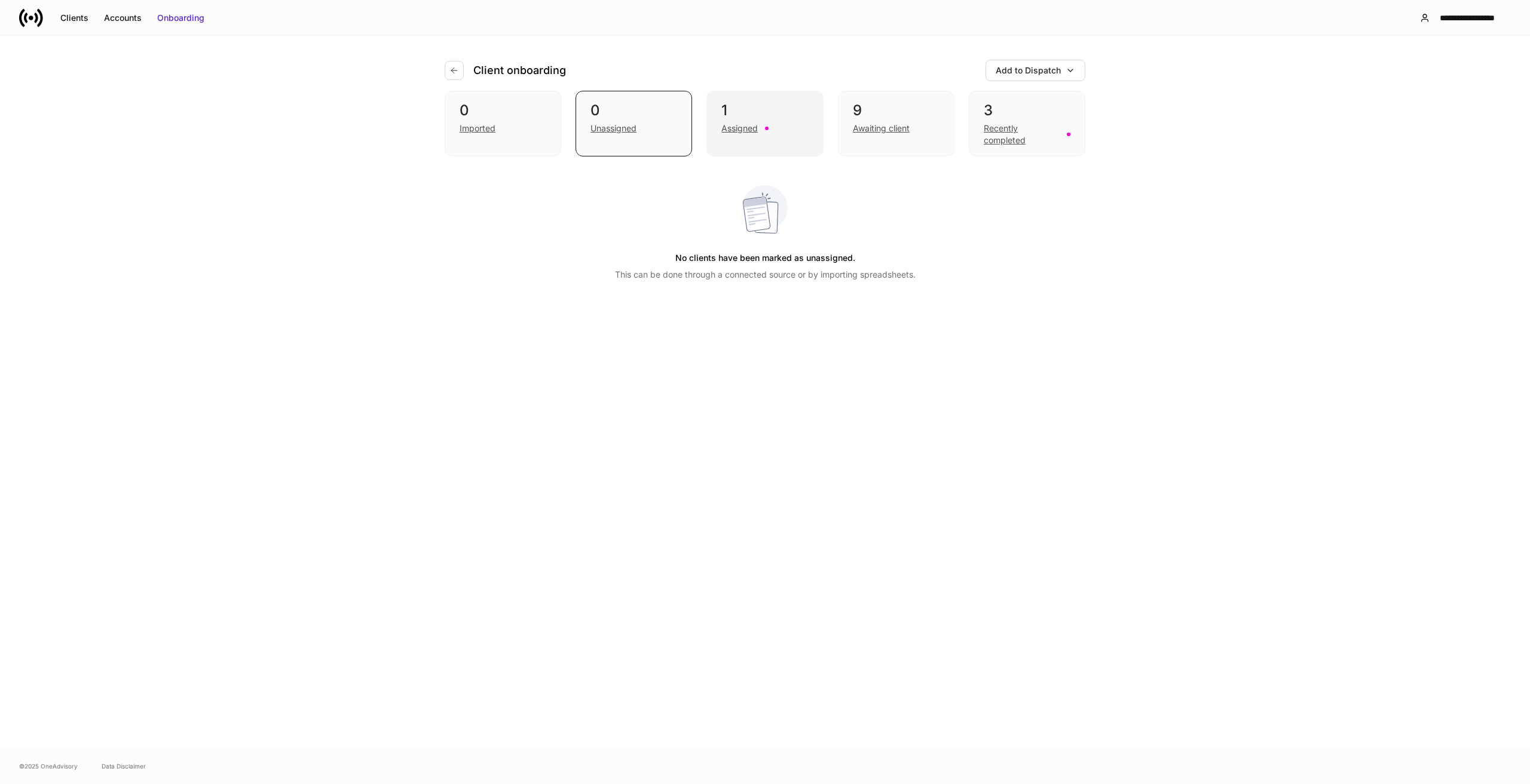
click at [753, 114] on div "1" at bounding box center [764, 110] width 86 height 19
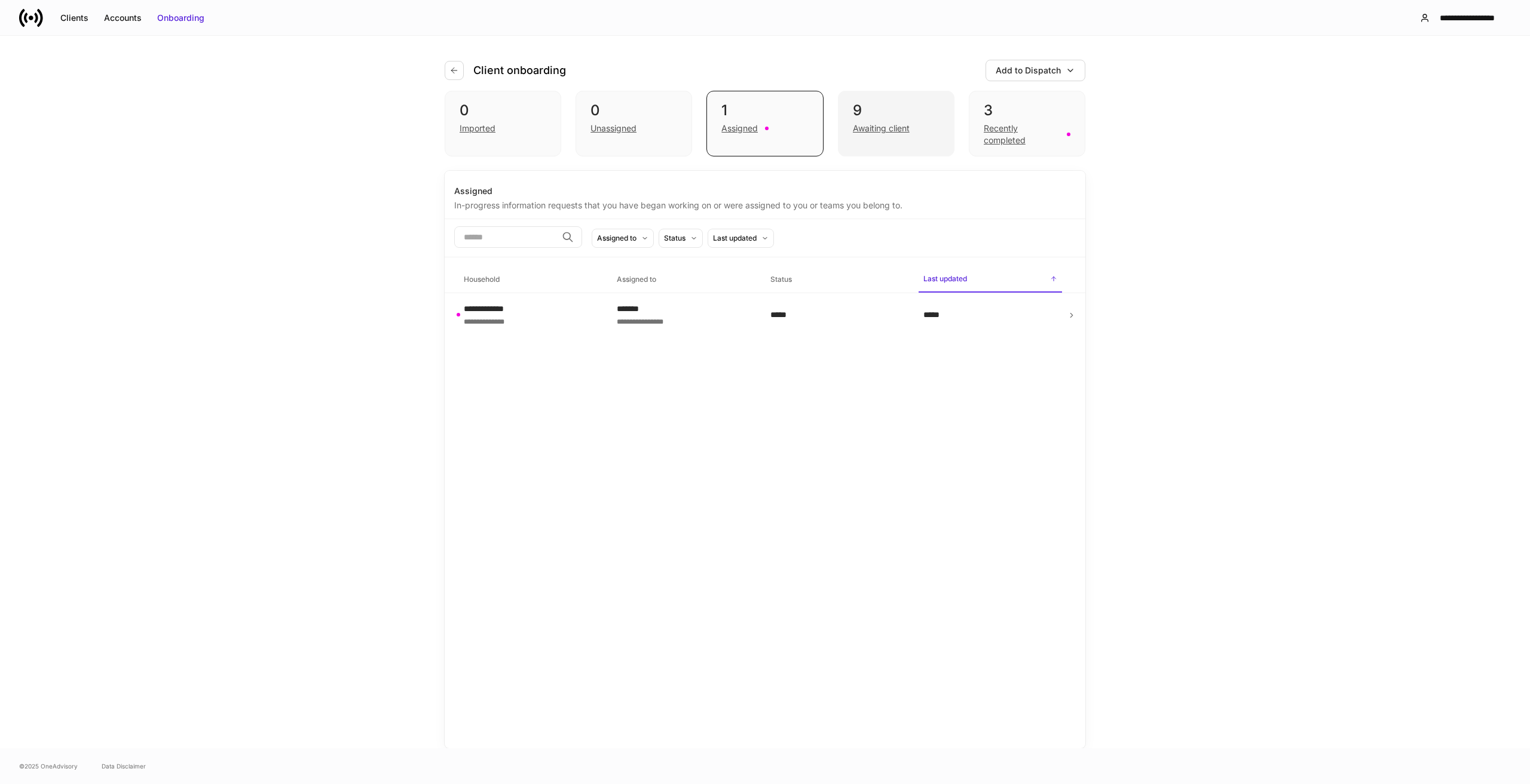
click at [899, 111] on div "9" at bounding box center [896, 110] width 86 height 19
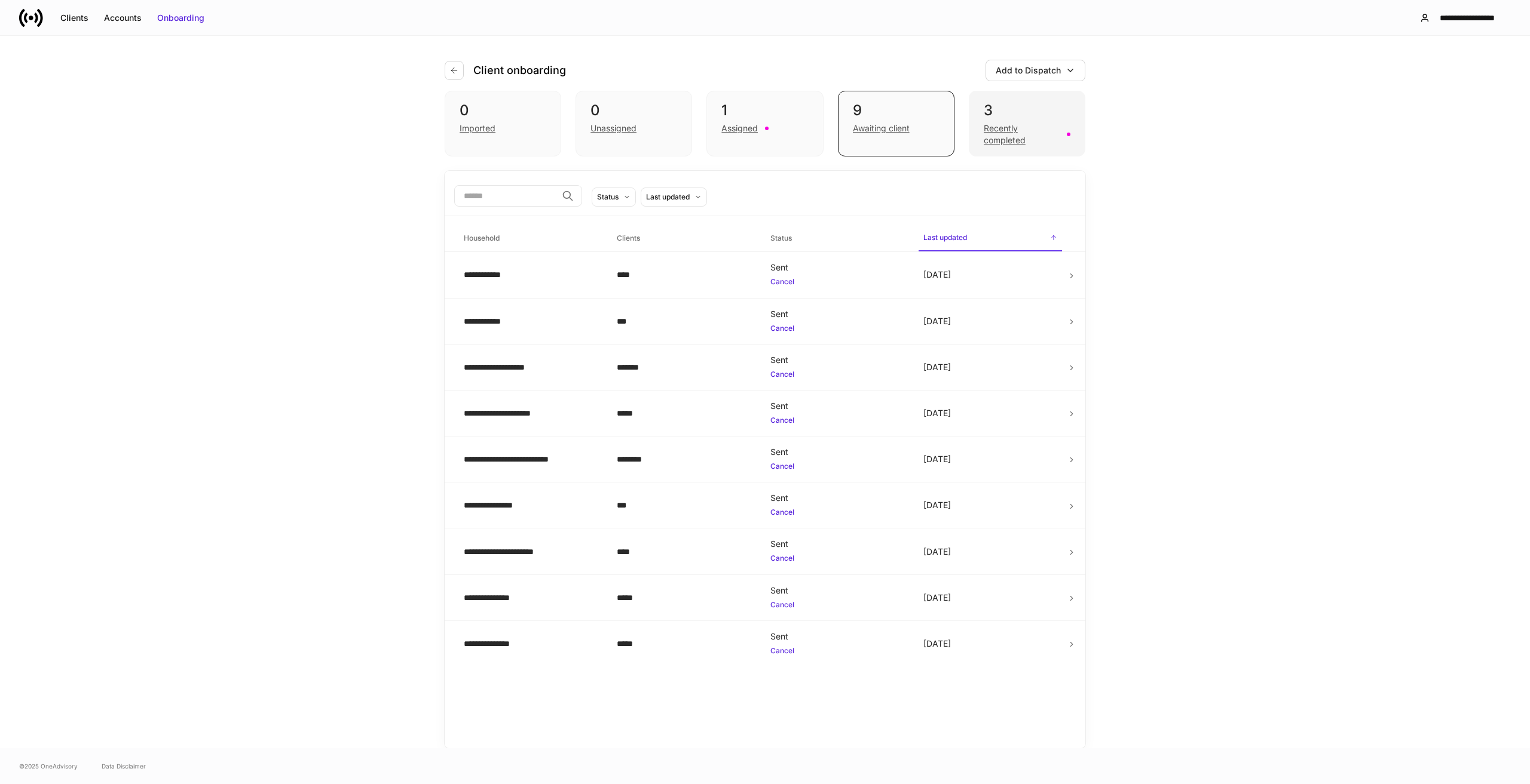
click at [1022, 115] on div "3" at bounding box center [1027, 110] width 86 height 19
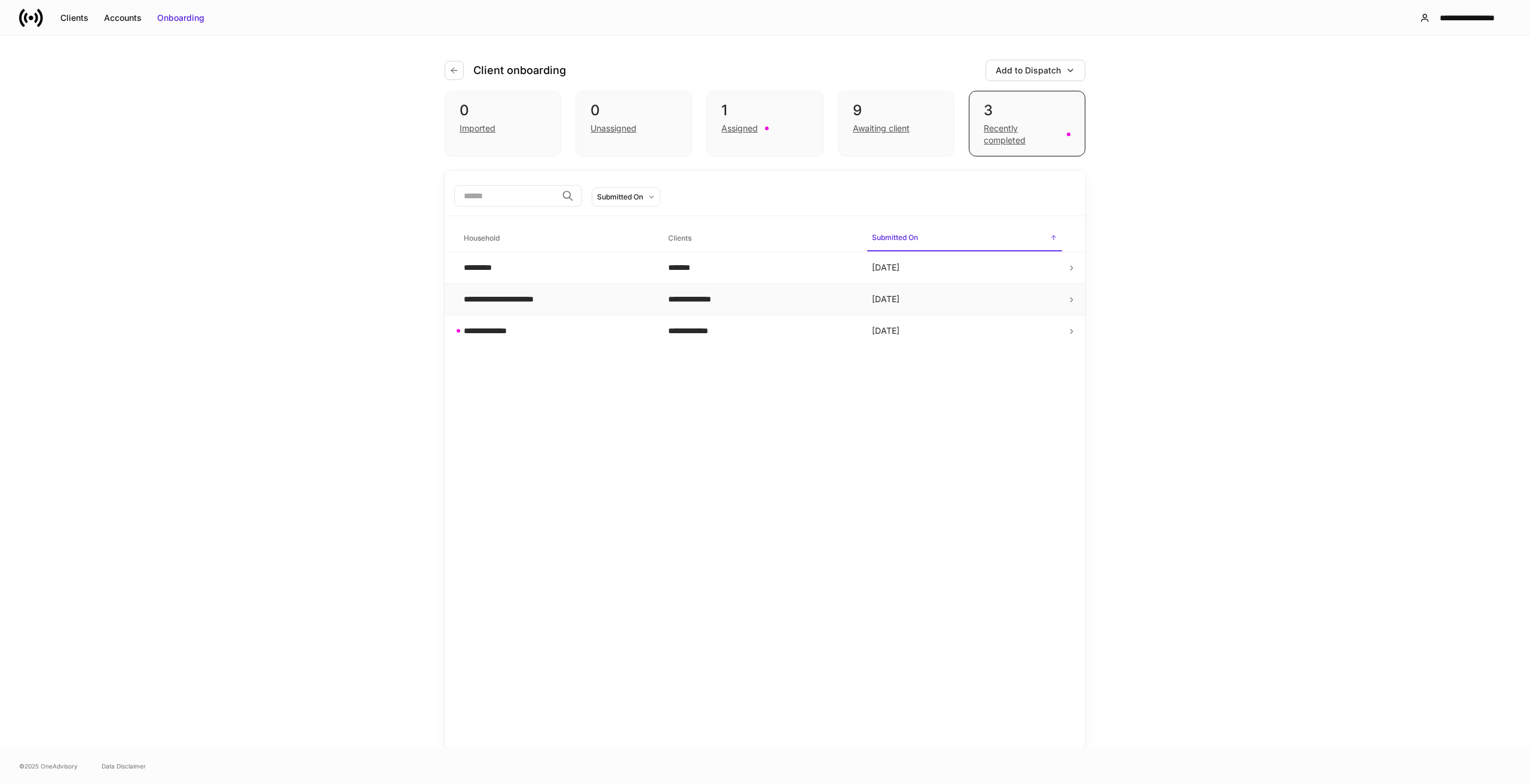
click at [1077, 296] on td at bounding box center [1076, 299] width 18 height 32
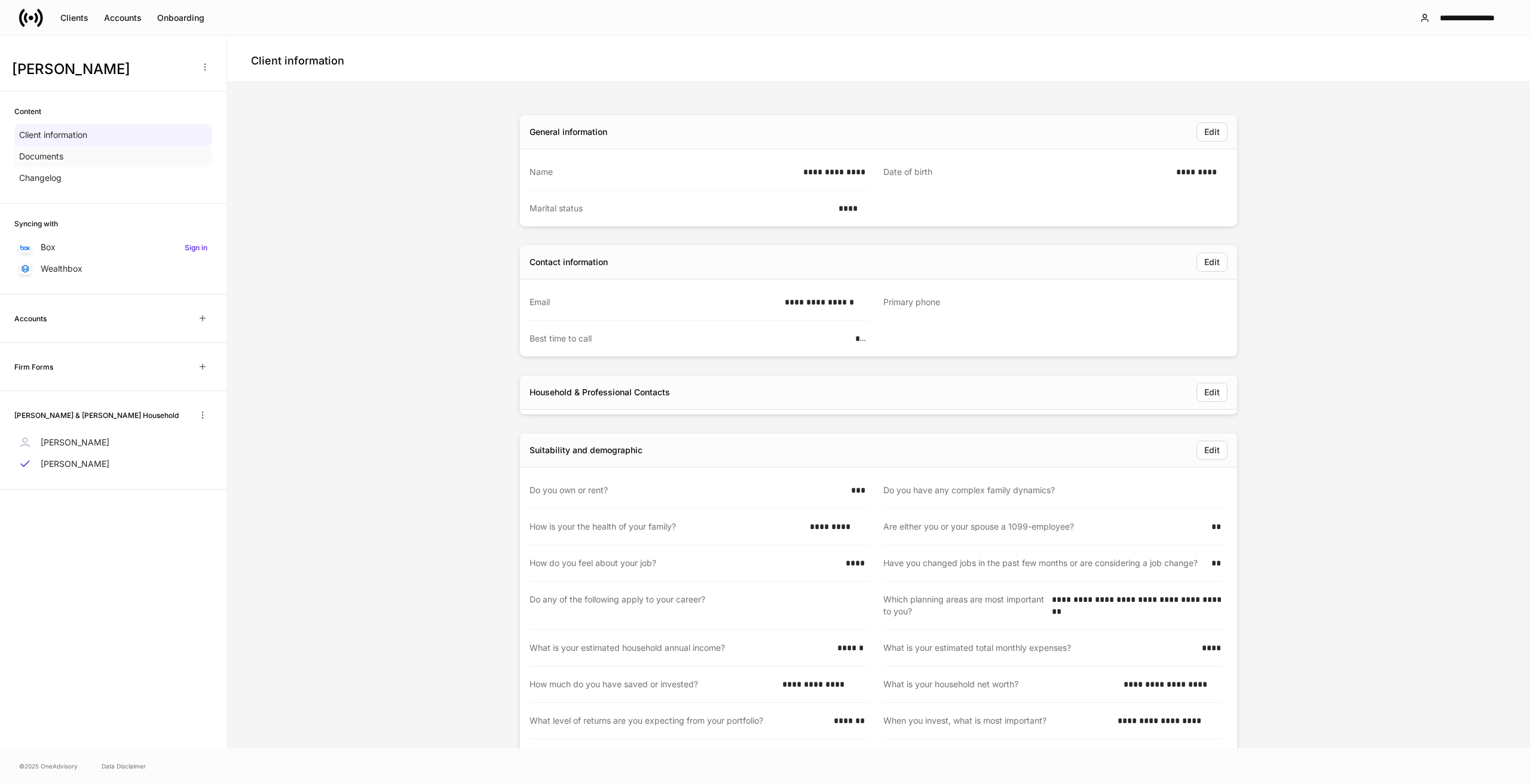
click at [52, 159] on p "Documents" at bounding box center [41, 156] width 44 height 12
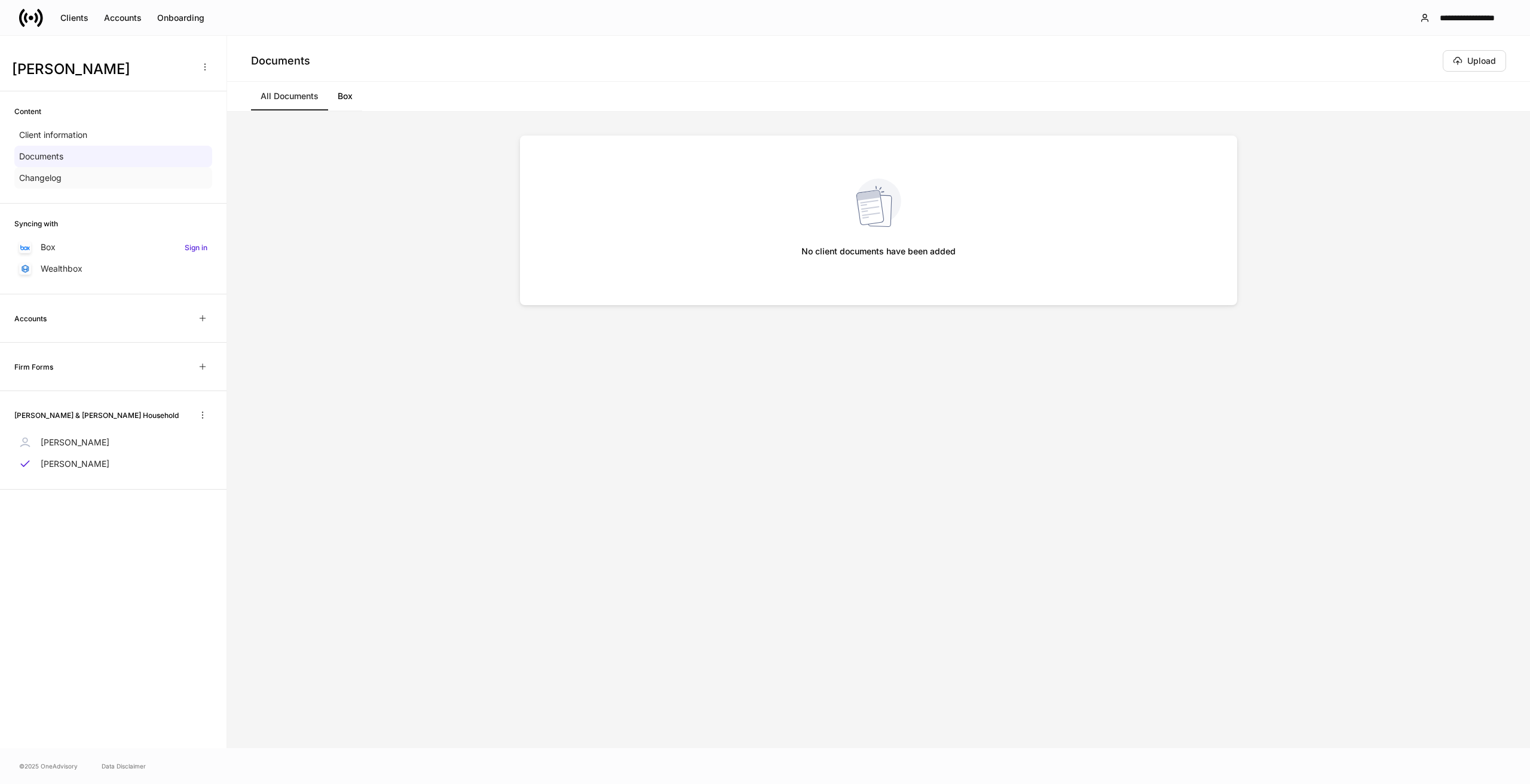
click at [46, 184] on p "Changelog" at bounding box center [40, 178] width 43 height 12
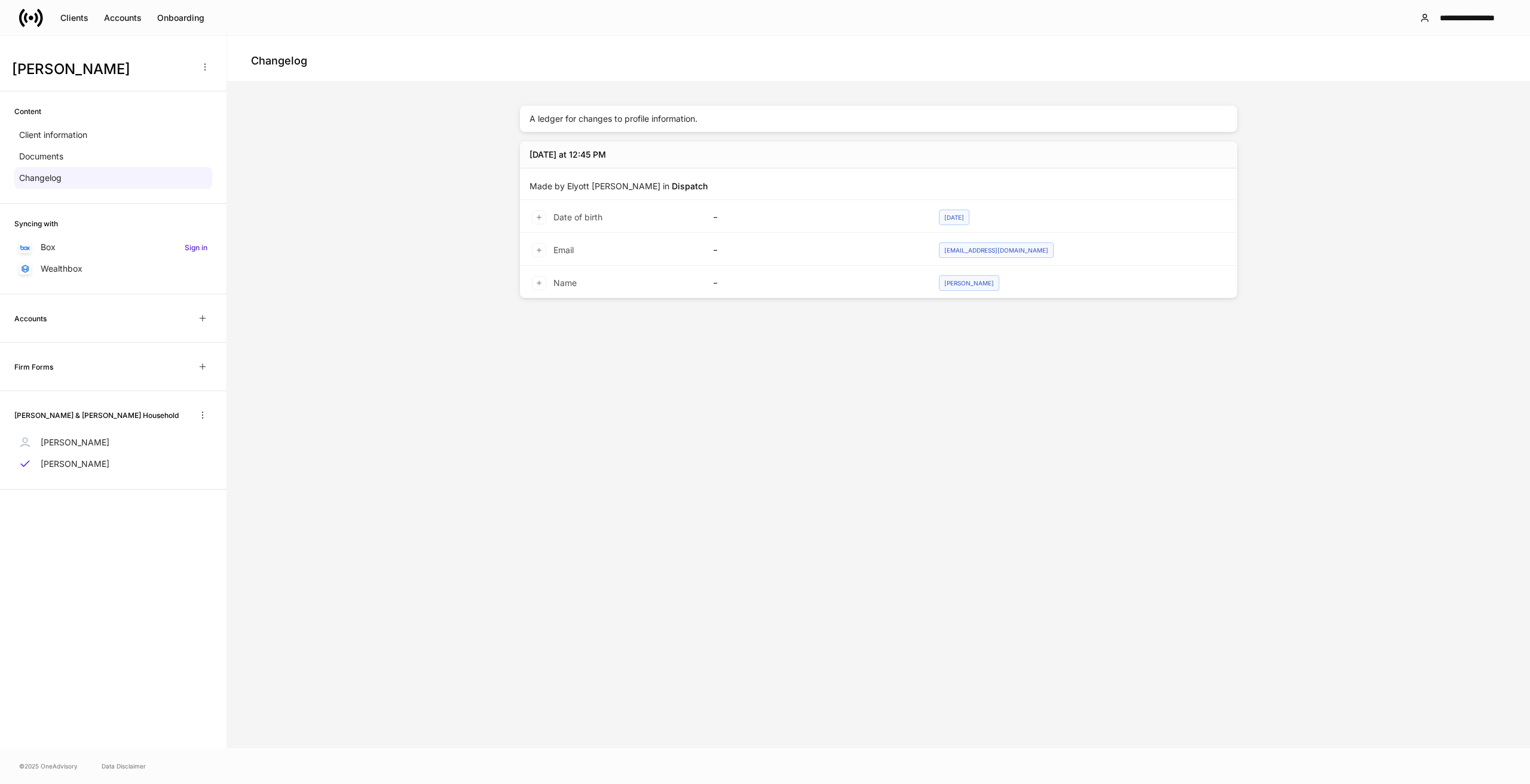
click at [46, 366] on h6 "Firm Forms" at bounding box center [34, 367] width 39 height 12
click at [91, 446] on p "Monique Kiggins" at bounding box center [75, 443] width 69 height 12
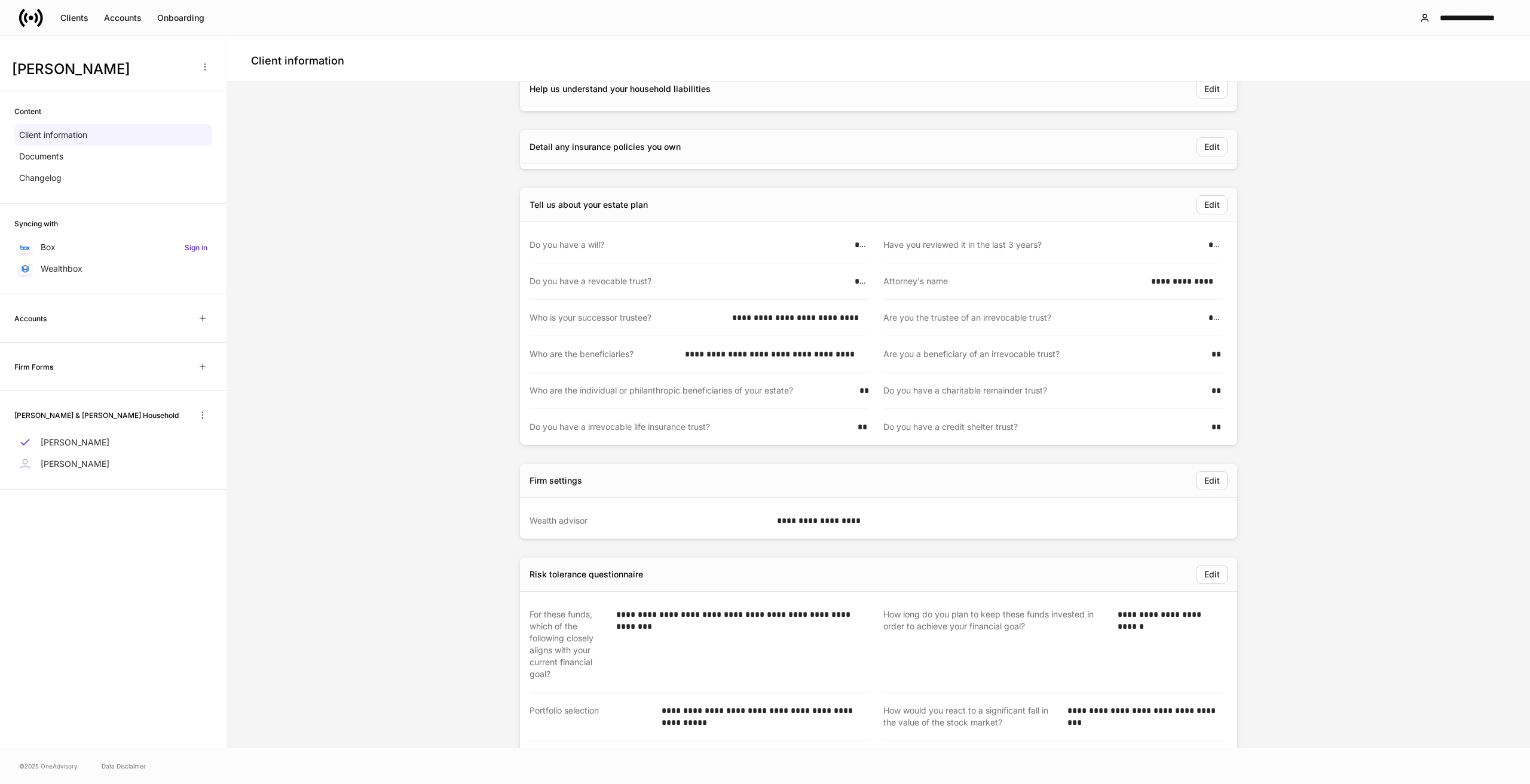
scroll to position [2443, 0]
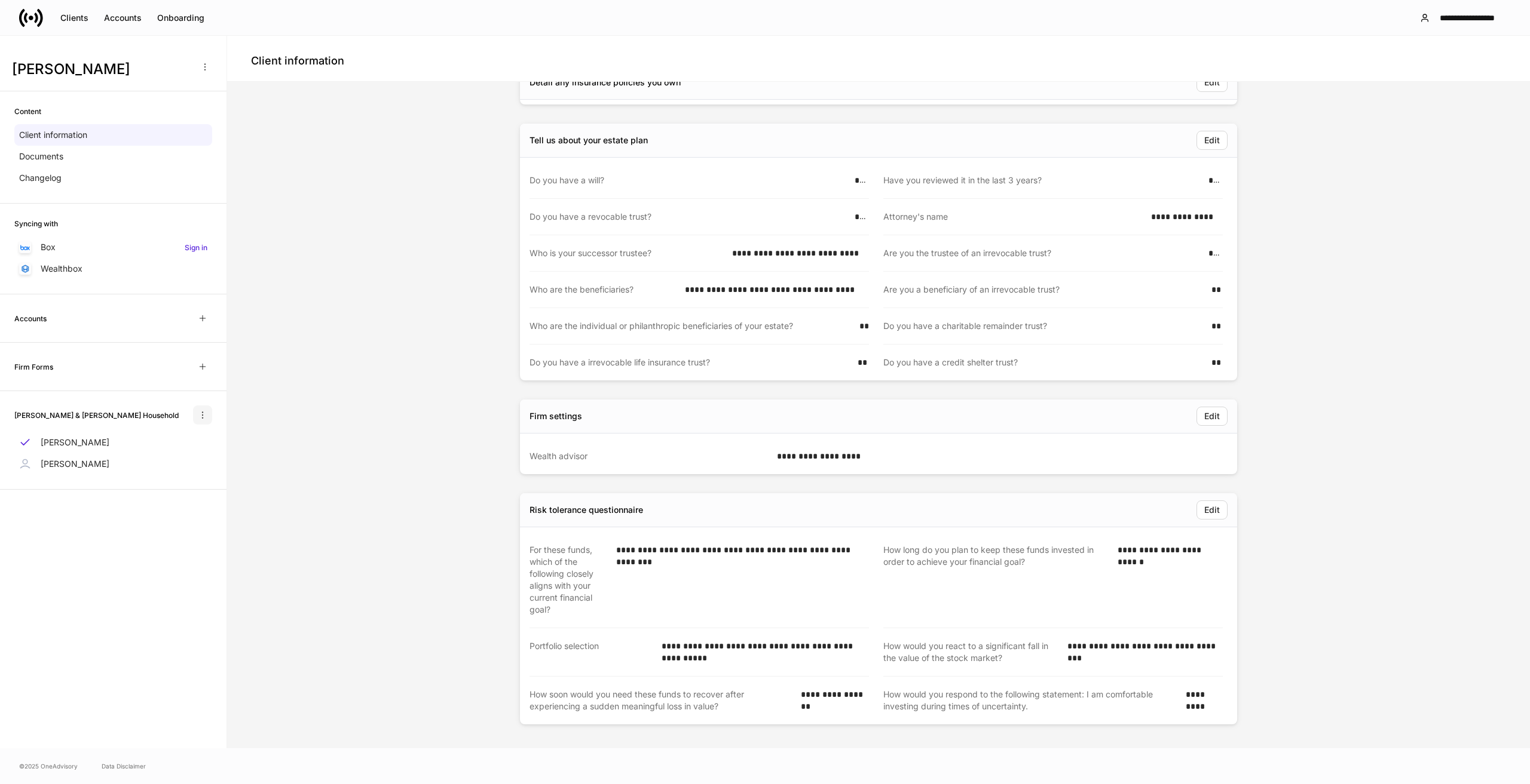
click at [198, 415] on button "button" at bounding box center [202, 415] width 19 height 19
click at [313, 366] on div at bounding box center [765, 392] width 1530 height 784
click at [57, 158] on p "Documents" at bounding box center [41, 156] width 44 height 12
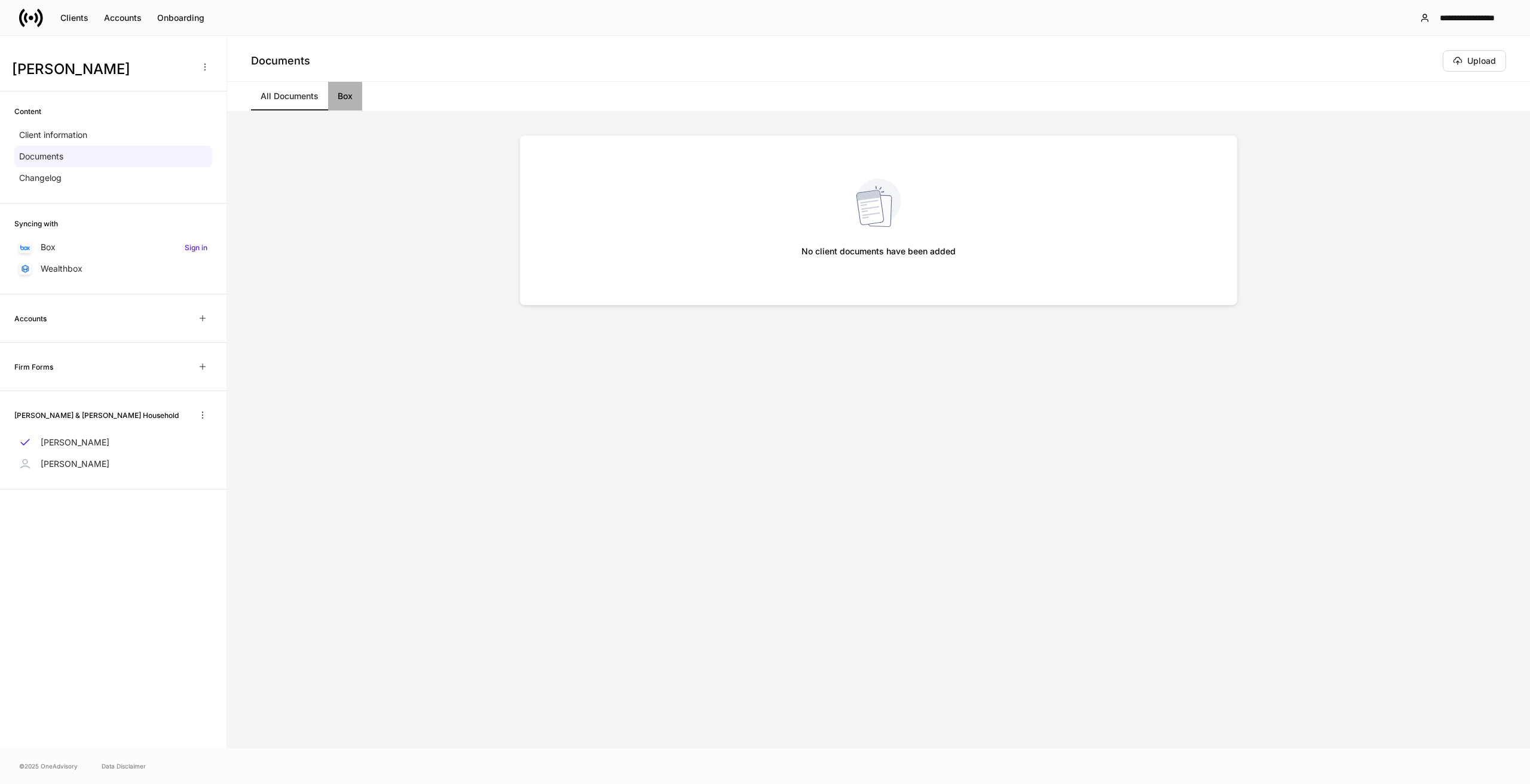
click at [355, 97] on link "Box" at bounding box center [345, 96] width 34 height 29
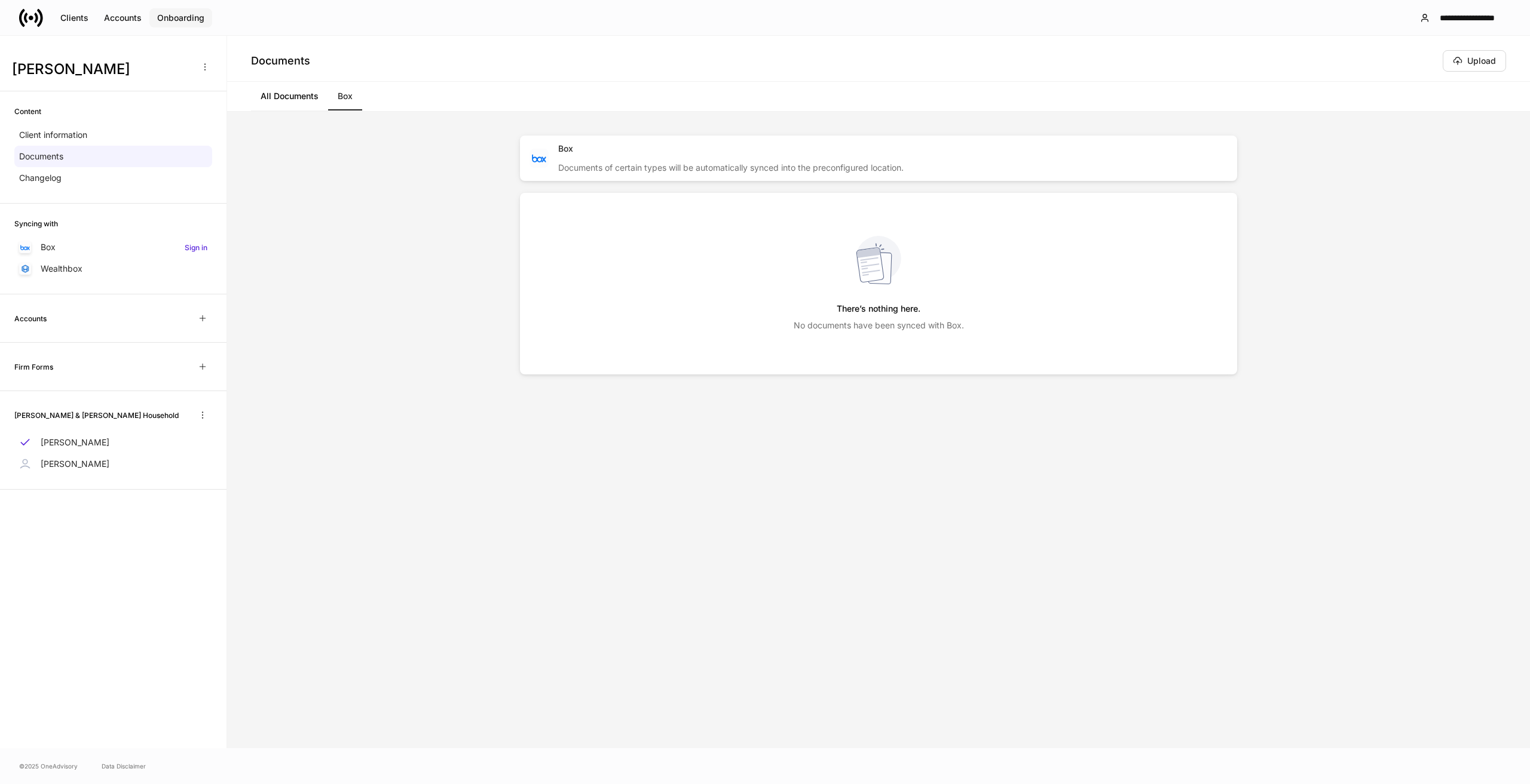
click at [170, 13] on div "Onboarding" at bounding box center [181, 18] width 47 height 12
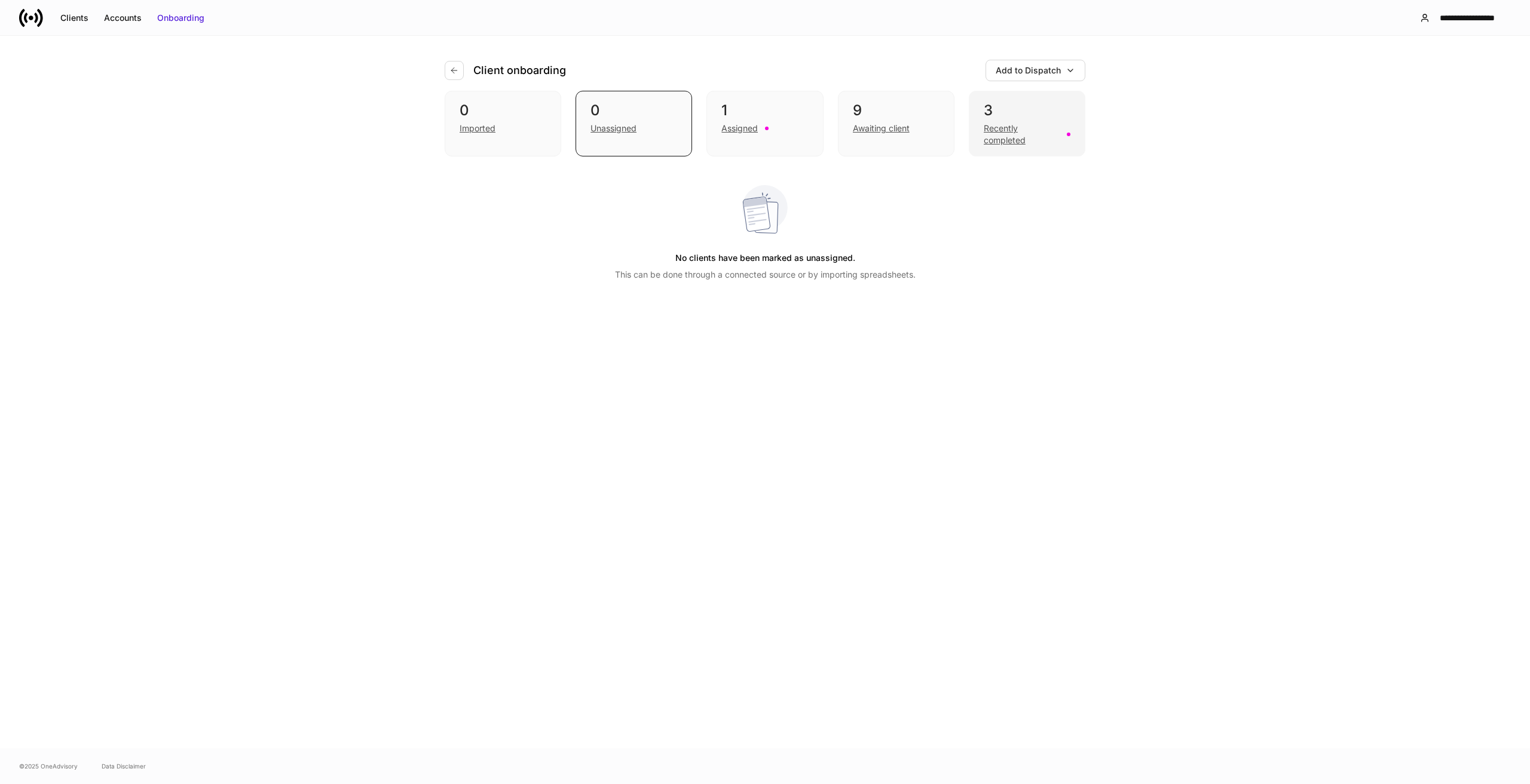
click at [996, 149] on div "3 Recently completed" at bounding box center [1027, 123] width 117 height 66
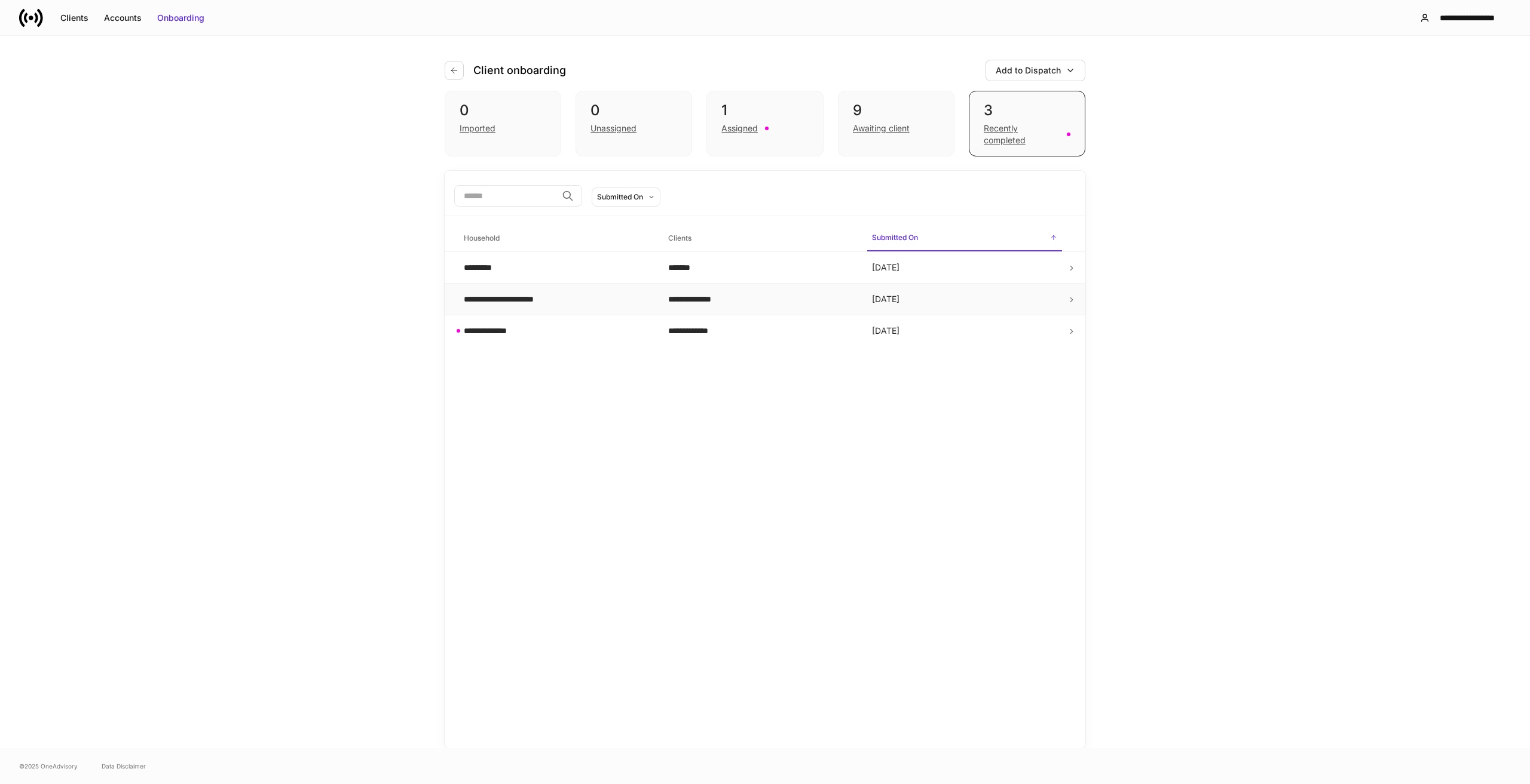
click at [1071, 299] on icon at bounding box center [1072, 300] width 9 height 9
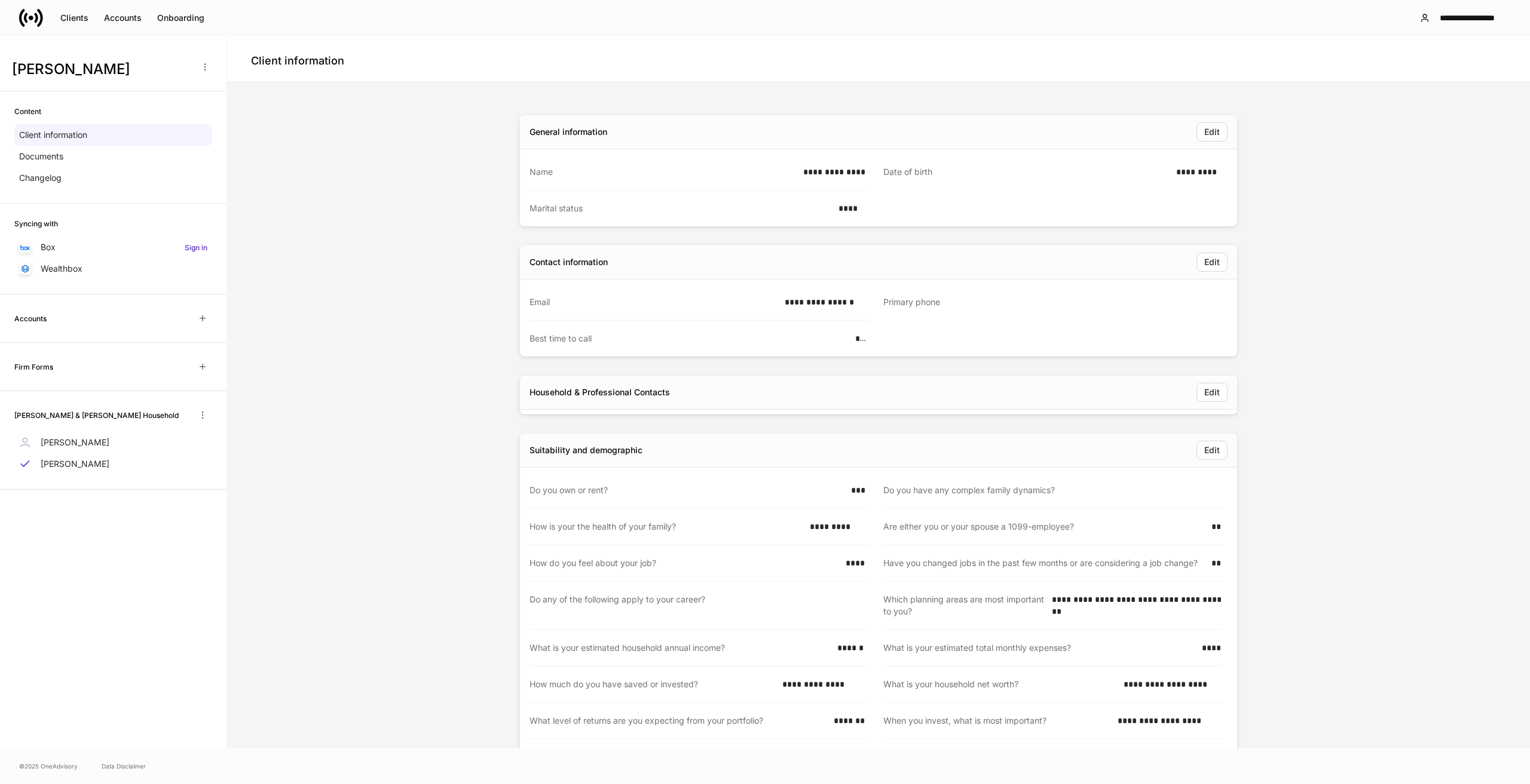
click at [848, 648] on div "******" at bounding box center [850, 648] width 39 height 12
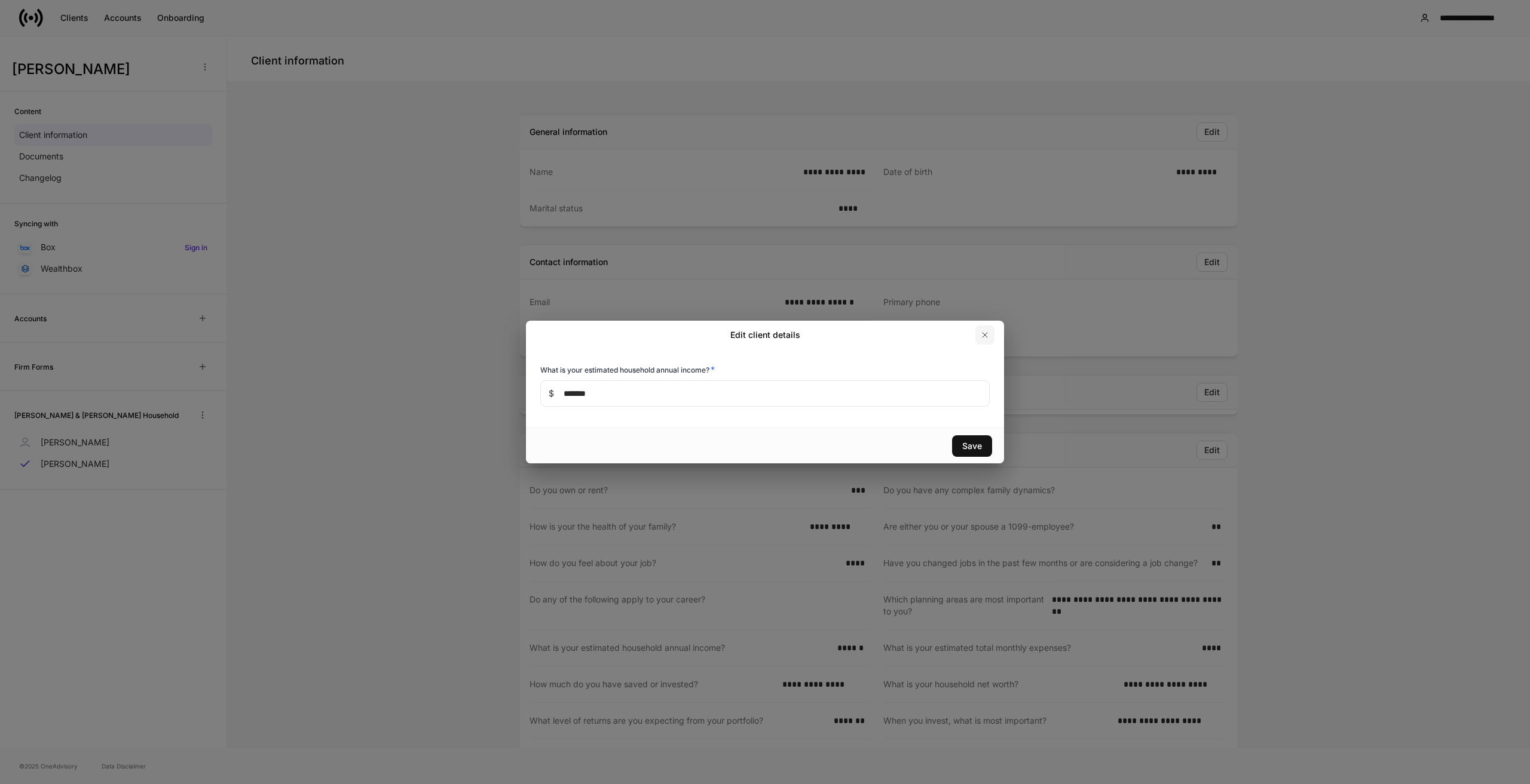
click at [987, 334] on icon "button" at bounding box center [985, 335] width 10 height 10
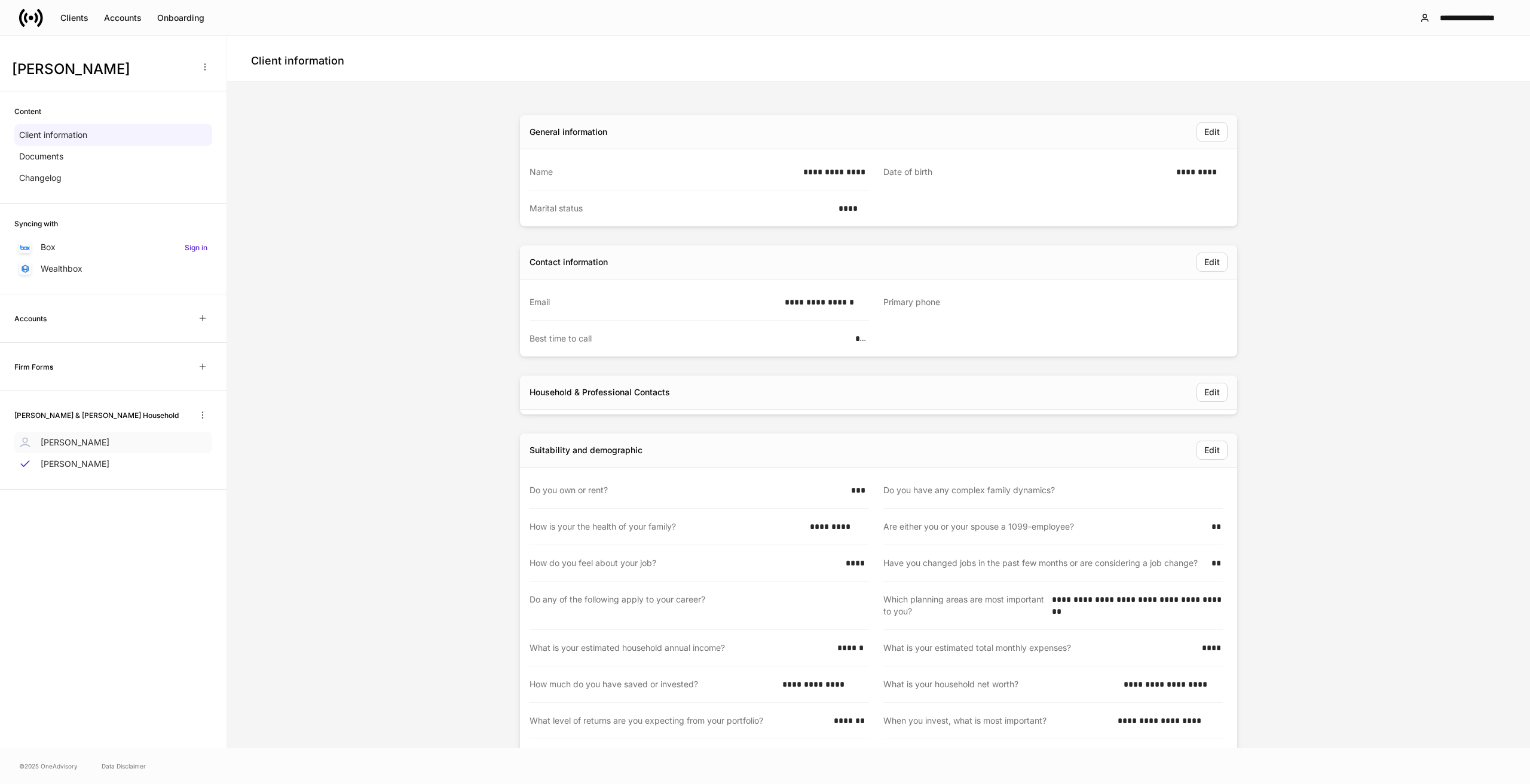
click at [79, 440] on p "Monique Kiggins" at bounding box center [75, 443] width 69 height 12
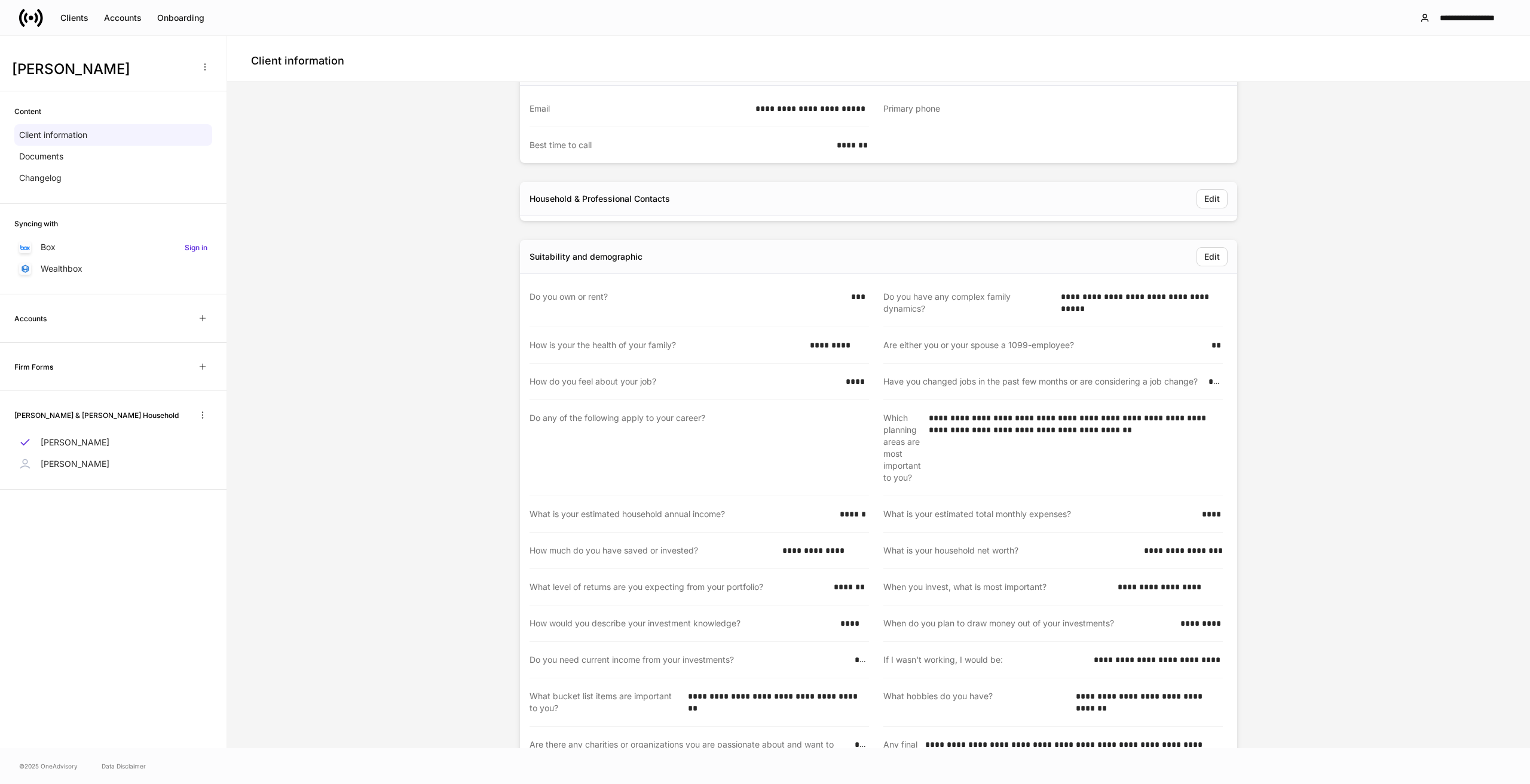
scroll to position [199, 0]
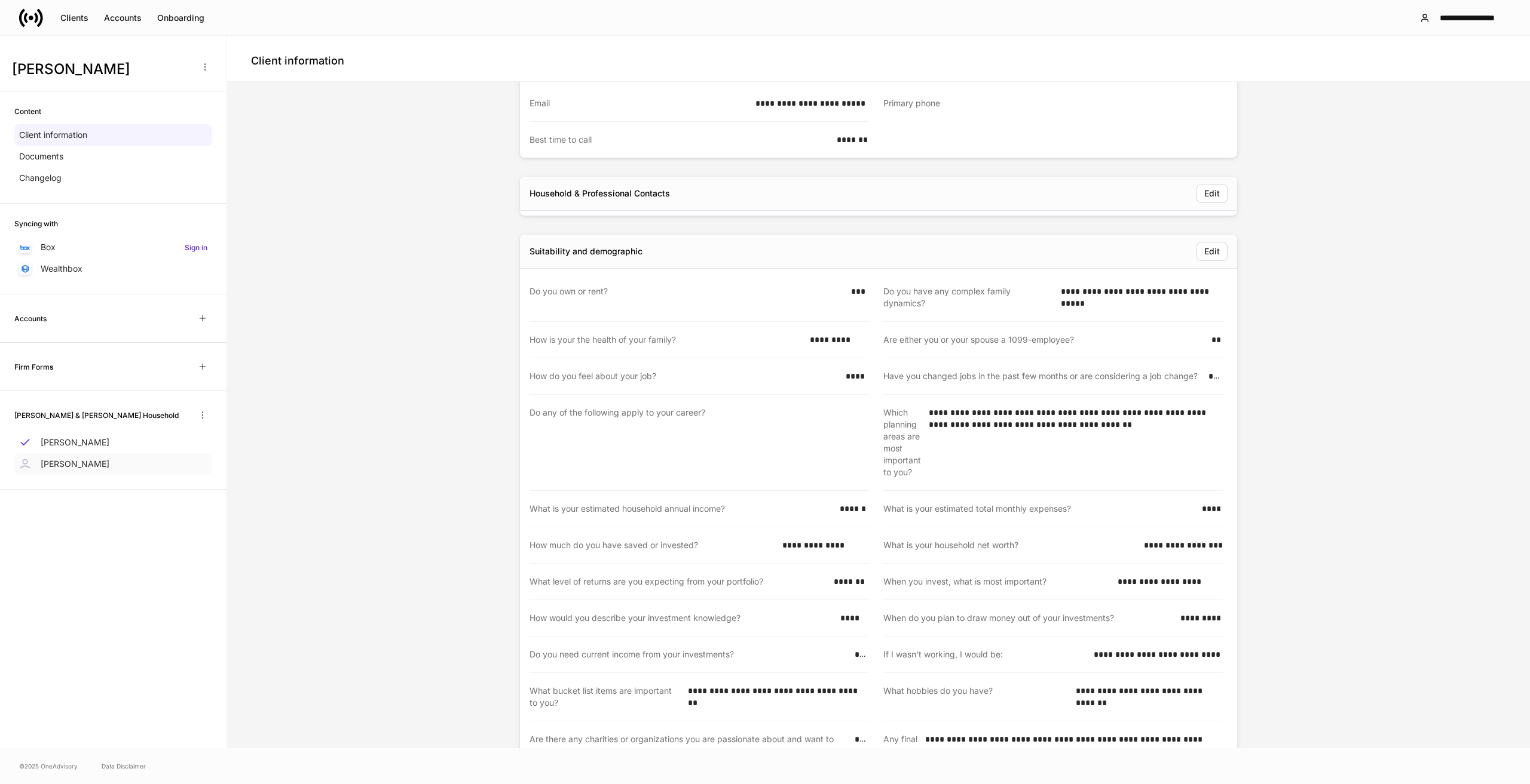
click at [82, 465] on p "Wayne Kiggins II" at bounding box center [75, 464] width 69 height 12
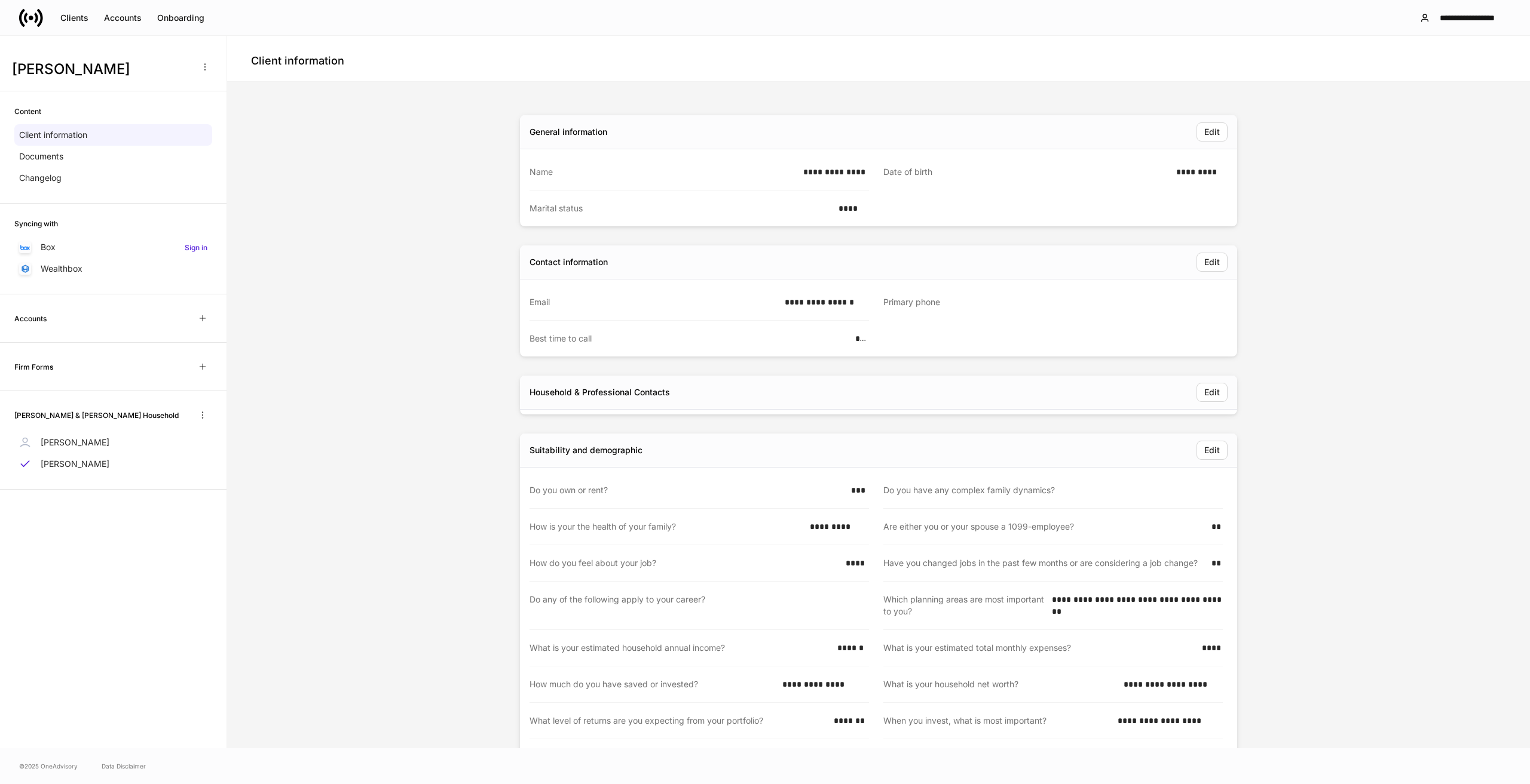
scroll to position [100, 0]
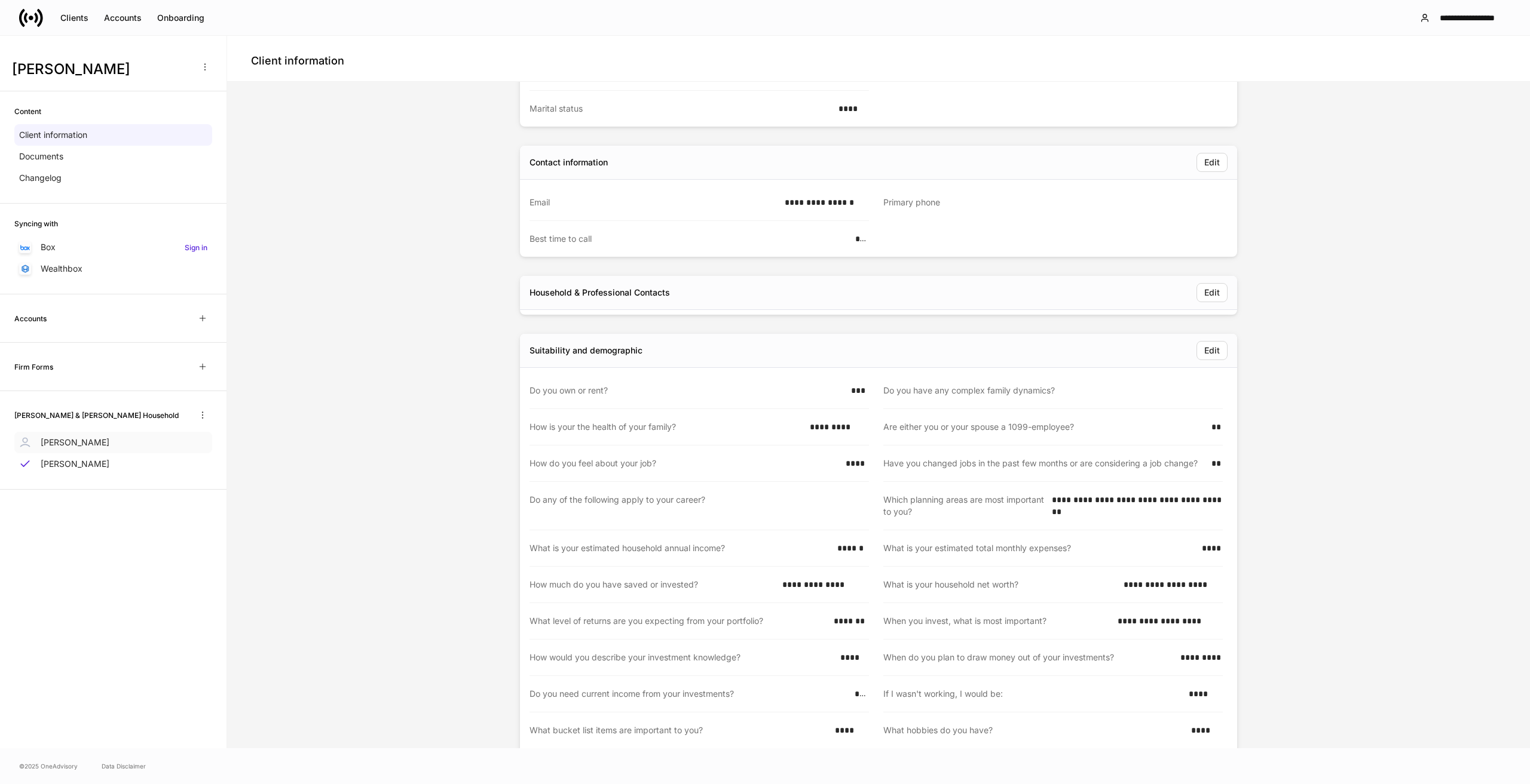
click at [100, 444] on p "Monique Kiggins" at bounding box center [75, 443] width 69 height 12
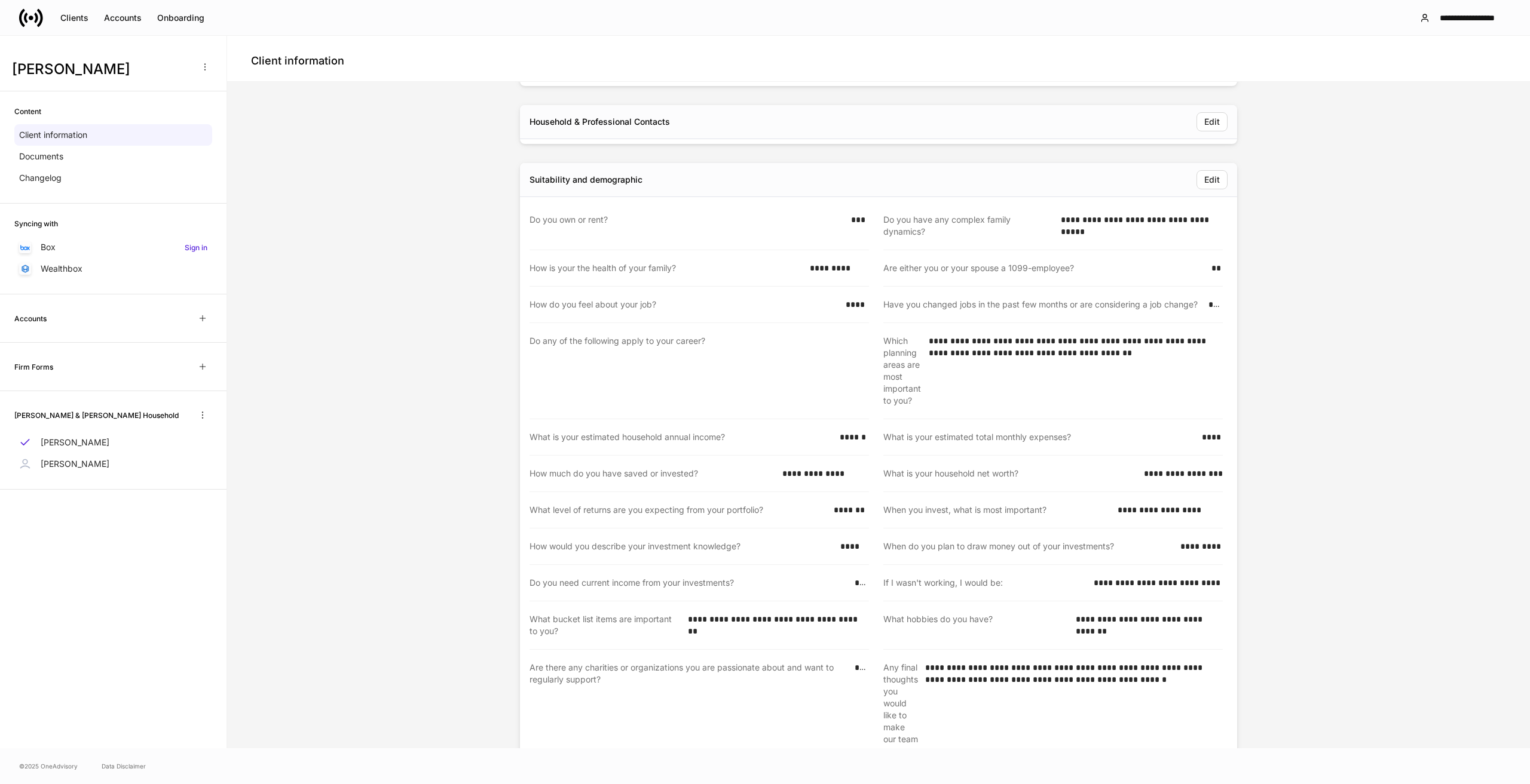
scroll to position [299, 0]
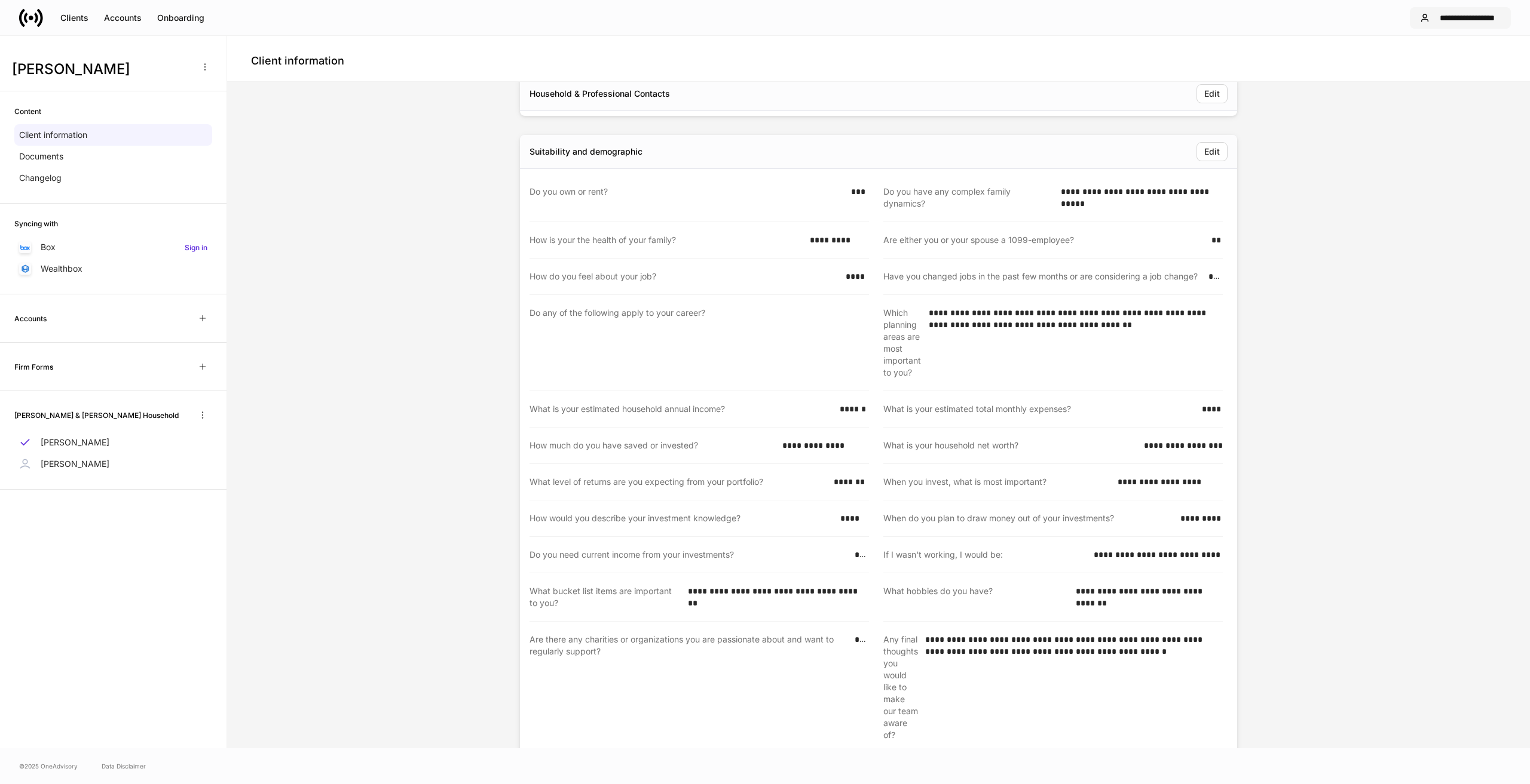
click at [1464, 16] on div "**********" at bounding box center [1467, 18] width 66 height 12
click at [413, 258] on div at bounding box center [765, 392] width 1530 height 784
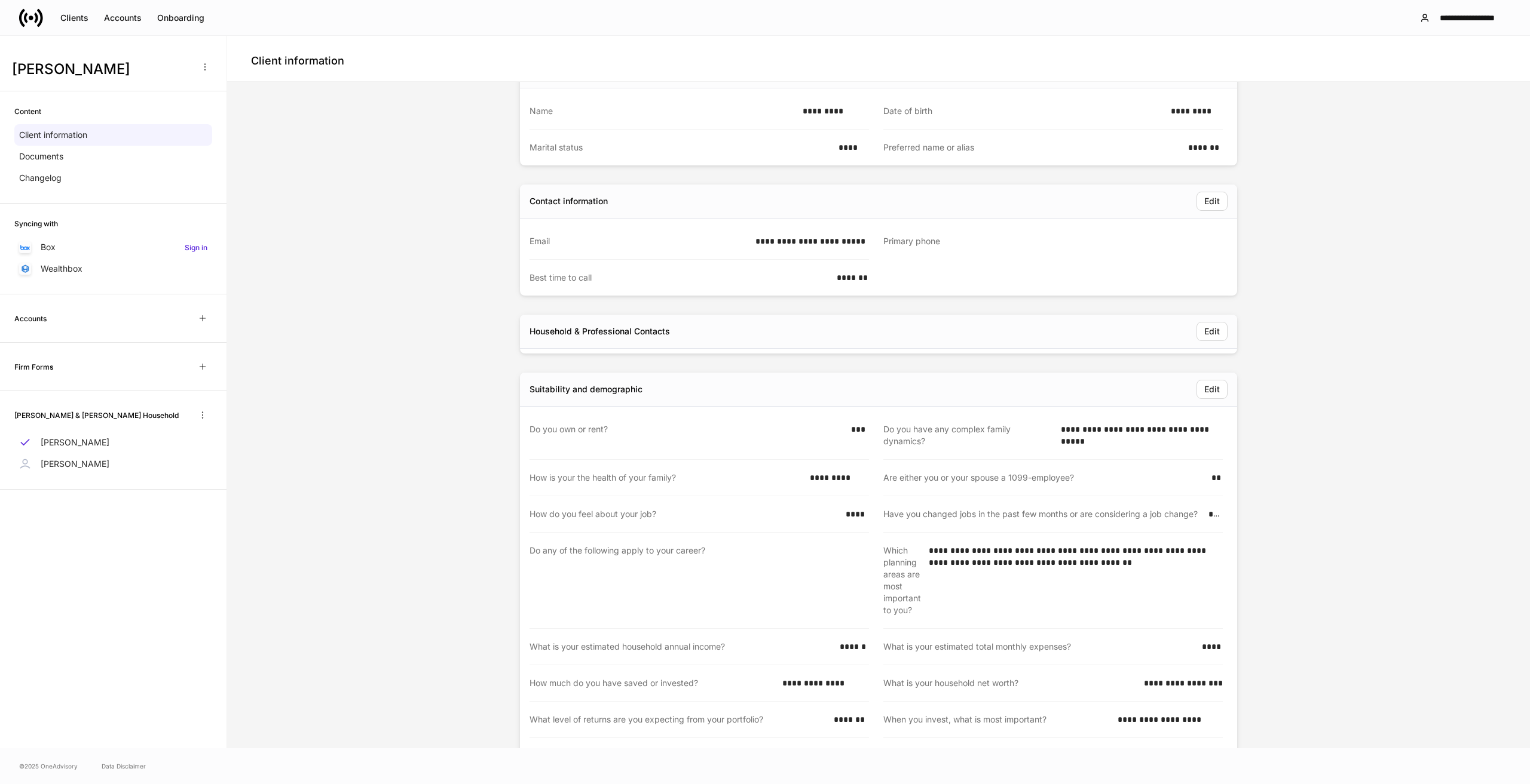
scroll to position [0, 0]
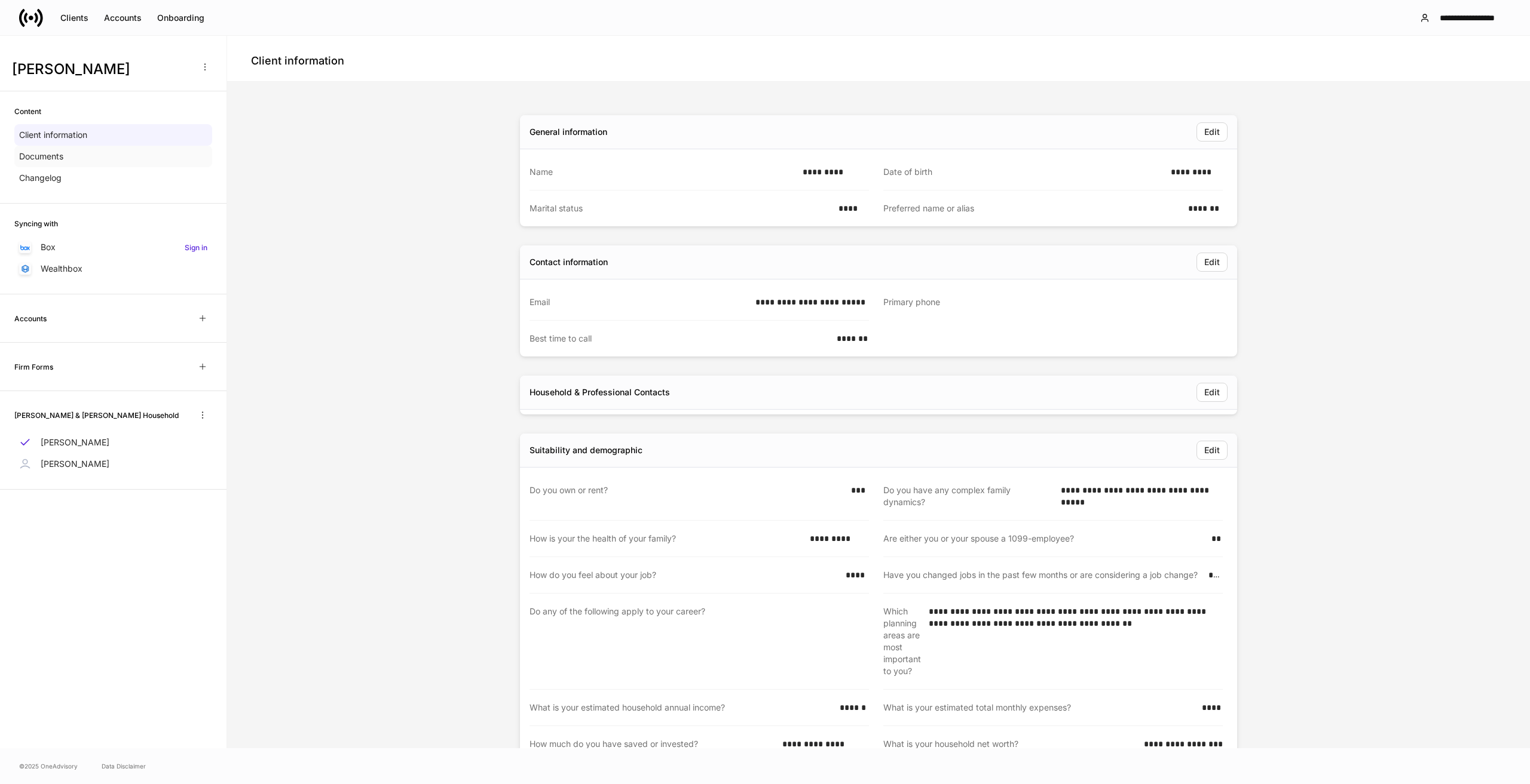
click at [65, 156] on div "Documents" at bounding box center [113, 156] width 198 height 21
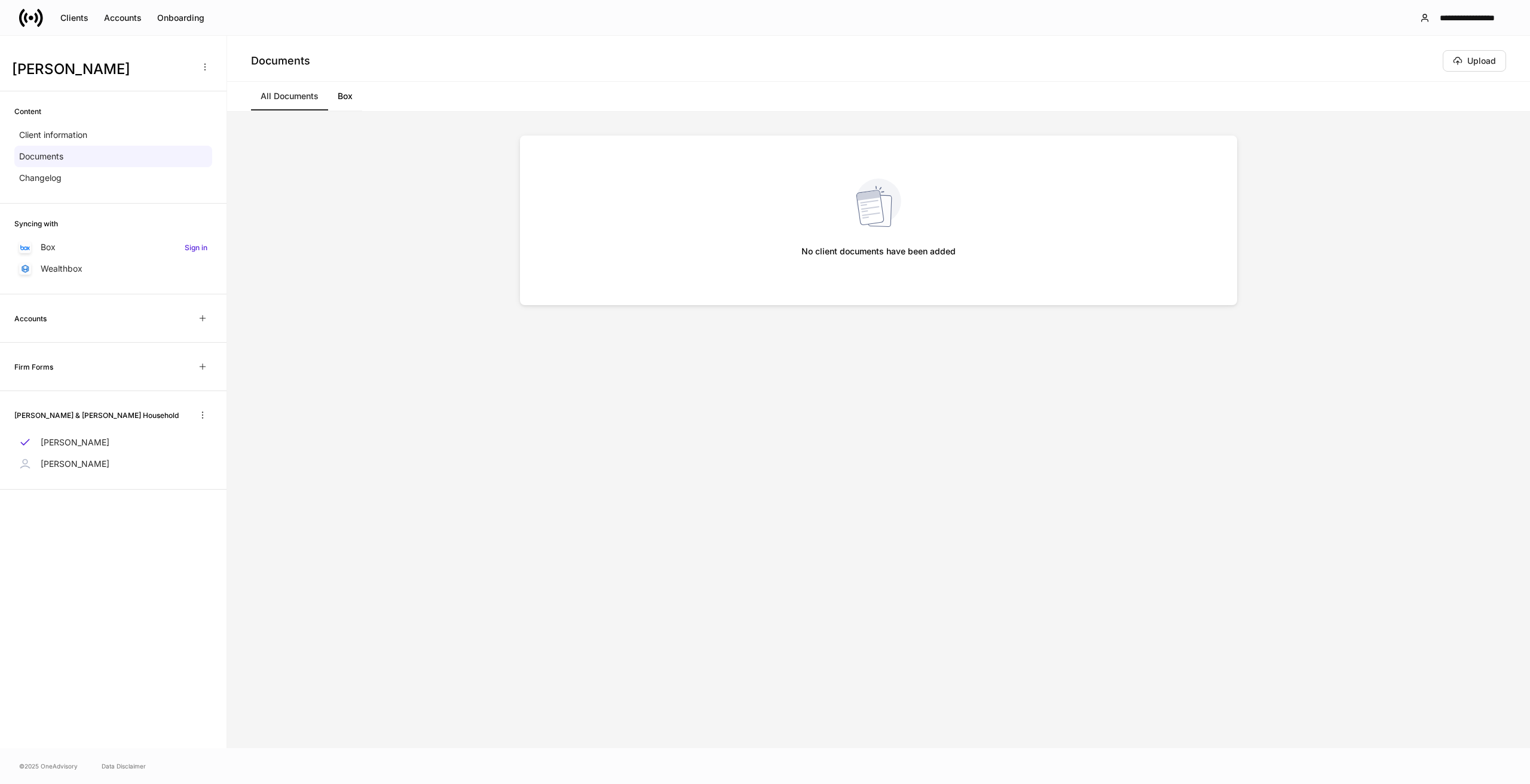
click at [351, 101] on link "Box" at bounding box center [345, 96] width 34 height 29
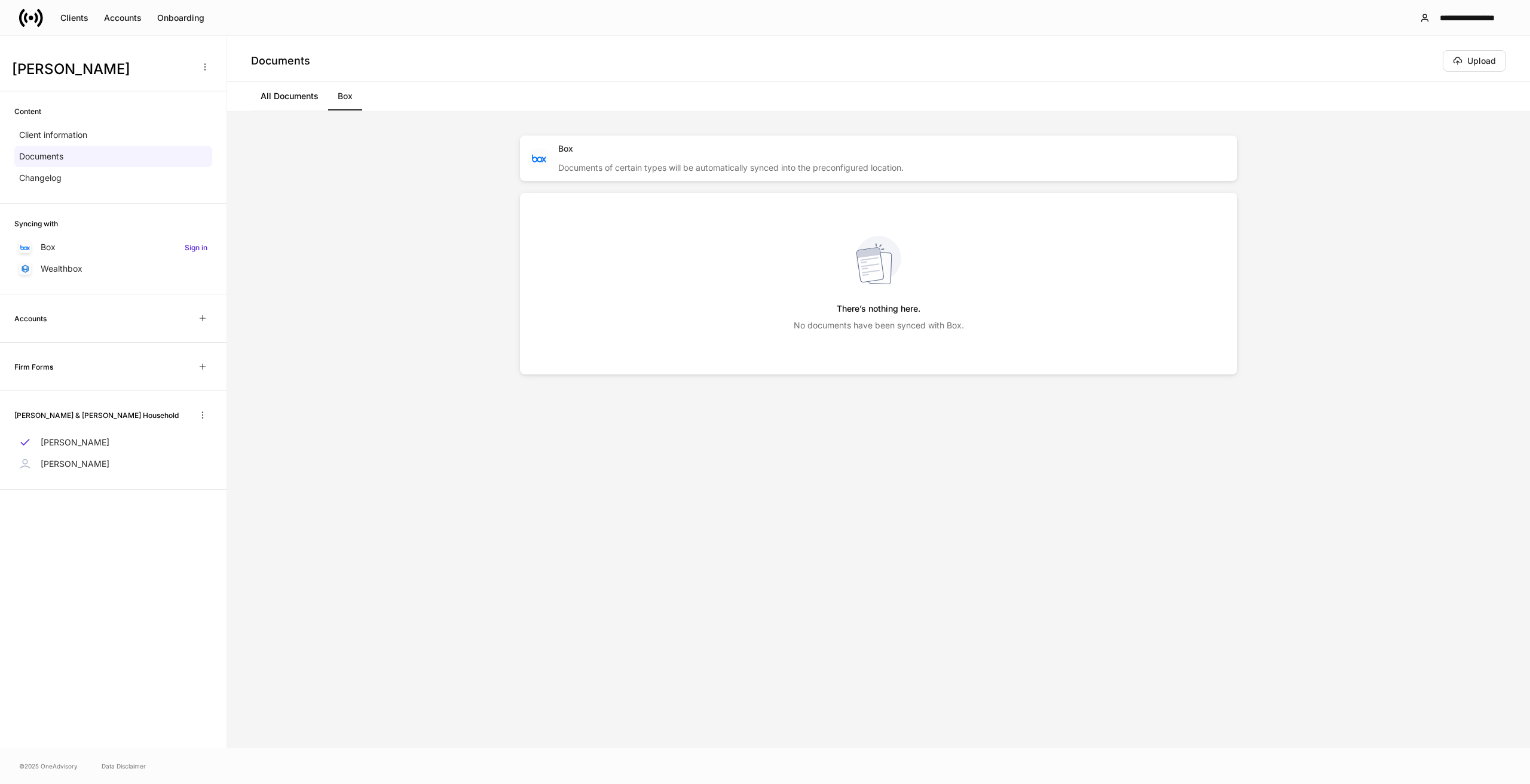
click at [299, 100] on link "All Documents" at bounding box center [289, 96] width 77 height 29
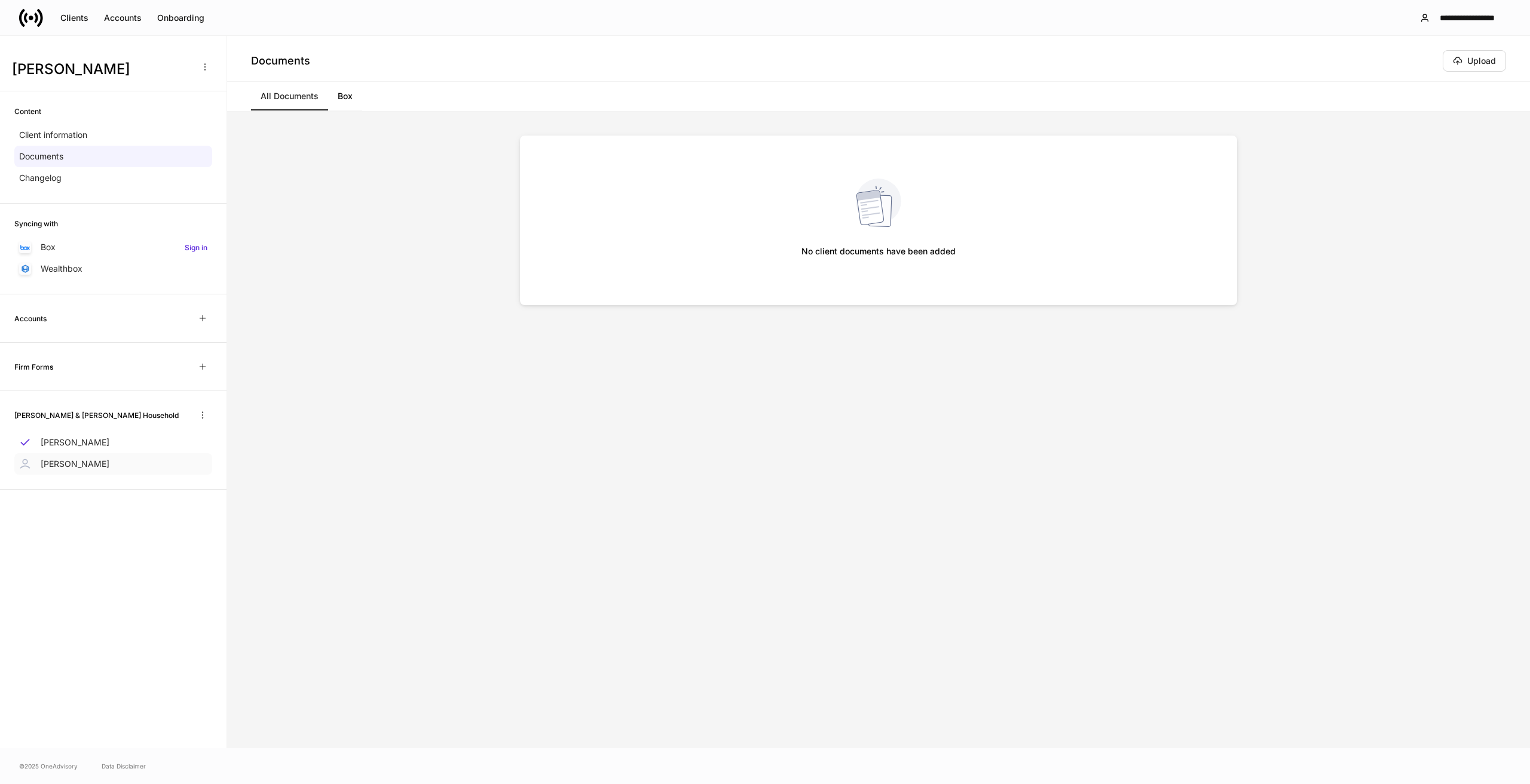
click at [78, 459] on p "Wayne Kiggins II" at bounding box center [75, 464] width 69 height 12
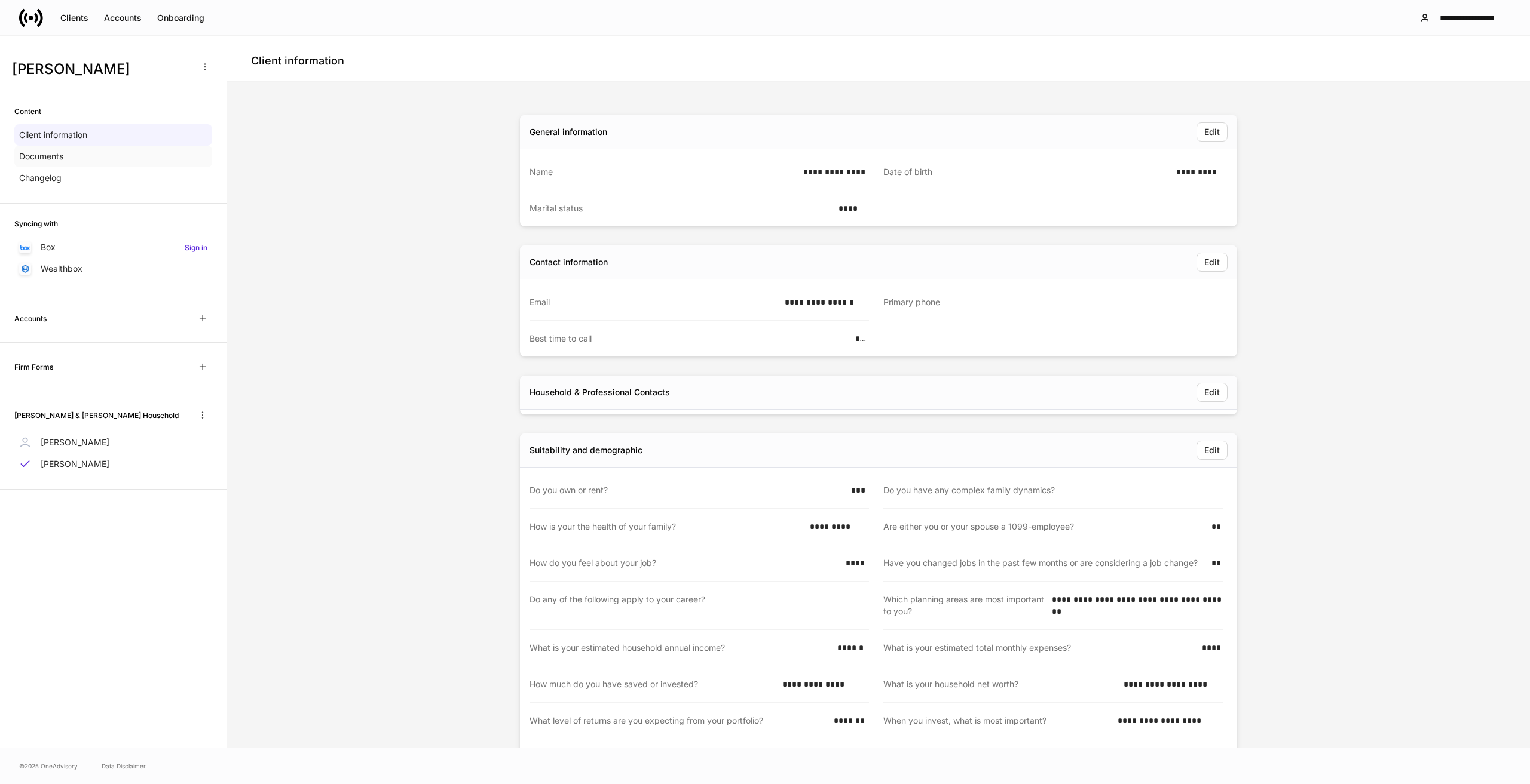
click at [54, 158] on p "Documents" at bounding box center [41, 156] width 44 height 12
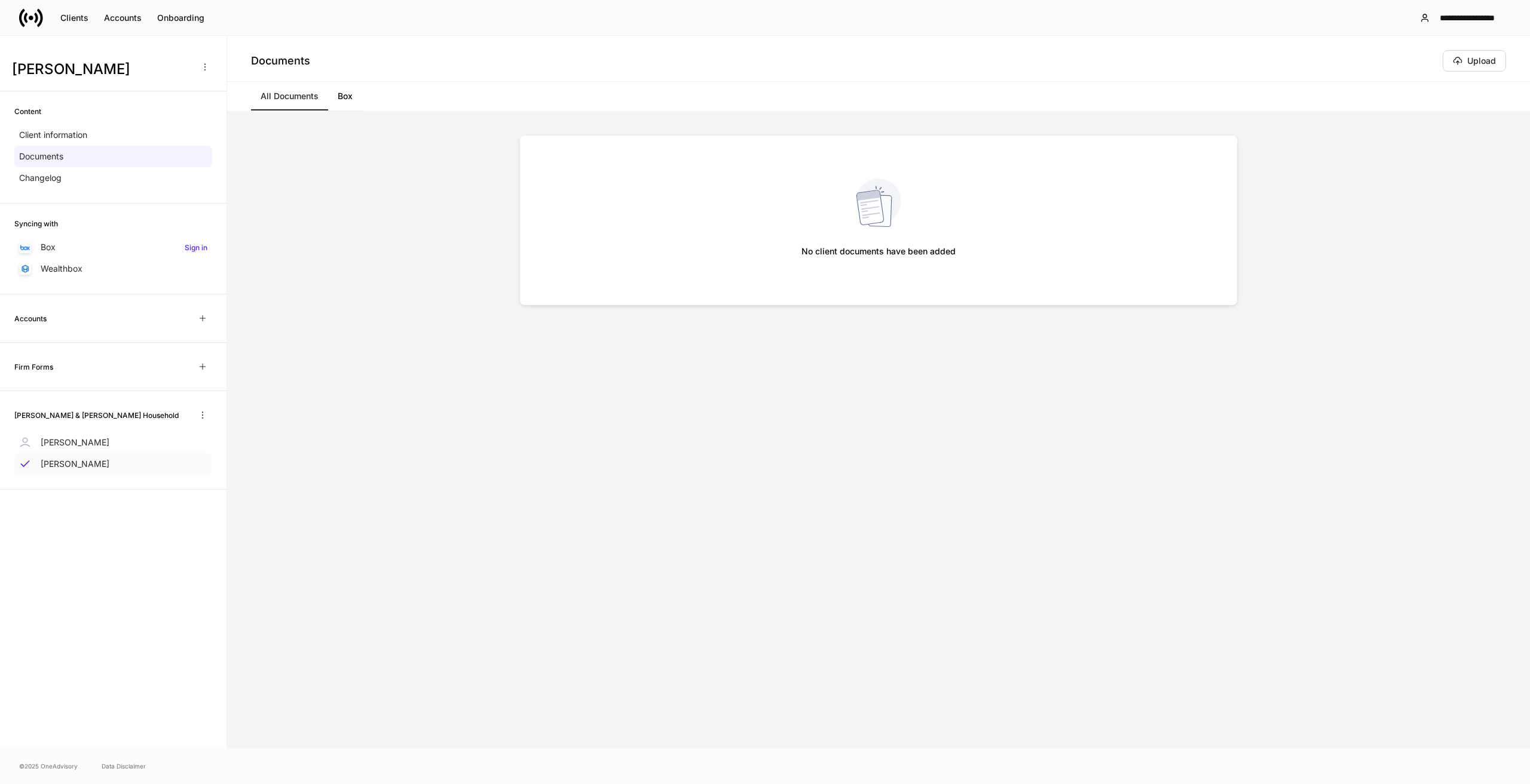
click at [84, 462] on p "Wayne Kiggins II" at bounding box center [75, 464] width 69 height 12
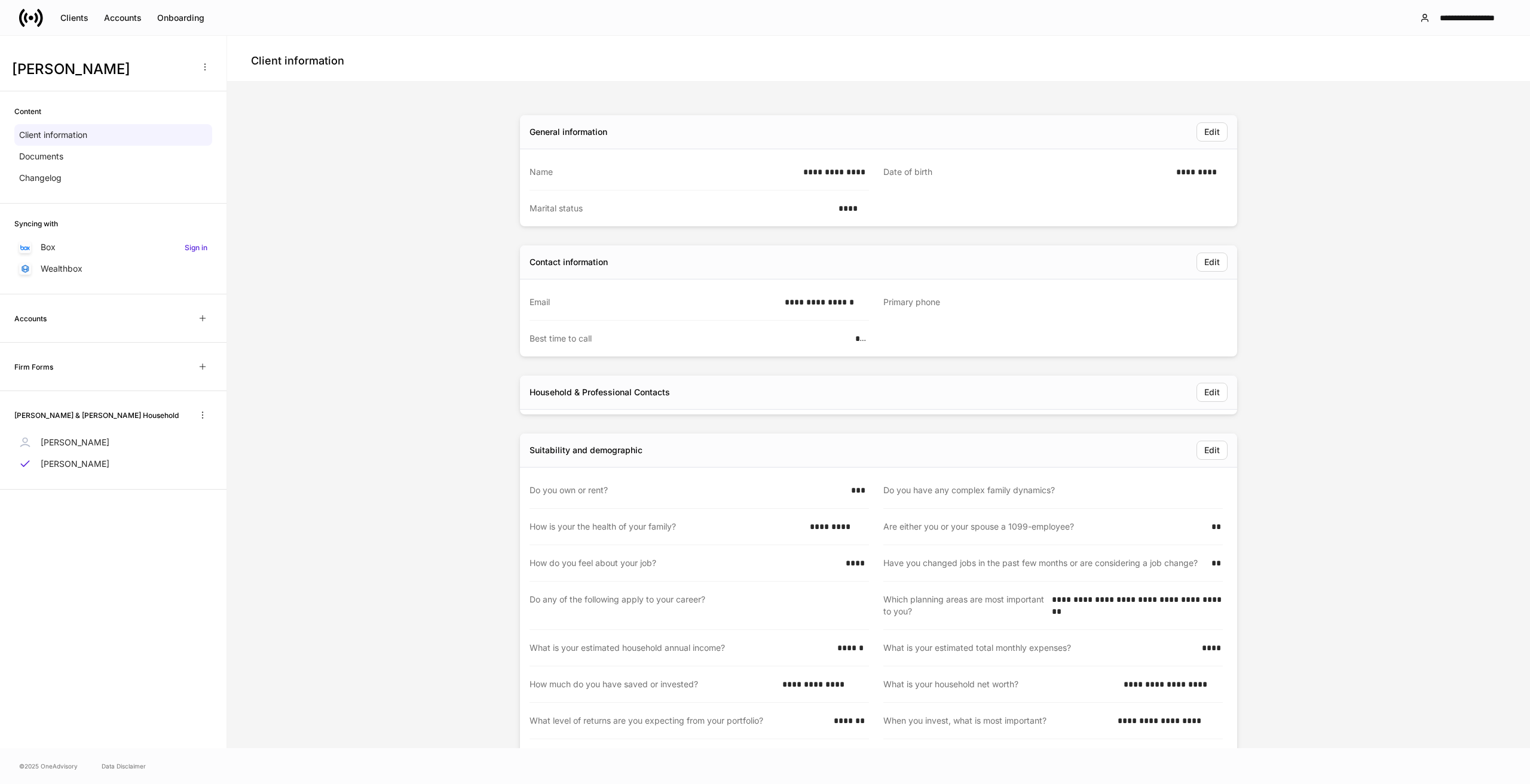
drag, startPoint x: 942, startPoint y: 303, endPoint x: 1165, endPoint y: 299, distance: 223.0
click at [1073, 294] on div "Primary phone" at bounding box center [1053, 302] width 340 height 36
click at [1165, 299] on div "Primary phone" at bounding box center [1050, 302] width 332 height 13
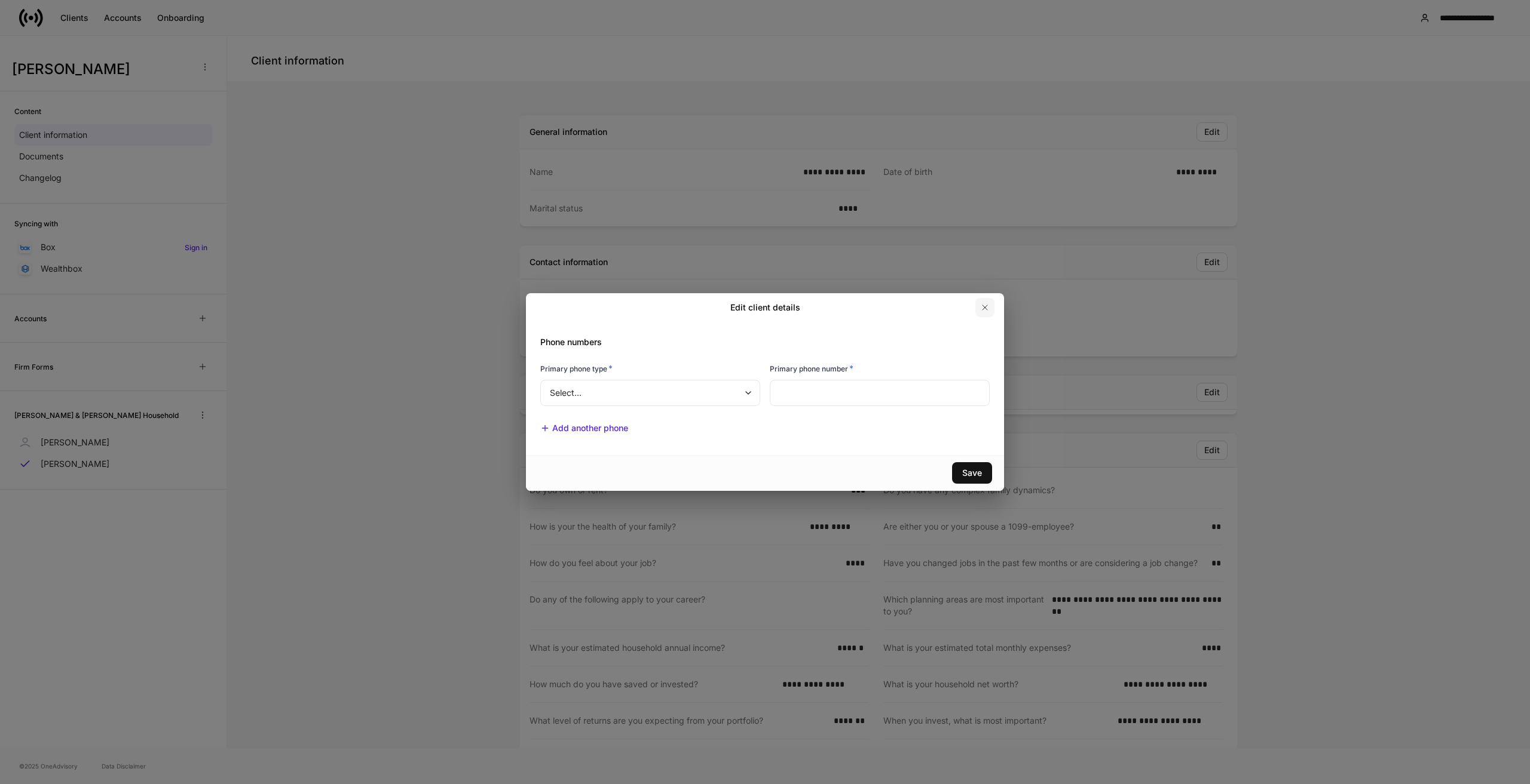
click at [985, 305] on icon "button" at bounding box center [985, 308] width 10 height 10
